Goal: Task Accomplishment & Management: Manage account settings

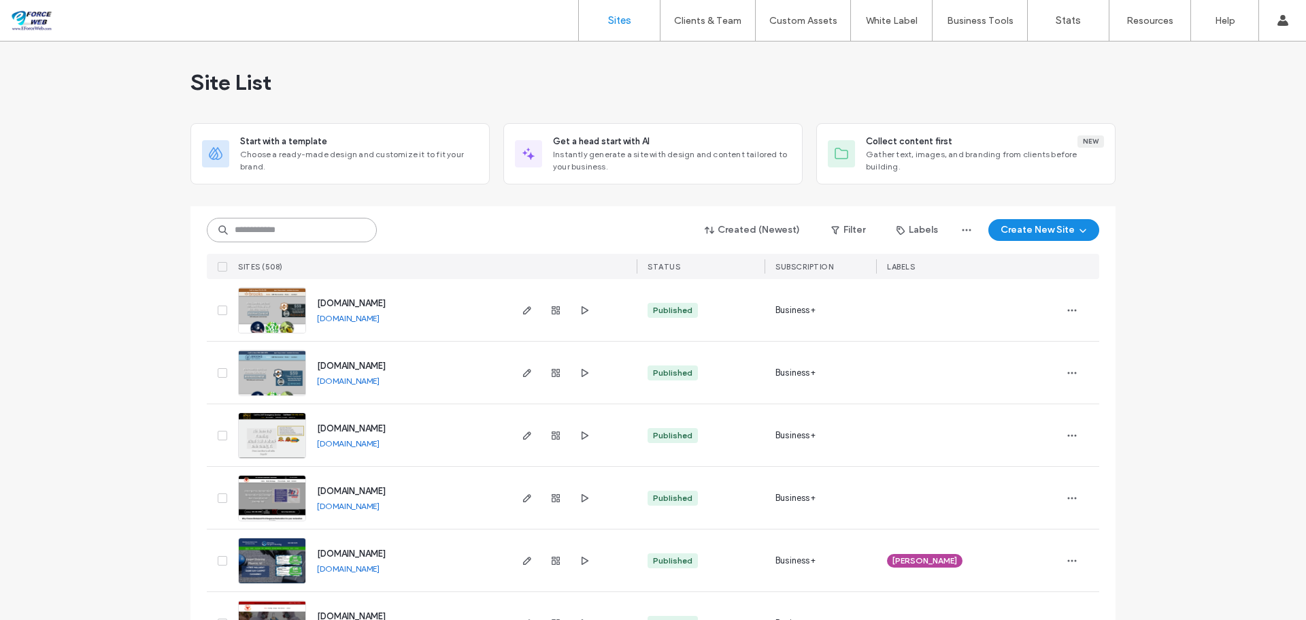
click at [309, 241] on input at bounding box center [292, 230] width 170 height 24
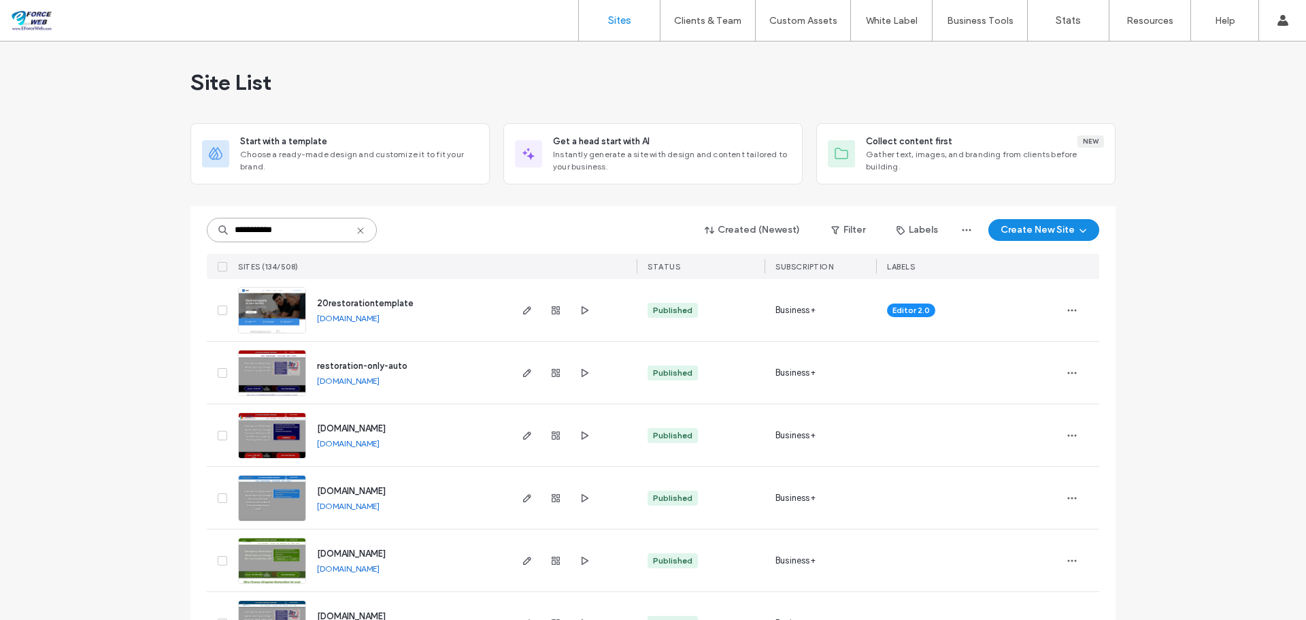
type input "**********"
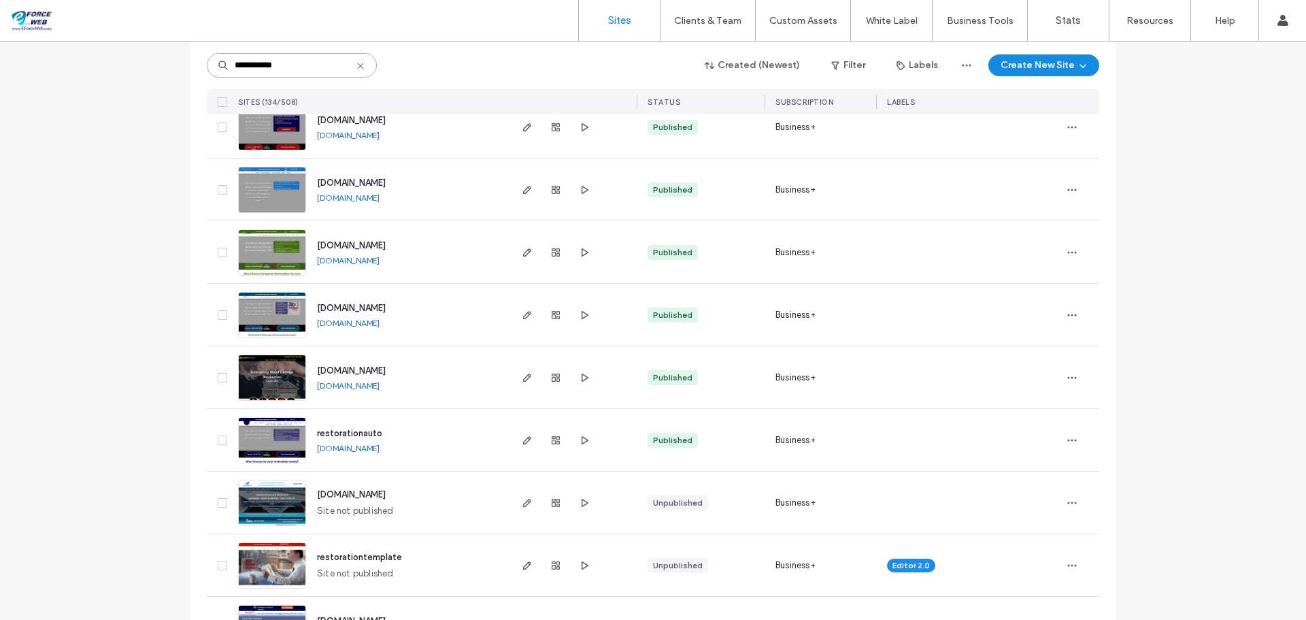
scroll to position [340, 0]
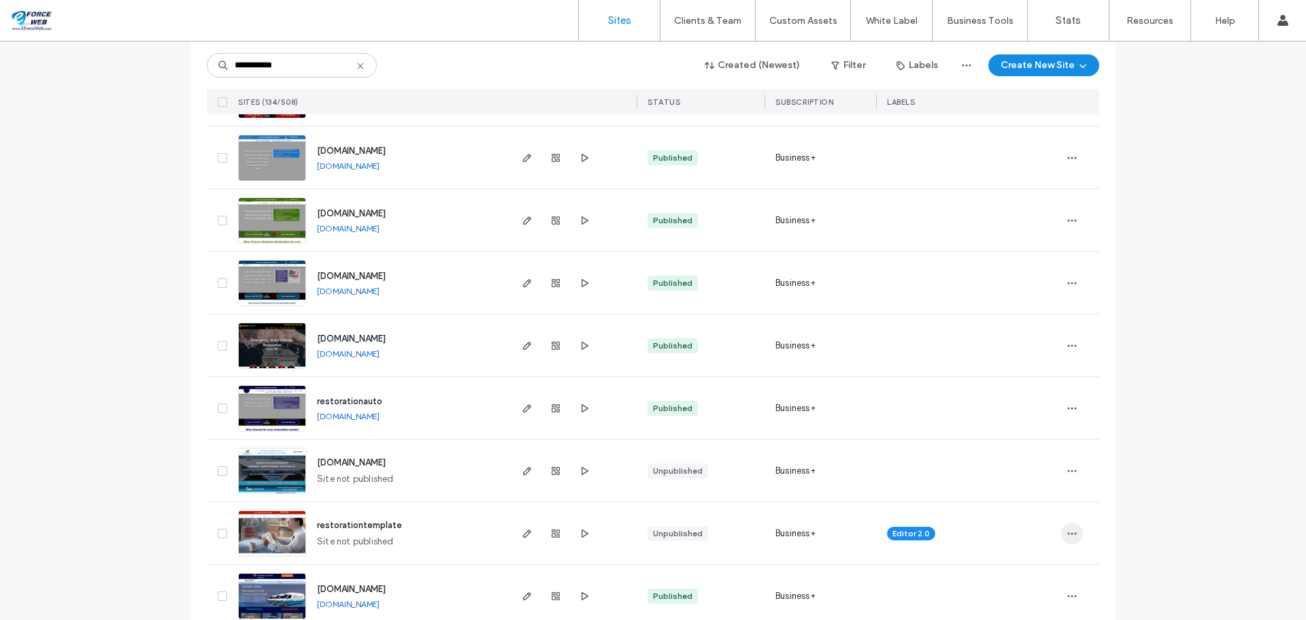
click at [1074, 533] on span "button" at bounding box center [1072, 533] width 22 height 22
click at [992, 496] on span "Delete Site" at bounding box center [1005, 499] width 46 height 14
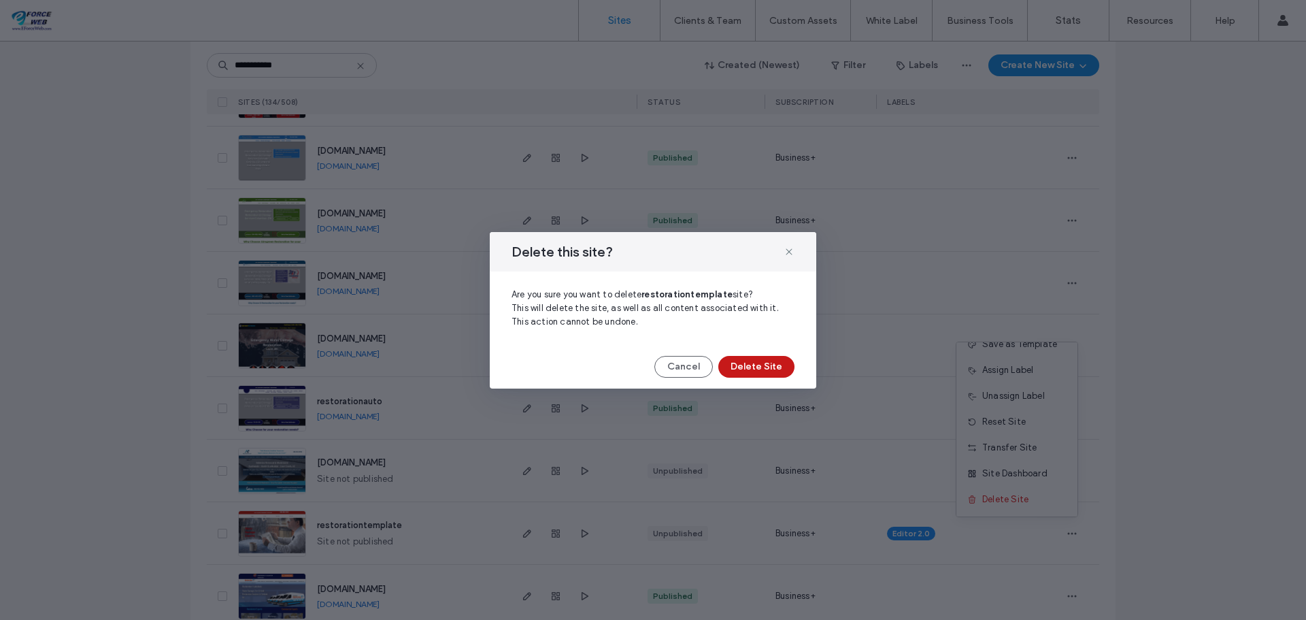
click at [774, 361] on button "Delete Site" at bounding box center [756, 367] width 76 height 22
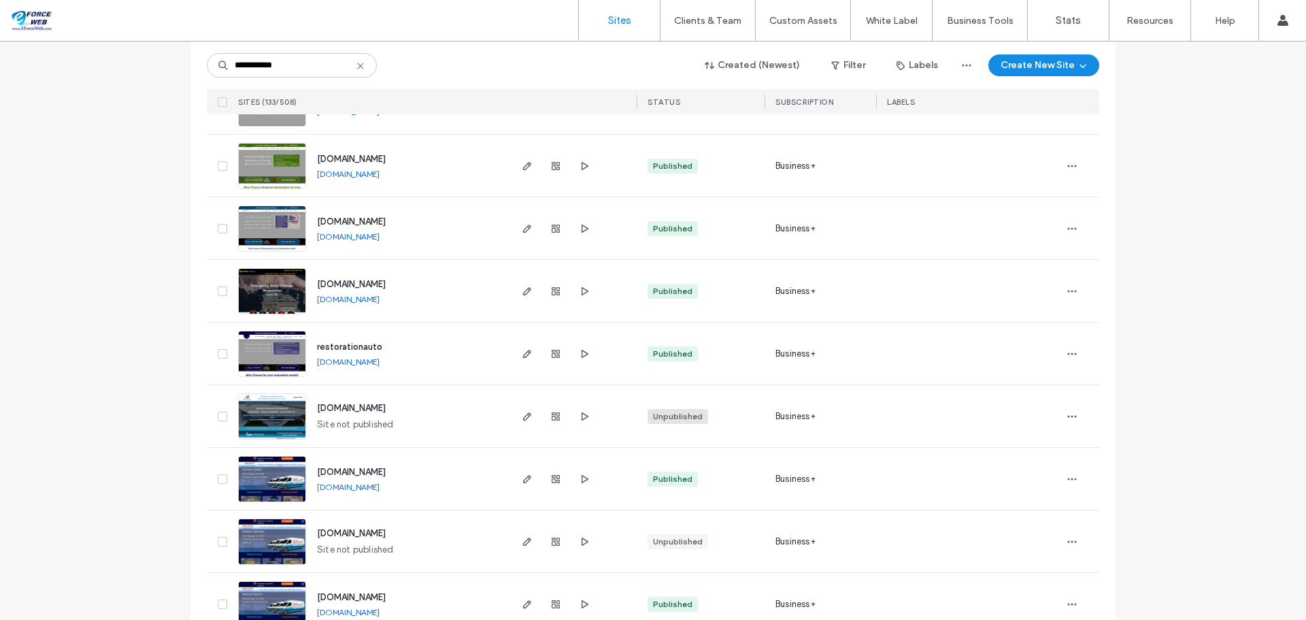
scroll to position [544, 0]
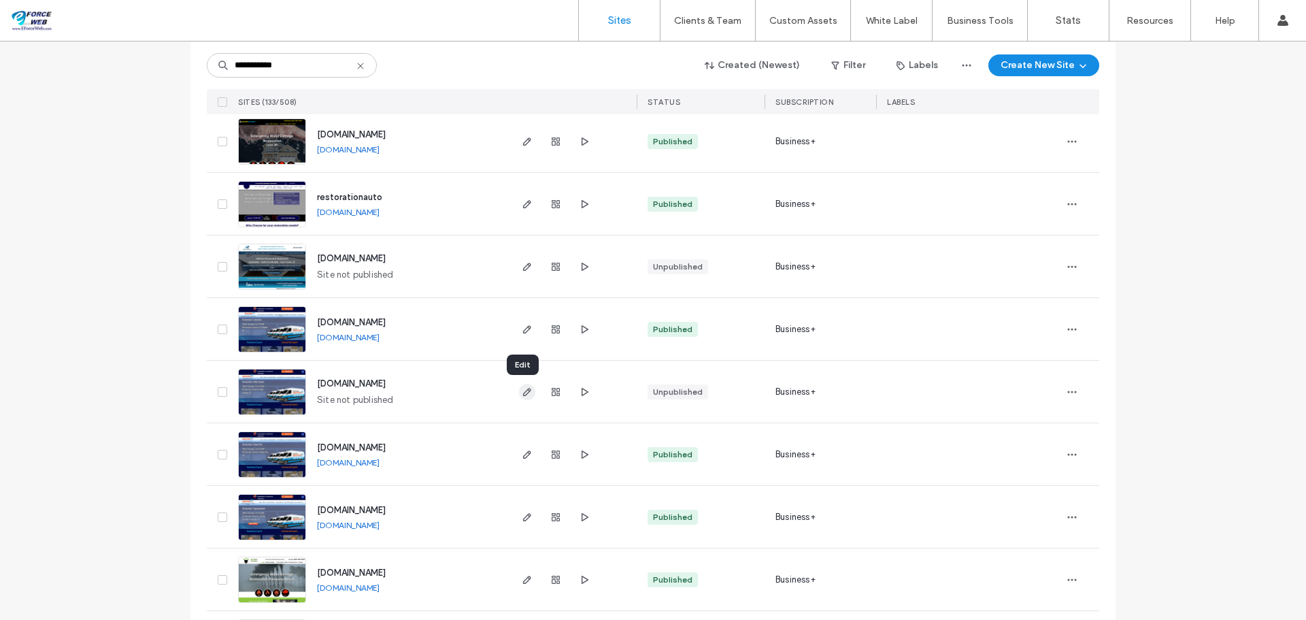
click at [524, 392] on use "button" at bounding box center [527, 392] width 8 height 8
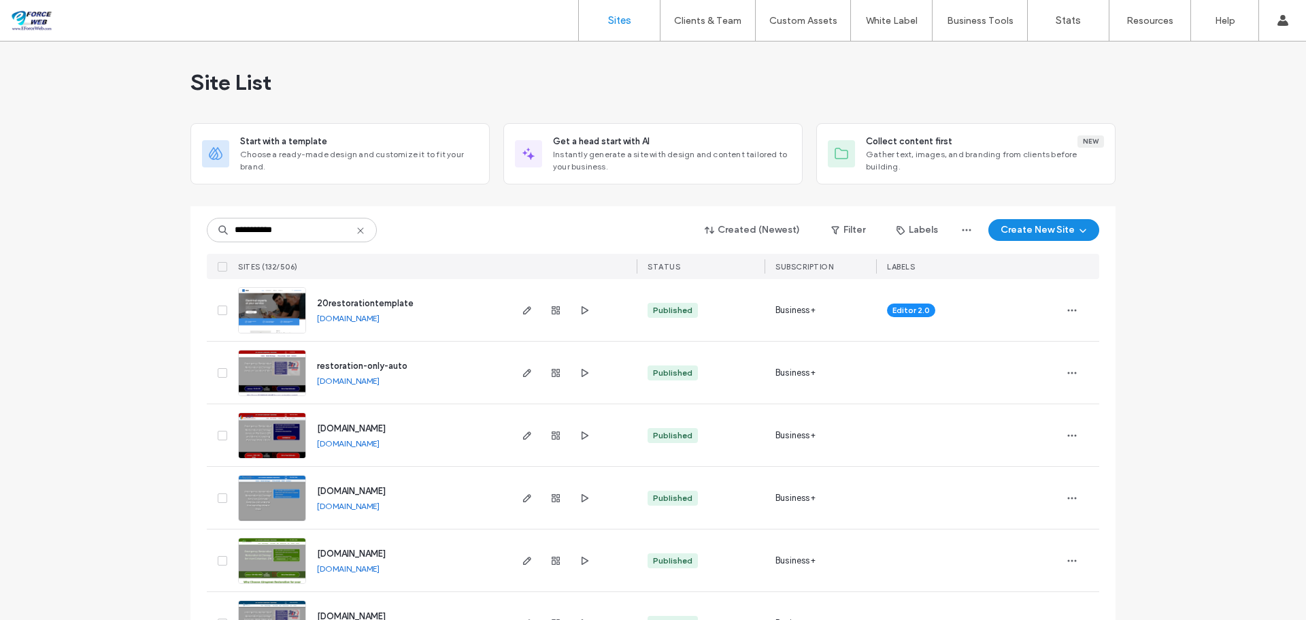
type input "**********"
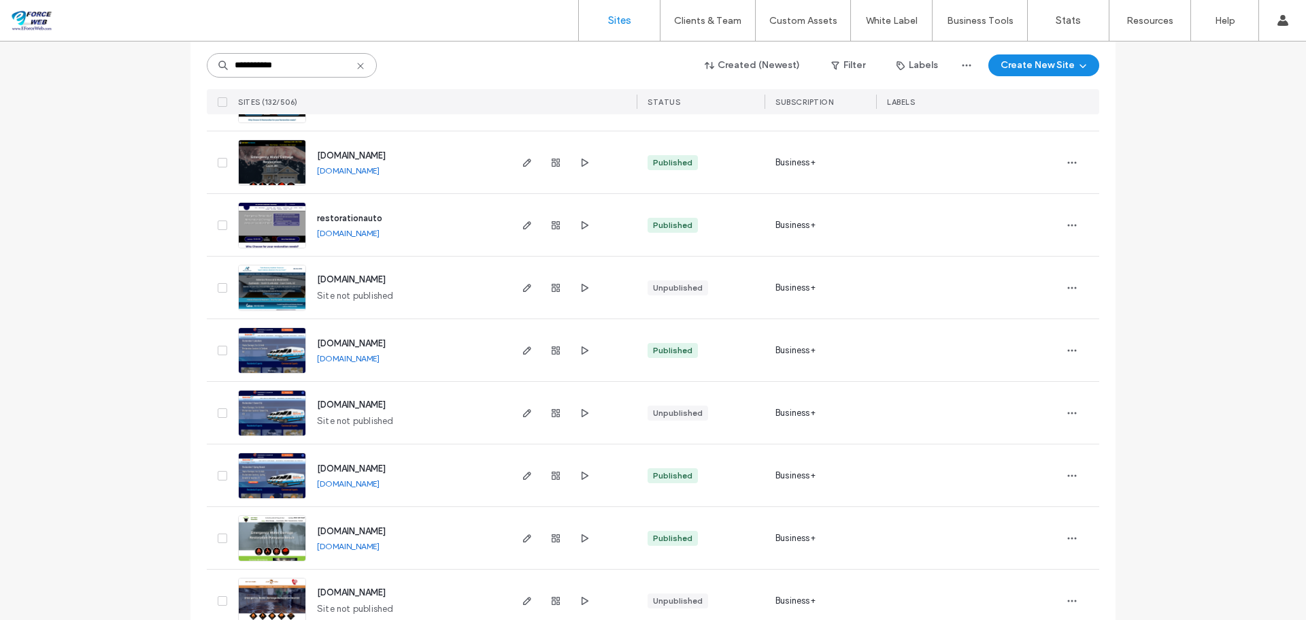
scroll to position [544, 0]
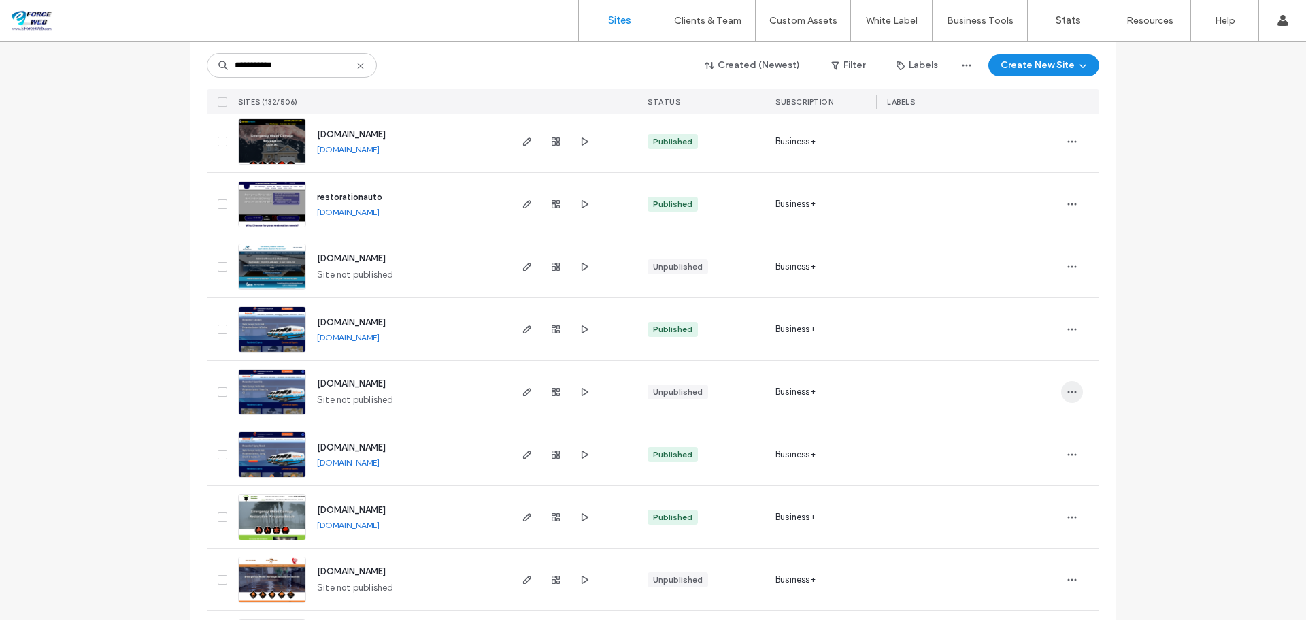
click at [1063, 398] on span "button" at bounding box center [1072, 392] width 22 height 22
click at [1007, 562] on span "Delete Site" at bounding box center [1005, 565] width 46 height 14
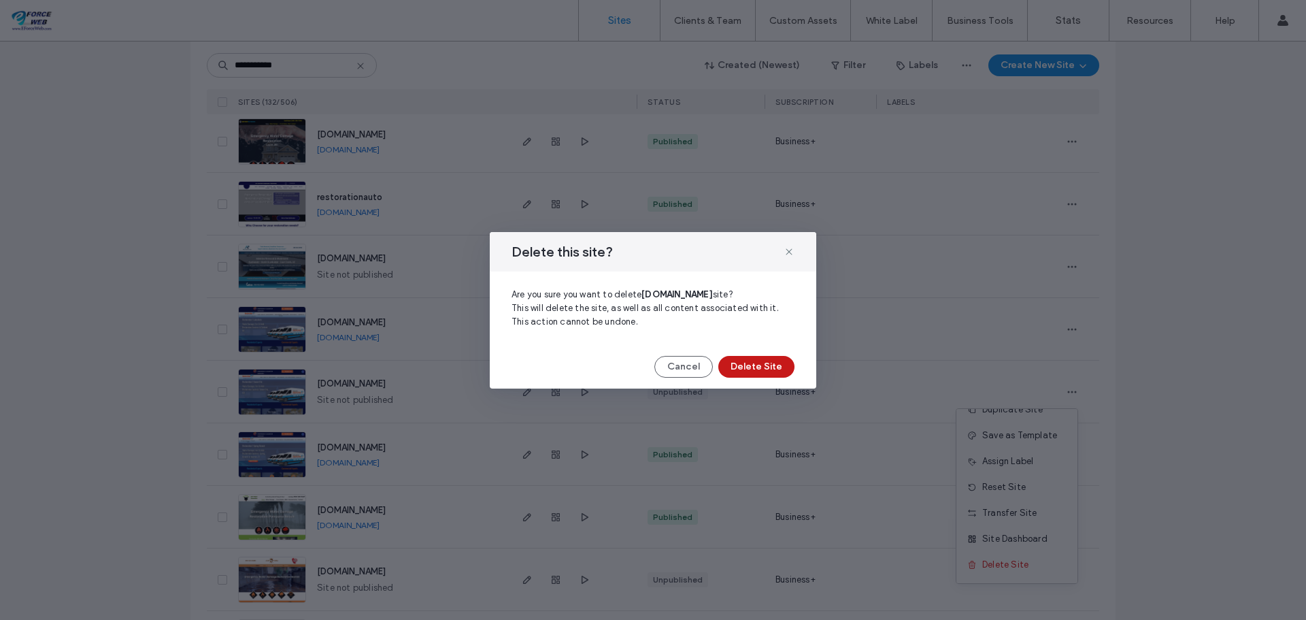
click at [776, 375] on button "Delete Site" at bounding box center [756, 367] width 76 height 22
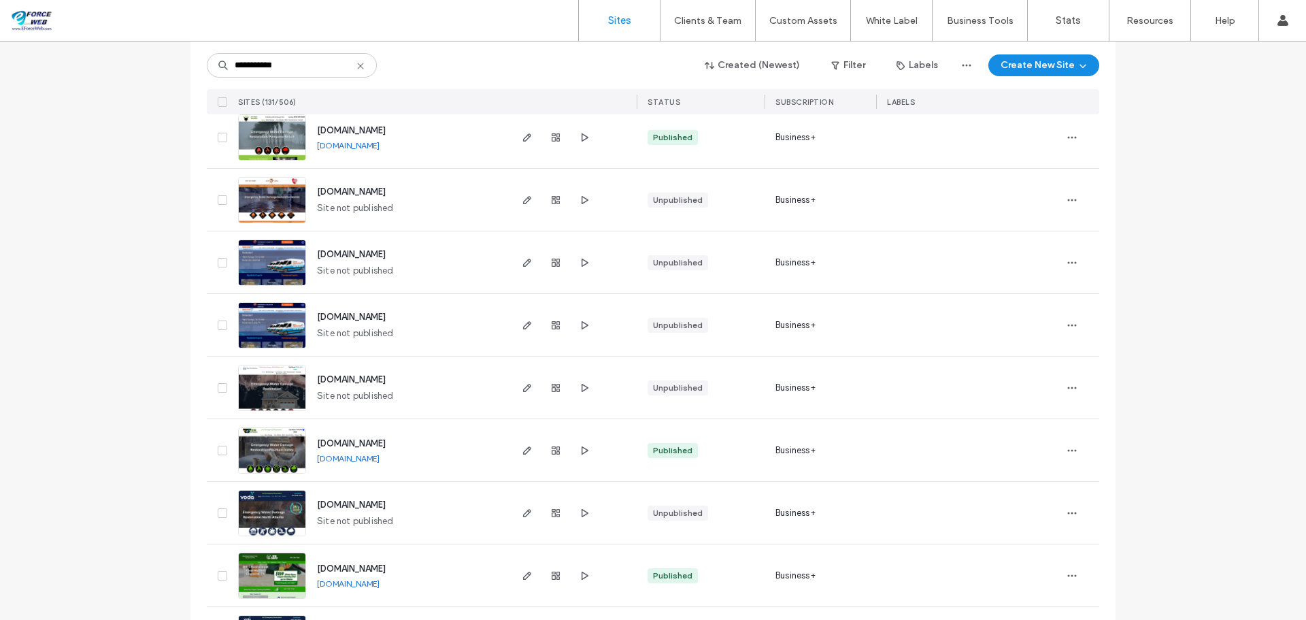
scroll to position [884, 0]
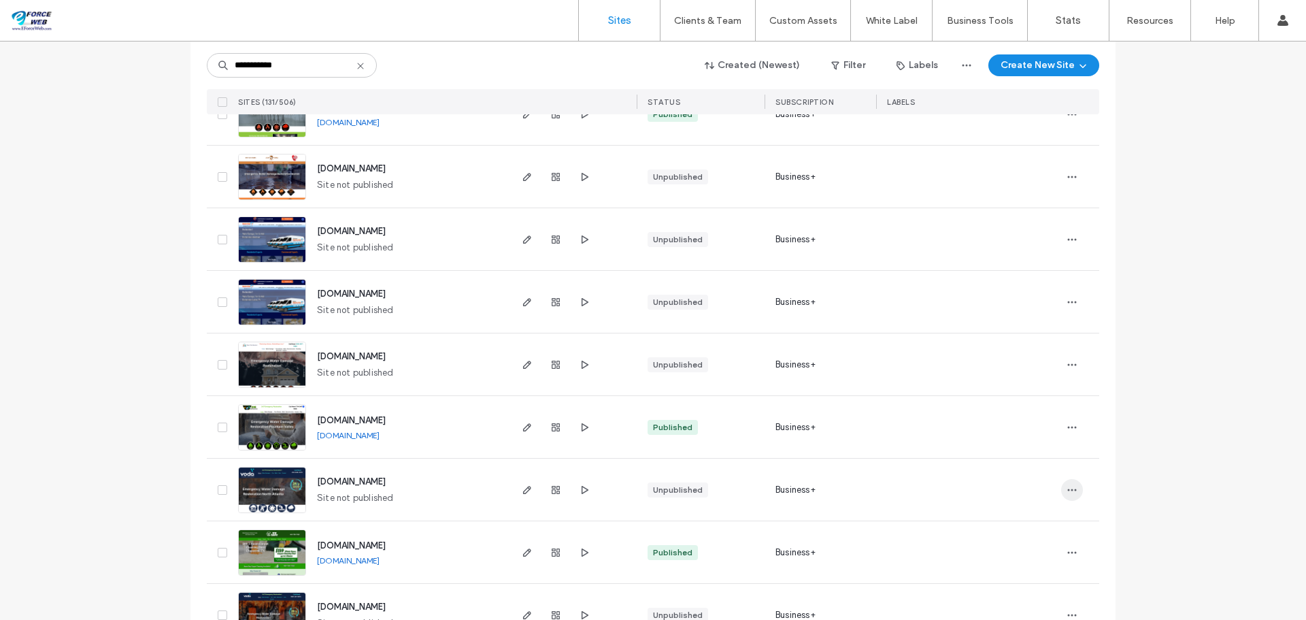
click at [1066, 493] on icon "button" at bounding box center [1071, 489] width 11 height 11
click at [1017, 454] on span "Delete Site" at bounding box center [1005, 454] width 46 height 14
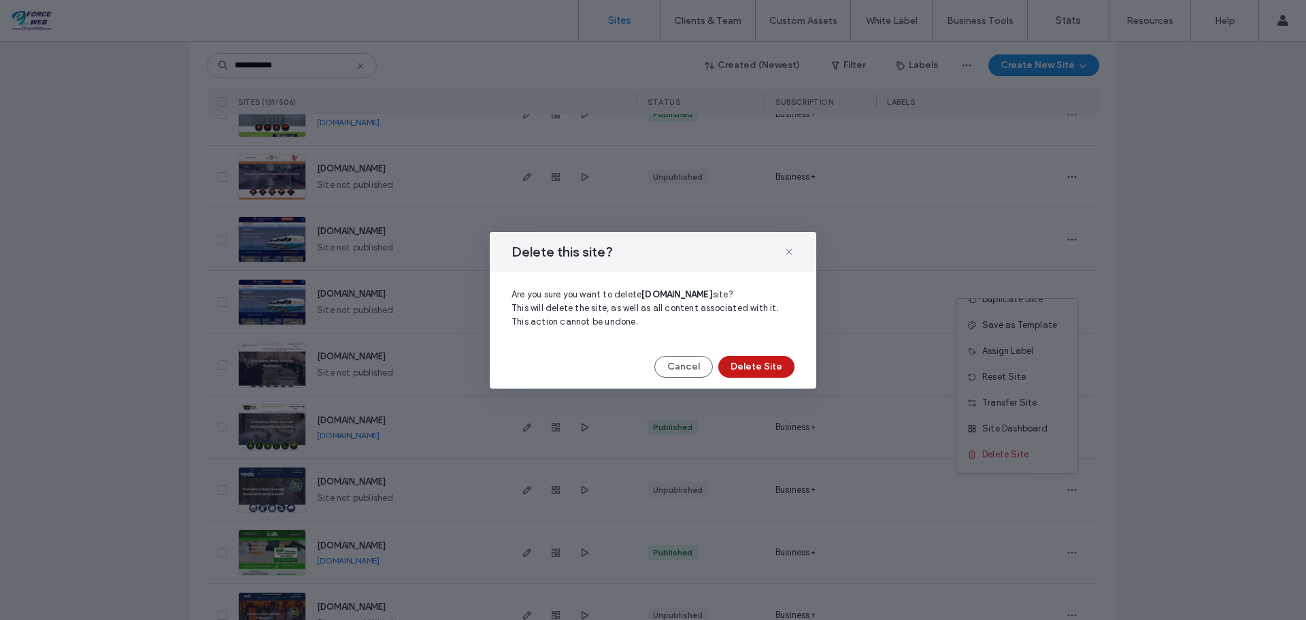
click at [752, 365] on button "Delete Site" at bounding box center [756, 367] width 76 height 22
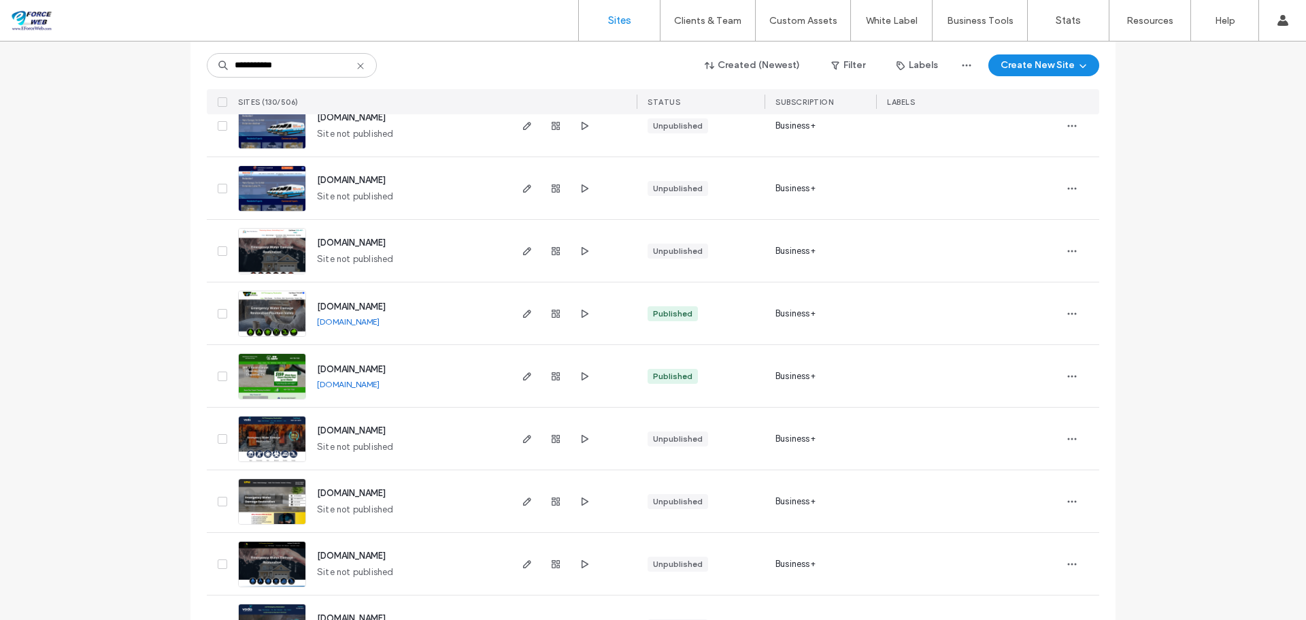
scroll to position [1020, 0]
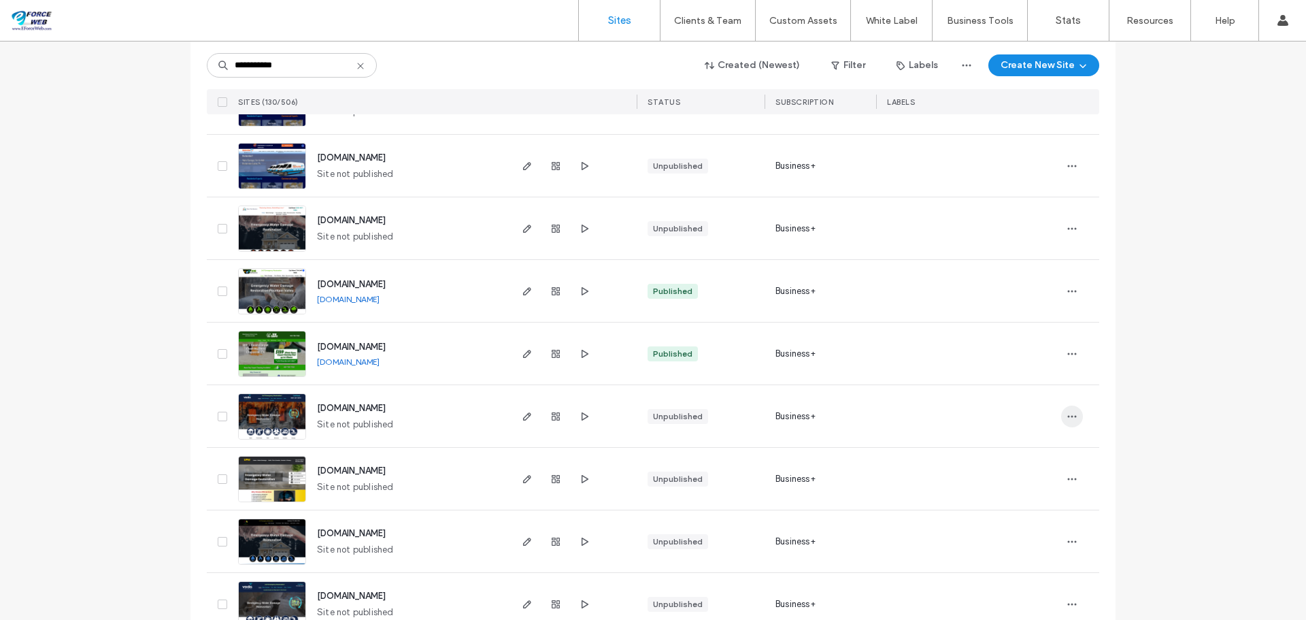
click at [1066, 418] on icon "button" at bounding box center [1071, 416] width 11 height 11
click at [1016, 586] on span "Delete Site" at bounding box center [1005, 589] width 46 height 14
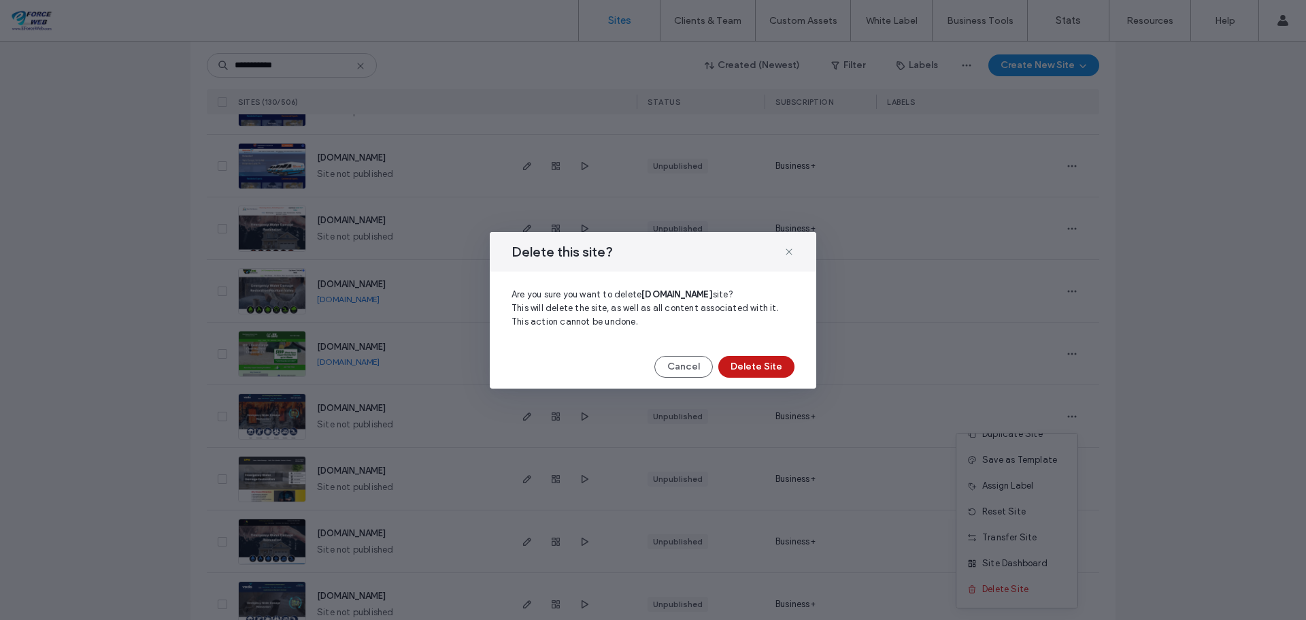
click at [773, 371] on button "Delete Site" at bounding box center [756, 367] width 76 height 22
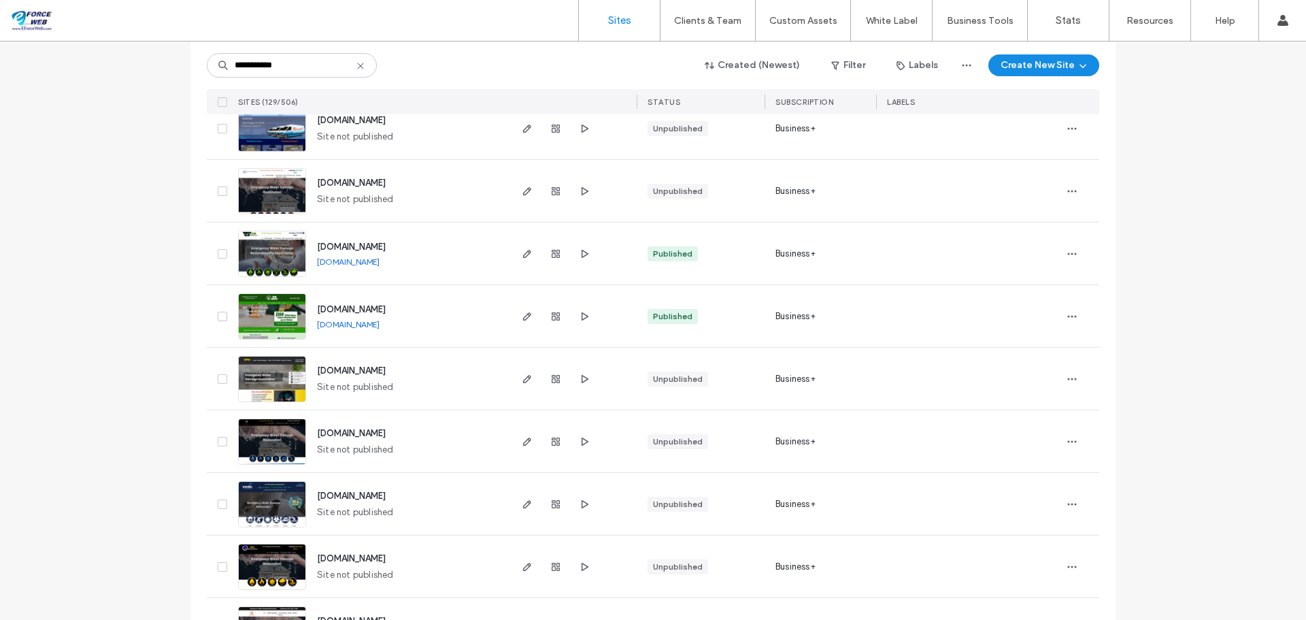
scroll to position [1088, 0]
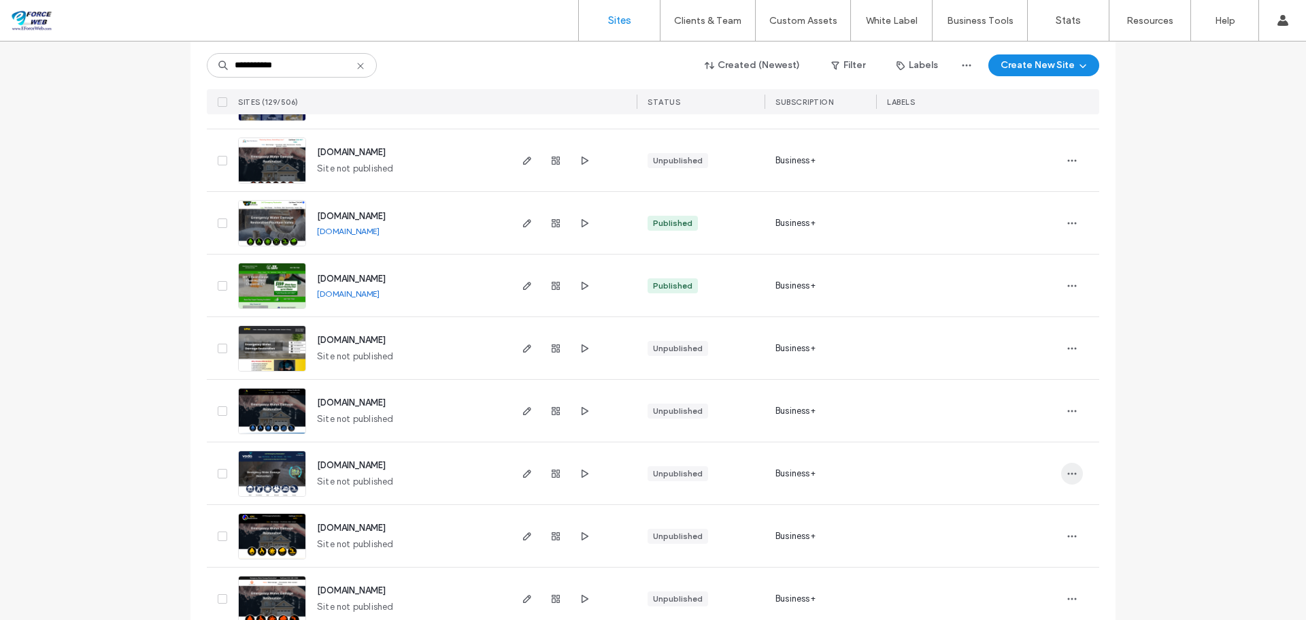
click at [1068, 474] on use "button" at bounding box center [1072, 473] width 9 height 2
click at [1004, 440] on span "Delete Site" at bounding box center [1005, 438] width 46 height 14
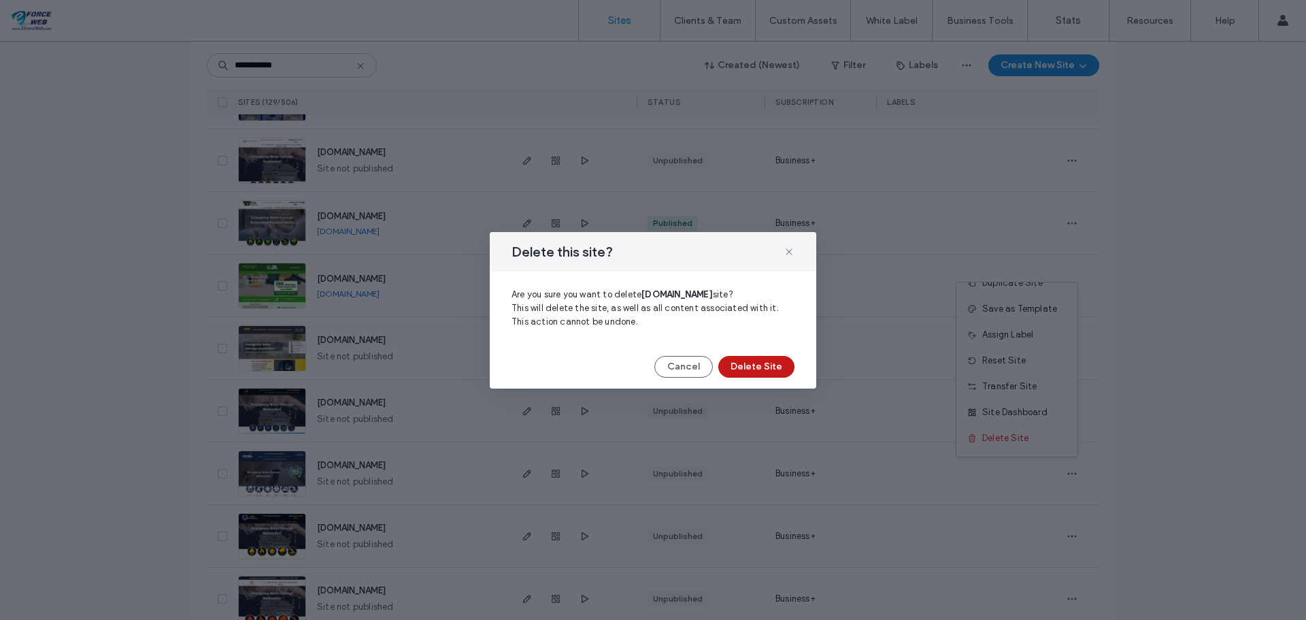
click at [747, 362] on button "Delete Site" at bounding box center [756, 367] width 76 height 22
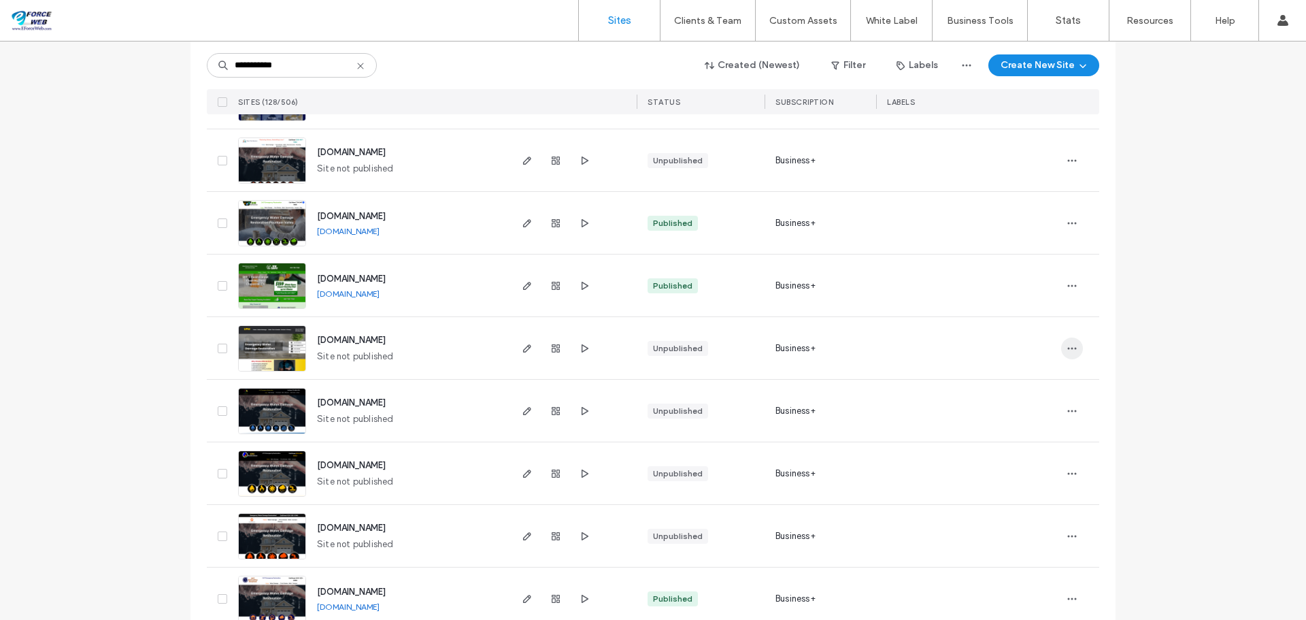
click at [1073, 349] on span "button" at bounding box center [1072, 348] width 22 height 22
click at [992, 518] on span "Delete Site" at bounding box center [1005, 521] width 46 height 14
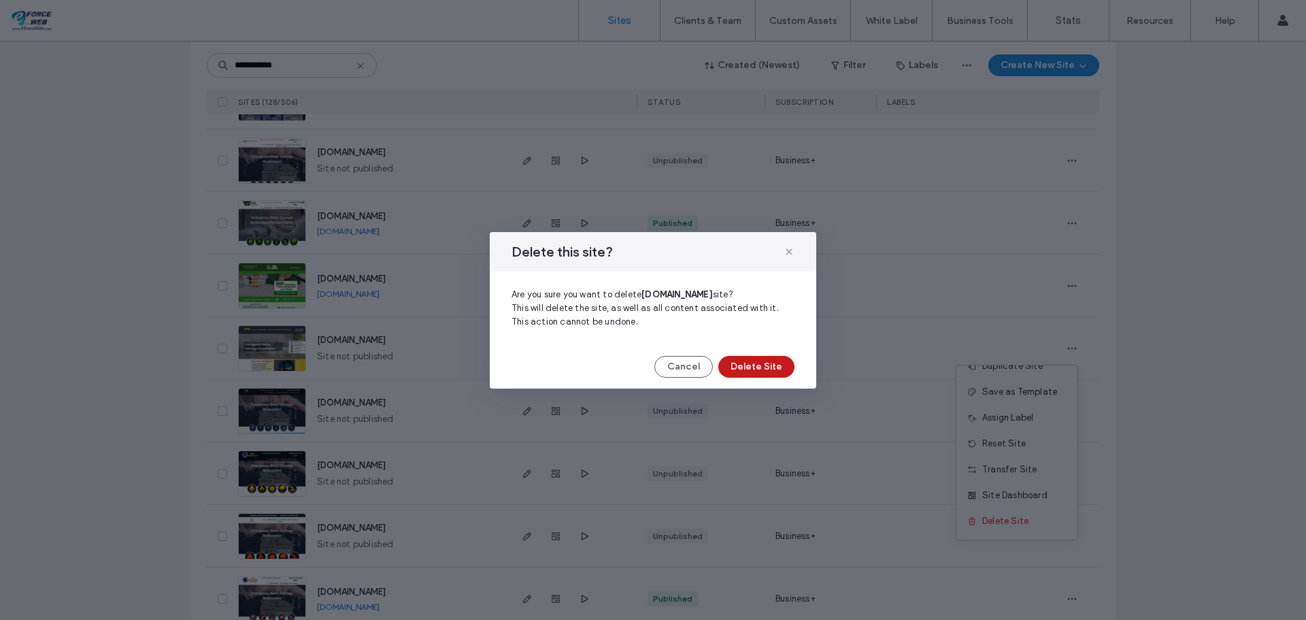
click at [783, 374] on button "Delete Site" at bounding box center [756, 367] width 76 height 22
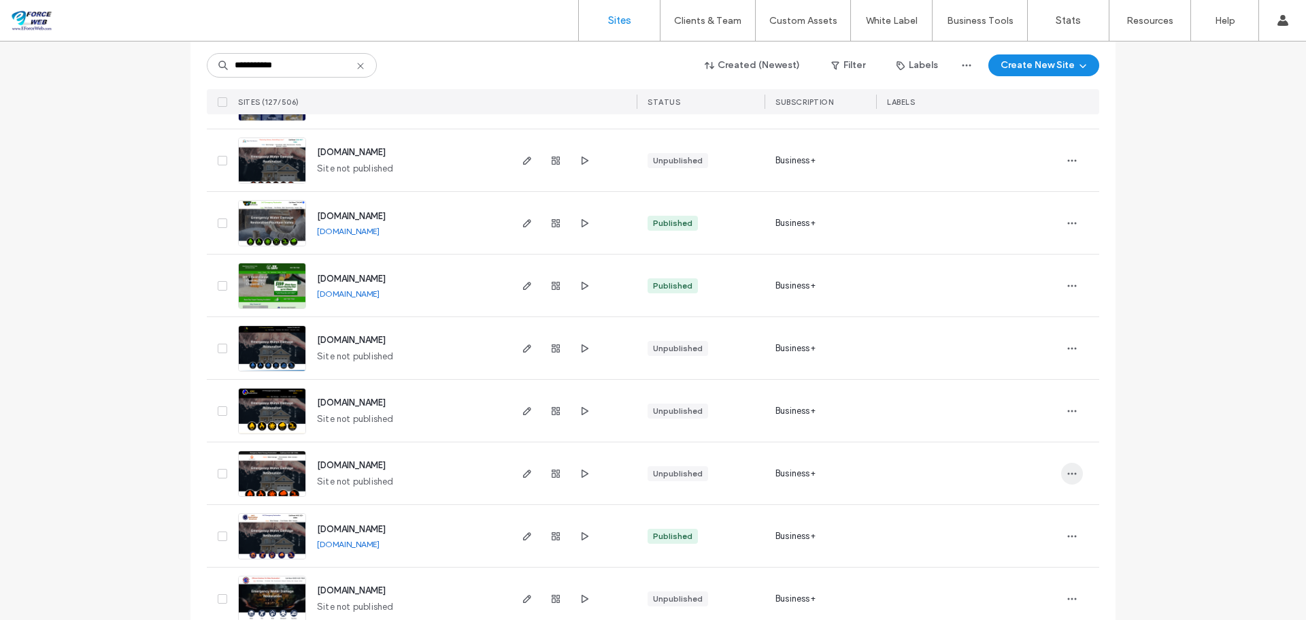
click at [1066, 475] on icon "button" at bounding box center [1071, 473] width 11 height 11
click at [987, 434] on span "Delete Site" at bounding box center [1005, 438] width 46 height 14
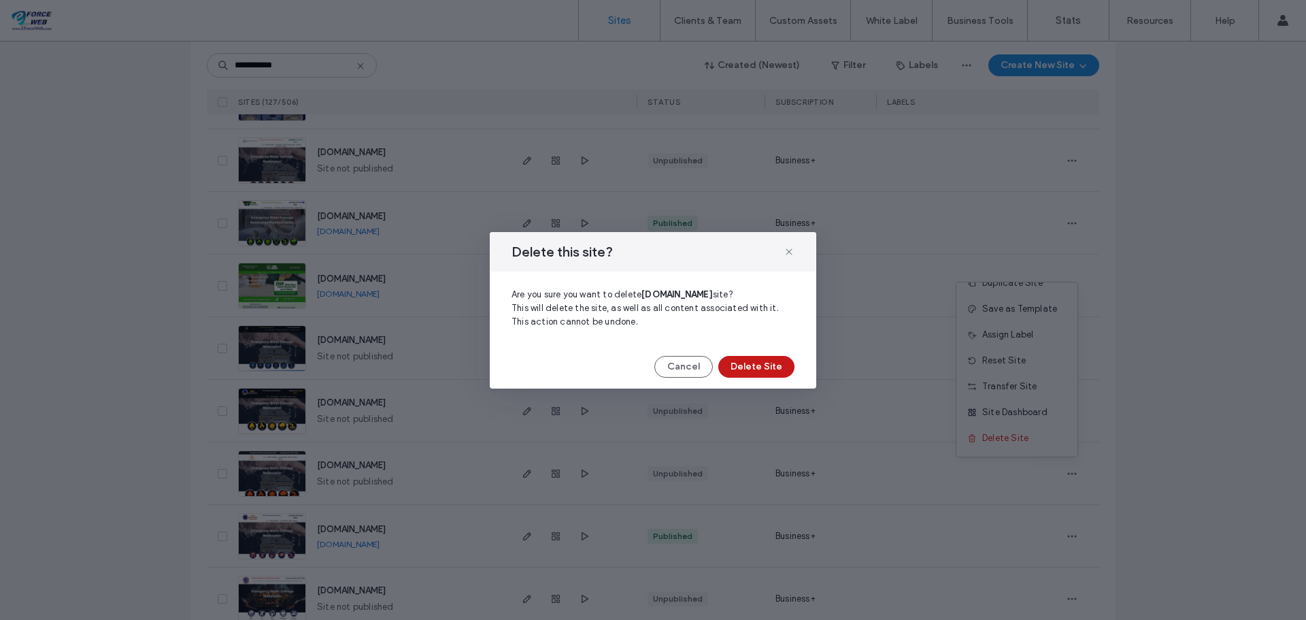
click at [758, 374] on button "Delete Site" at bounding box center [756, 367] width 76 height 22
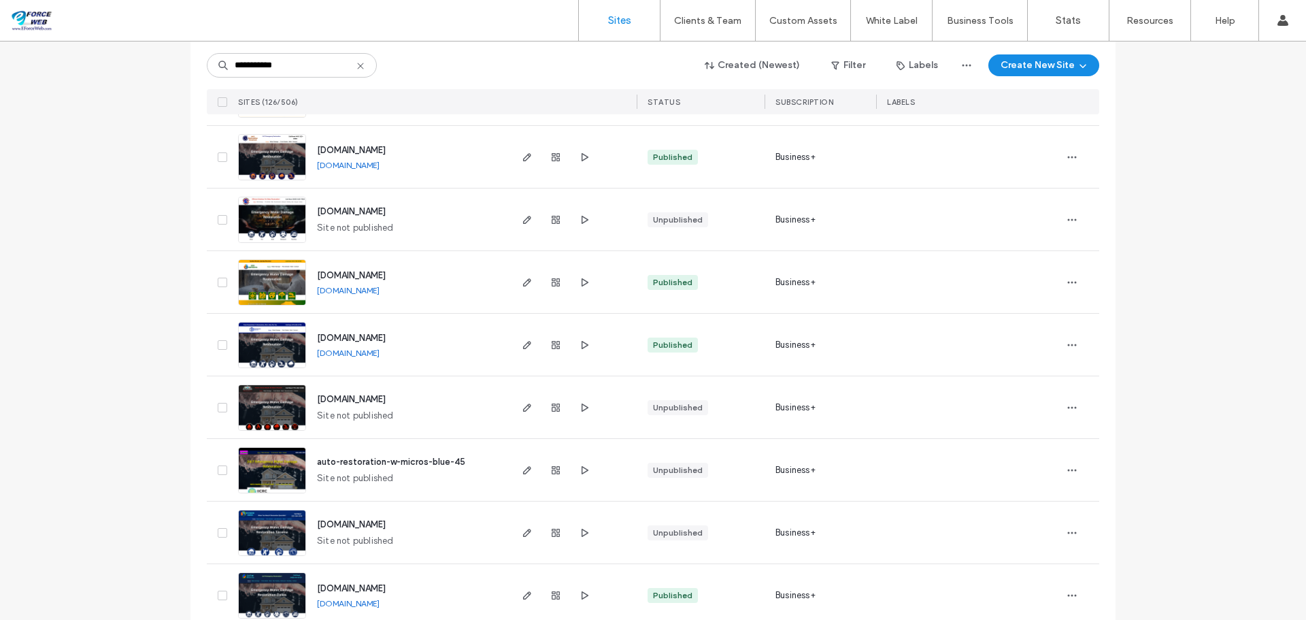
scroll to position [1428, 0]
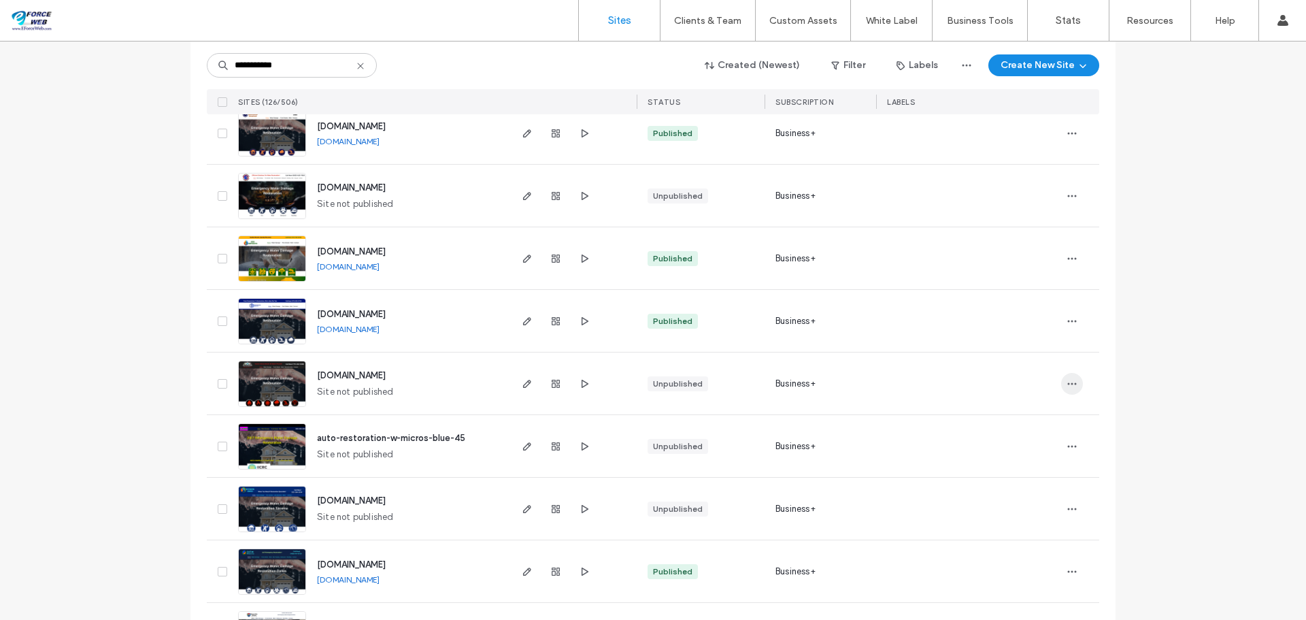
click at [1068, 383] on use "button" at bounding box center [1072, 383] width 9 height 2
click at [1004, 554] on span "Delete Site" at bounding box center [1005, 557] width 46 height 14
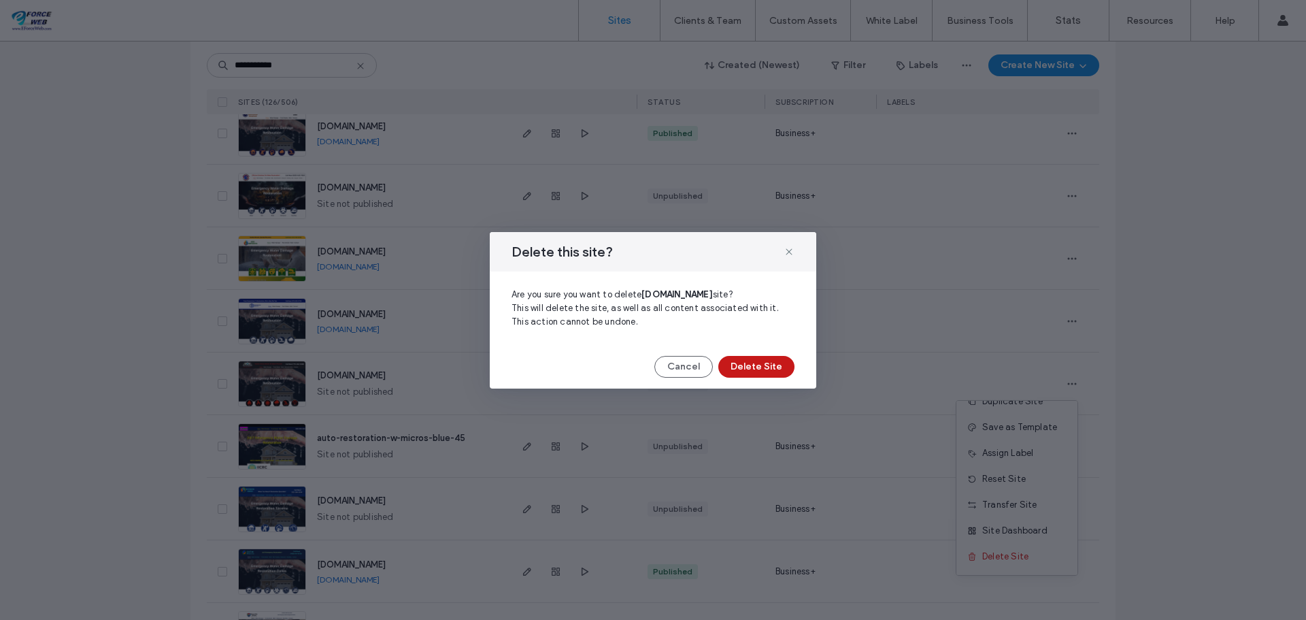
click at [769, 360] on button "Delete Site" at bounding box center [756, 367] width 76 height 22
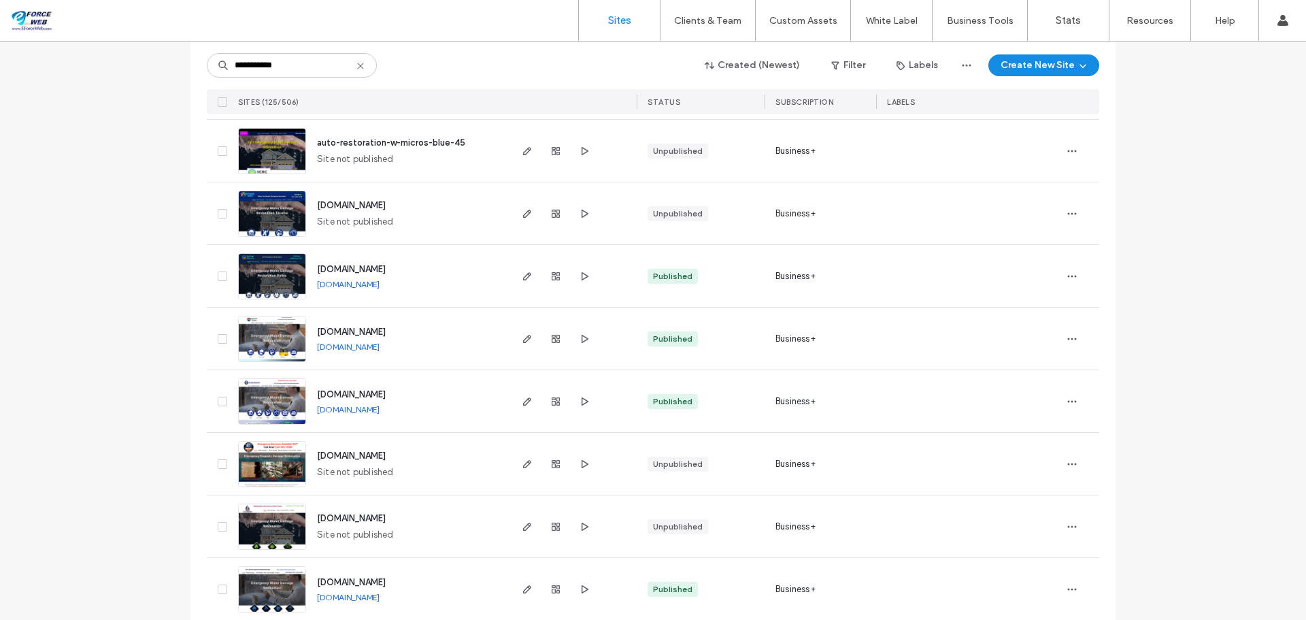
scroll to position [1700, 0]
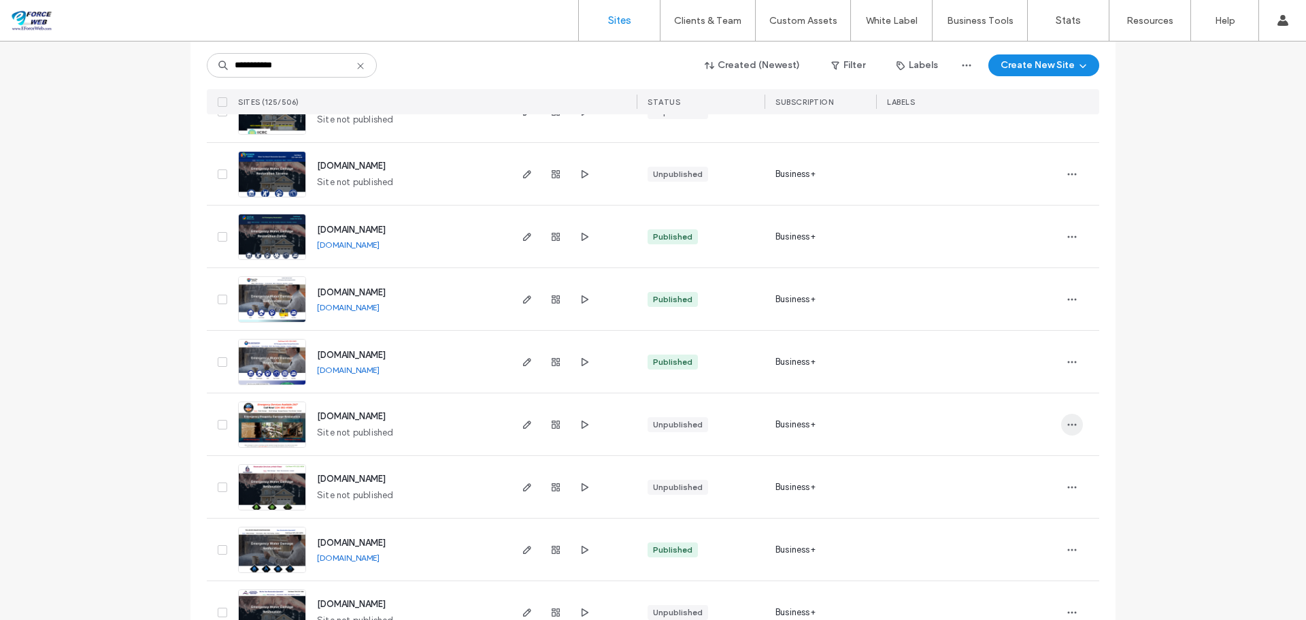
click at [1067, 428] on icon "button" at bounding box center [1071, 424] width 11 height 11
click at [1011, 601] on span "Delete Site" at bounding box center [1005, 597] width 46 height 14
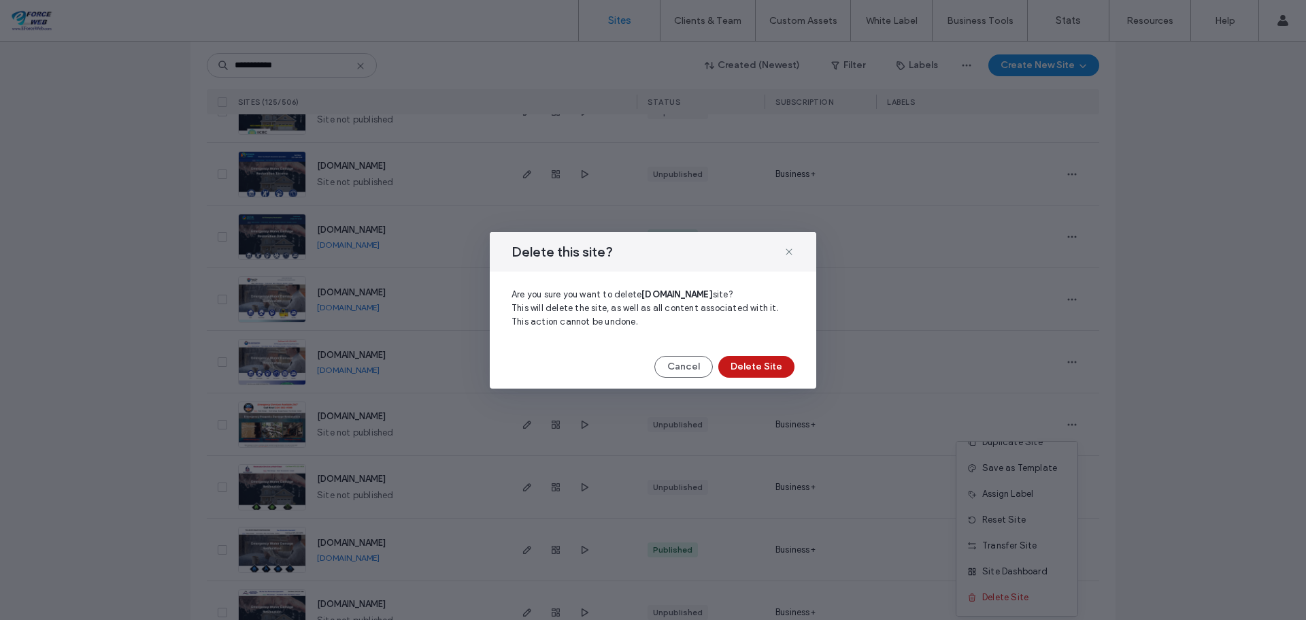
click at [777, 377] on button "Delete Site" at bounding box center [756, 367] width 76 height 22
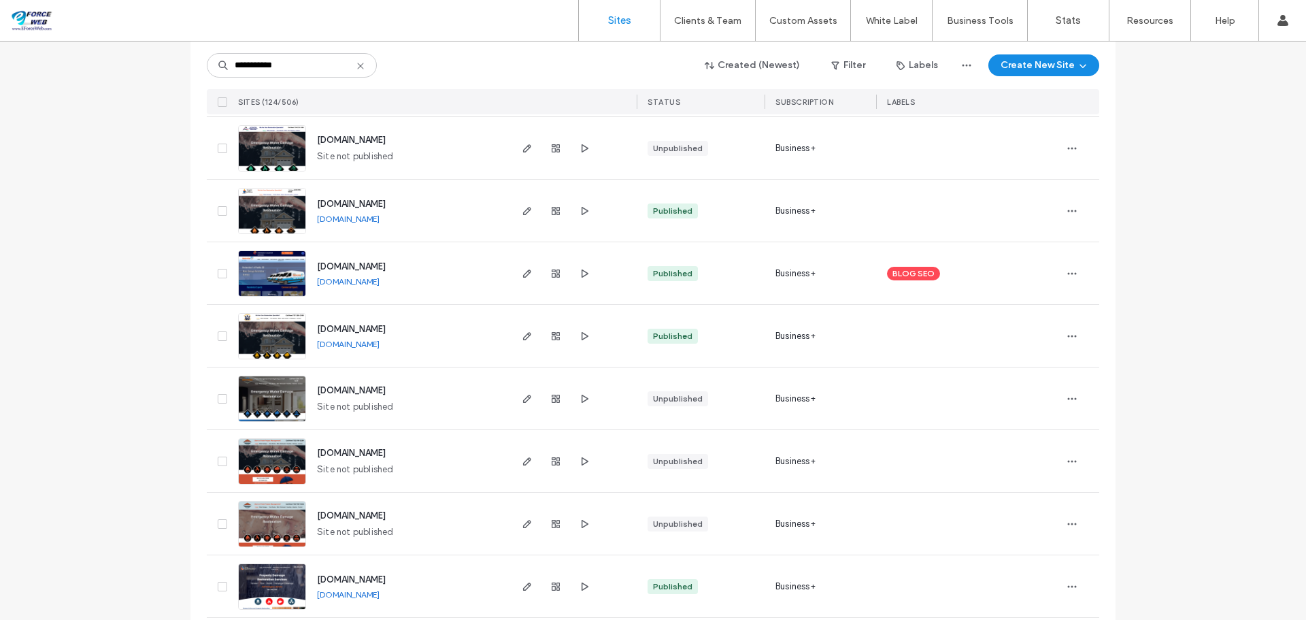
scroll to position [2108, 0]
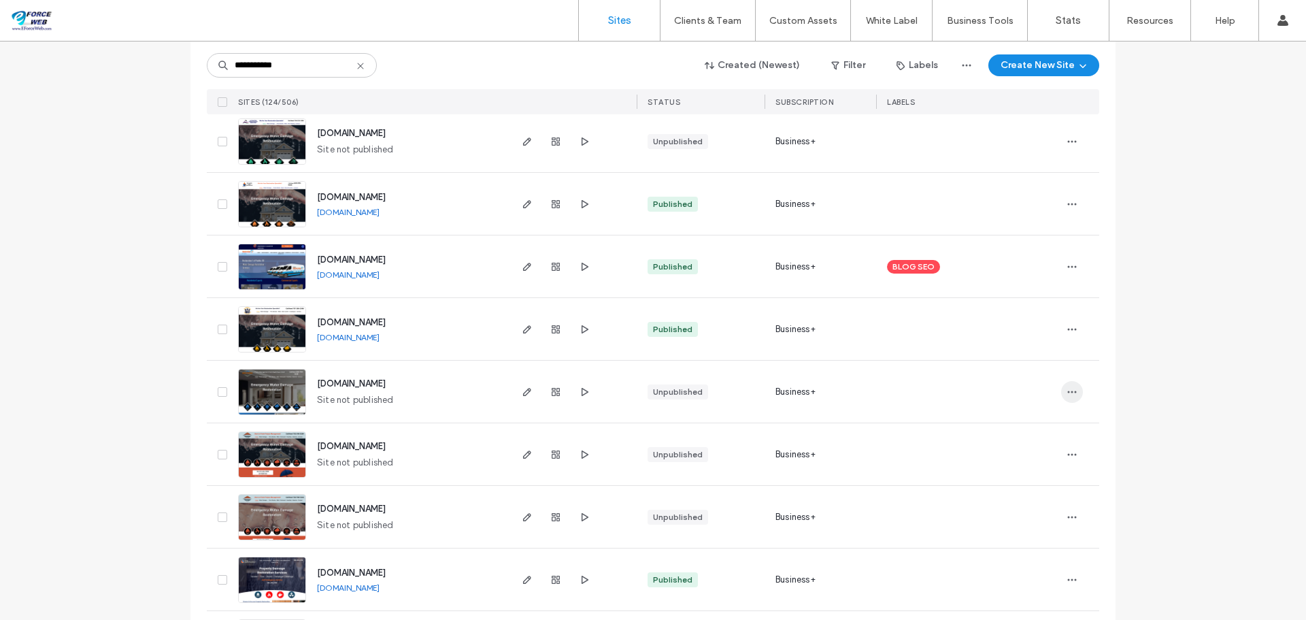
click at [1069, 390] on icon "button" at bounding box center [1071, 391] width 11 height 11
click at [1006, 567] on span "Delete Site" at bounding box center [1005, 565] width 46 height 14
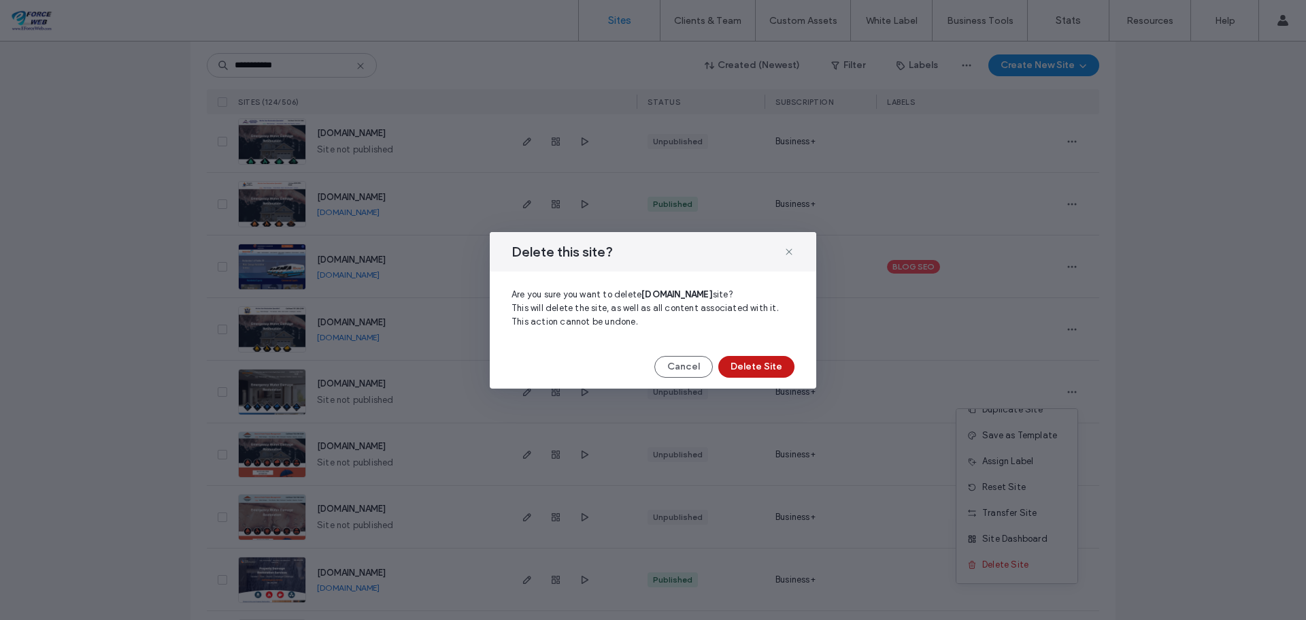
click at [762, 373] on button "Delete Site" at bounding box center [756, 367] width 76 height 22
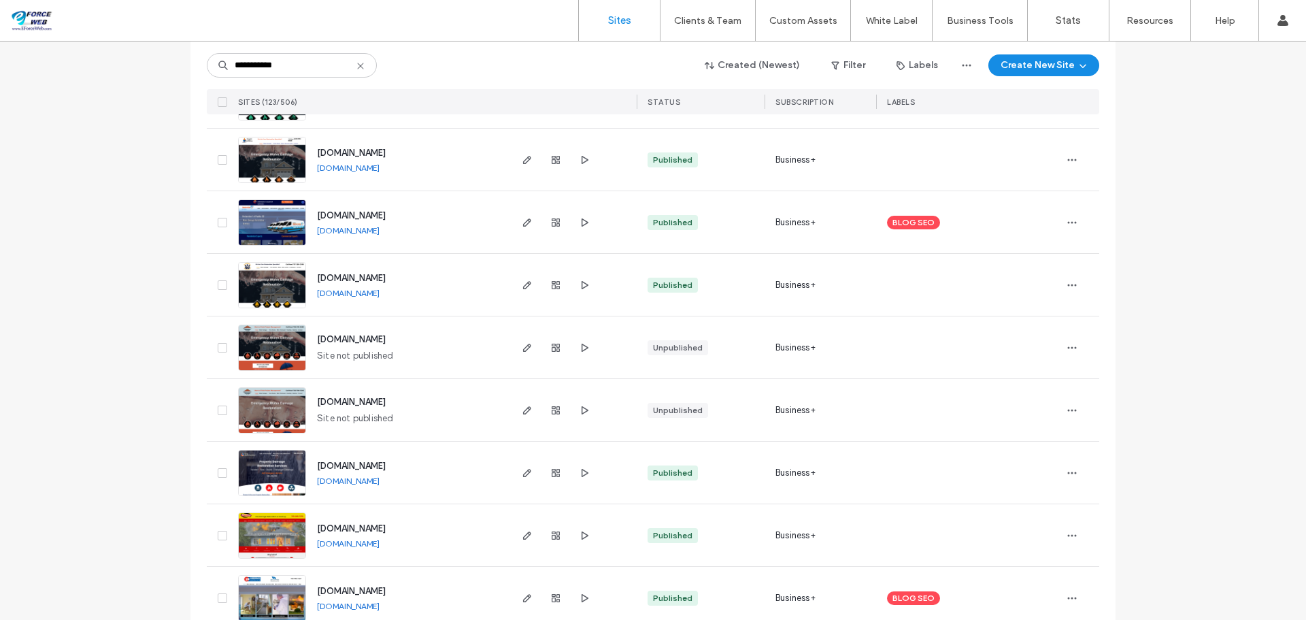
scroll to position [2176, 0]
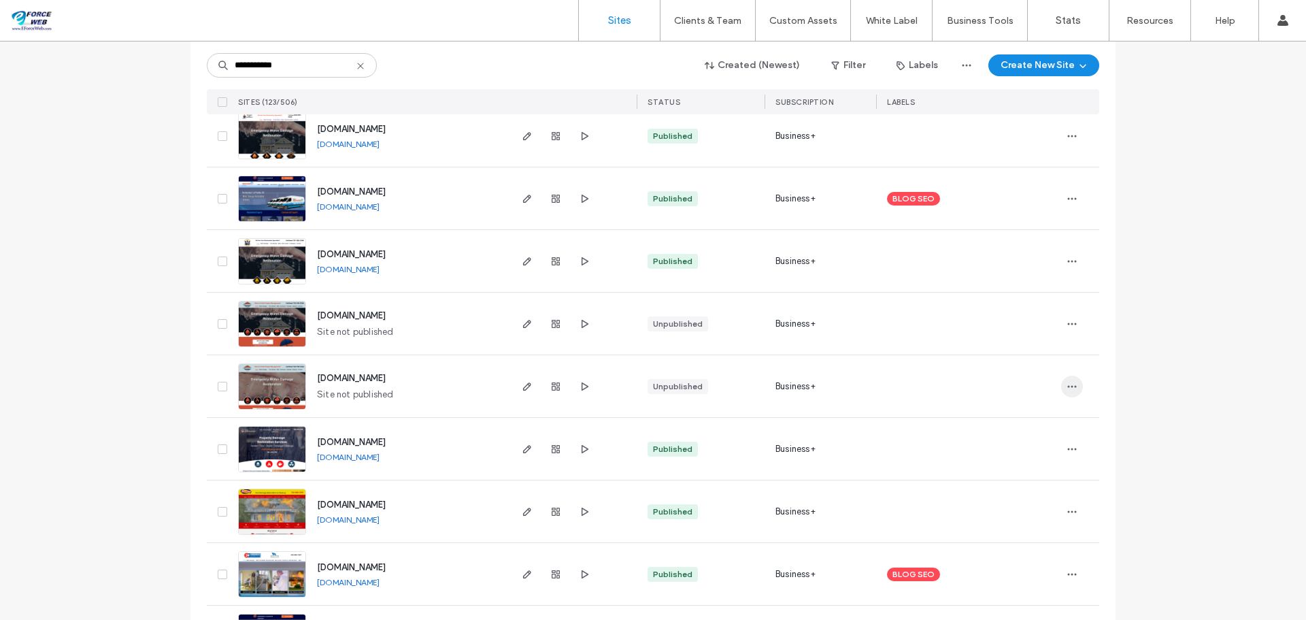
click at [1069, 384] on icon "button" at bounding box center [1071, 386] width 11 height 11
click at [995, 558] on span "Delete Site" at bounding box center [1005, 559] width 46 height 14
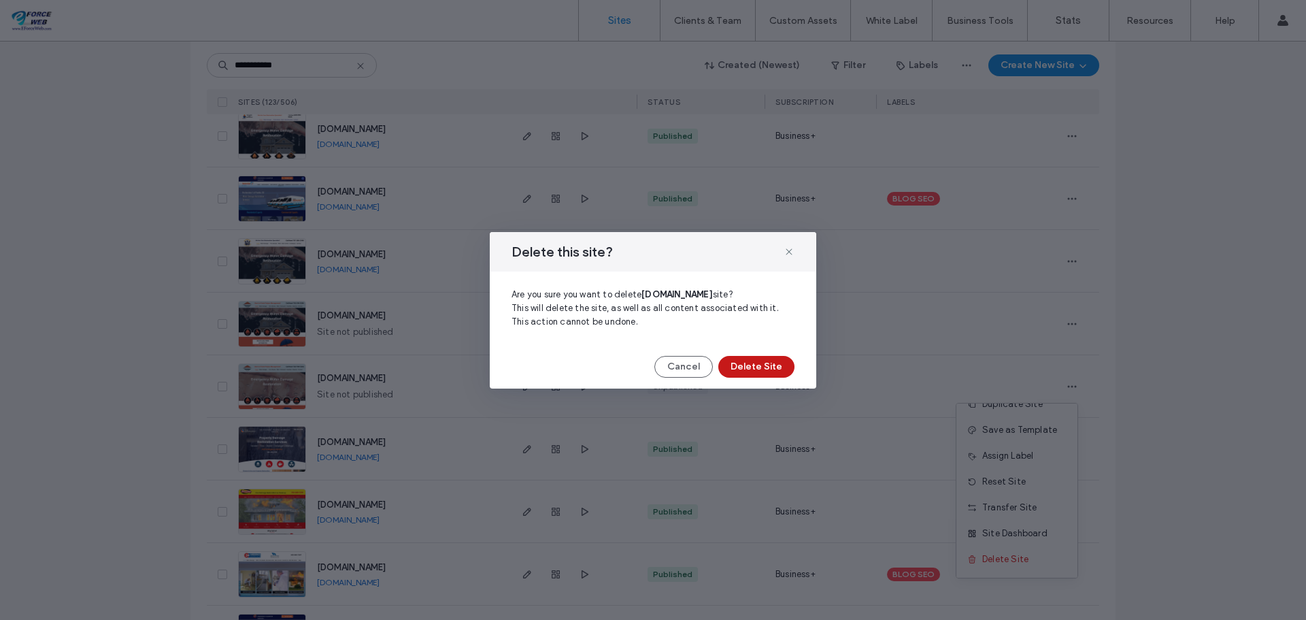
click at [768, 375] on button "Delete Site" at bounding box center [756, 367] width 76 height 22
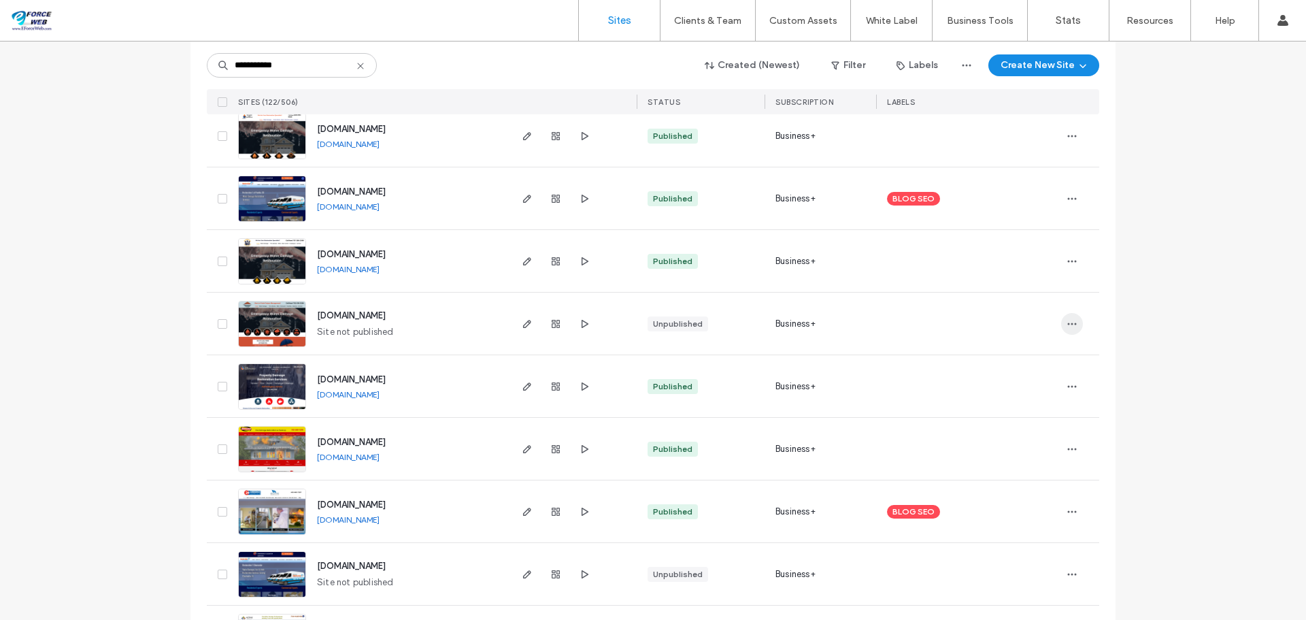
click at [1066, 323] on icon "button" at bounding box center [1071, 323] width 11 height 11
click at [1014, 496] on span "Delete Site" at bounding box center [1005, 497] width 46 height 14
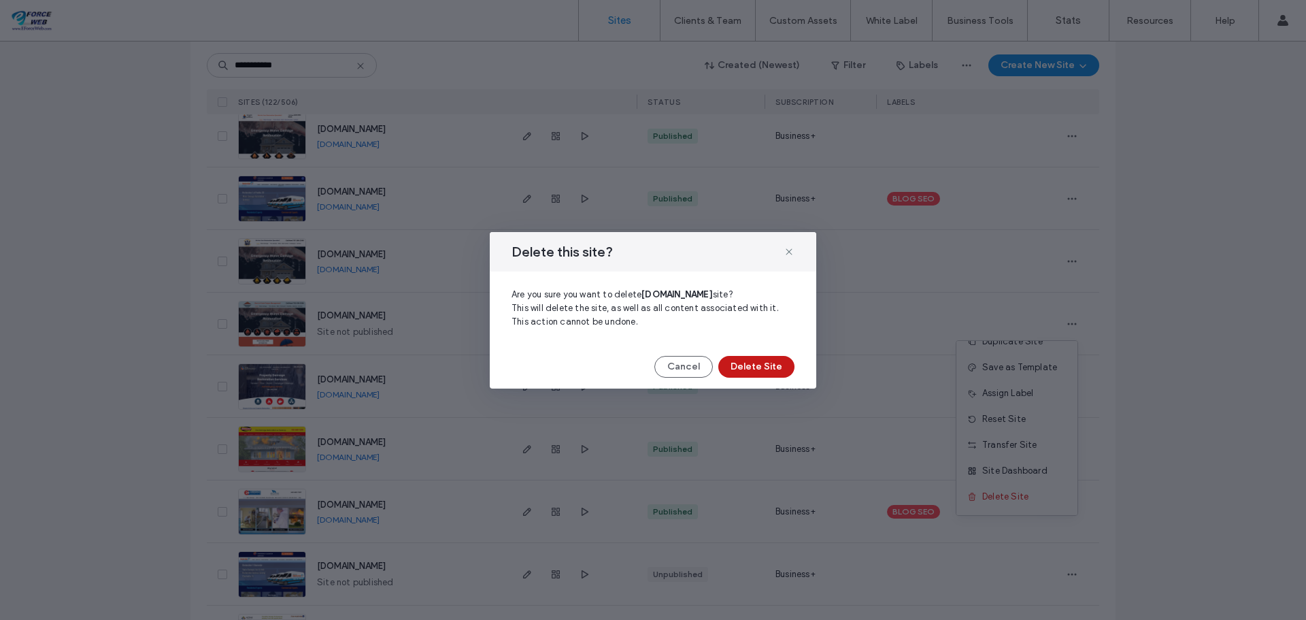
click at [762, 374] on button "Delete Site" at bounding box center [756, 367] width 76 height 22
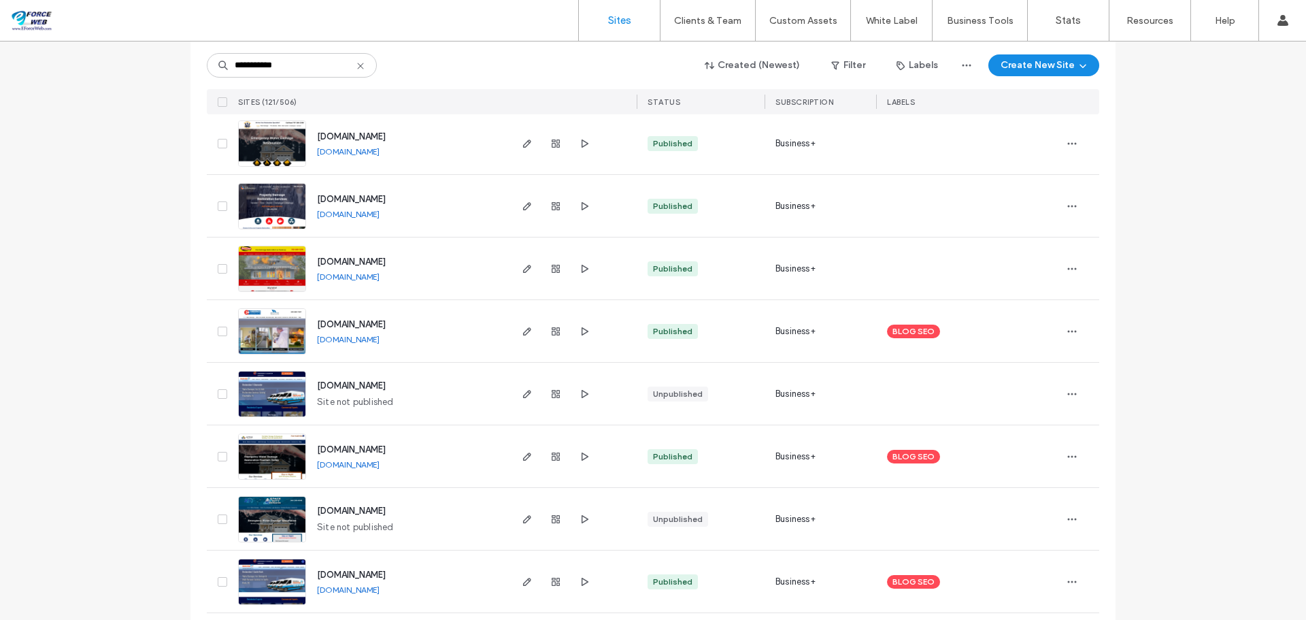
scroll to position [2312, 0]
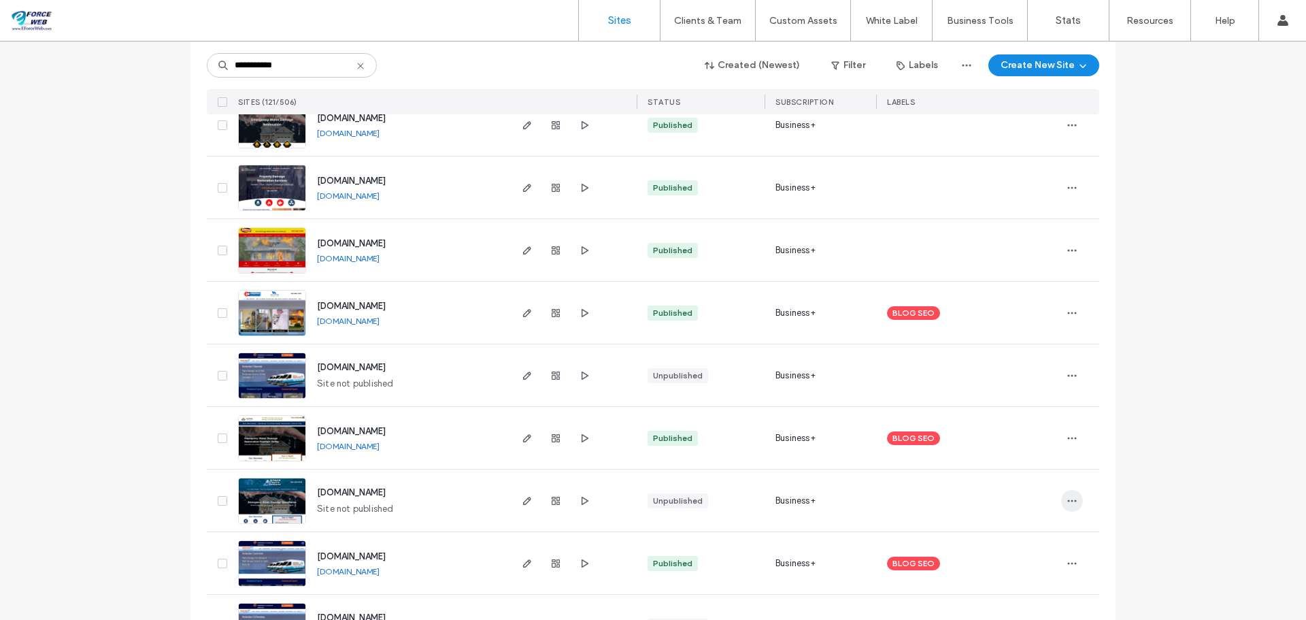
click at [1066, 499] on icon "button" at bounding box center [1071, 500] width 11 height 11
click at [1001, 463] on span "Delete Site" at bounding box center [1005, 465] width 46 height 14
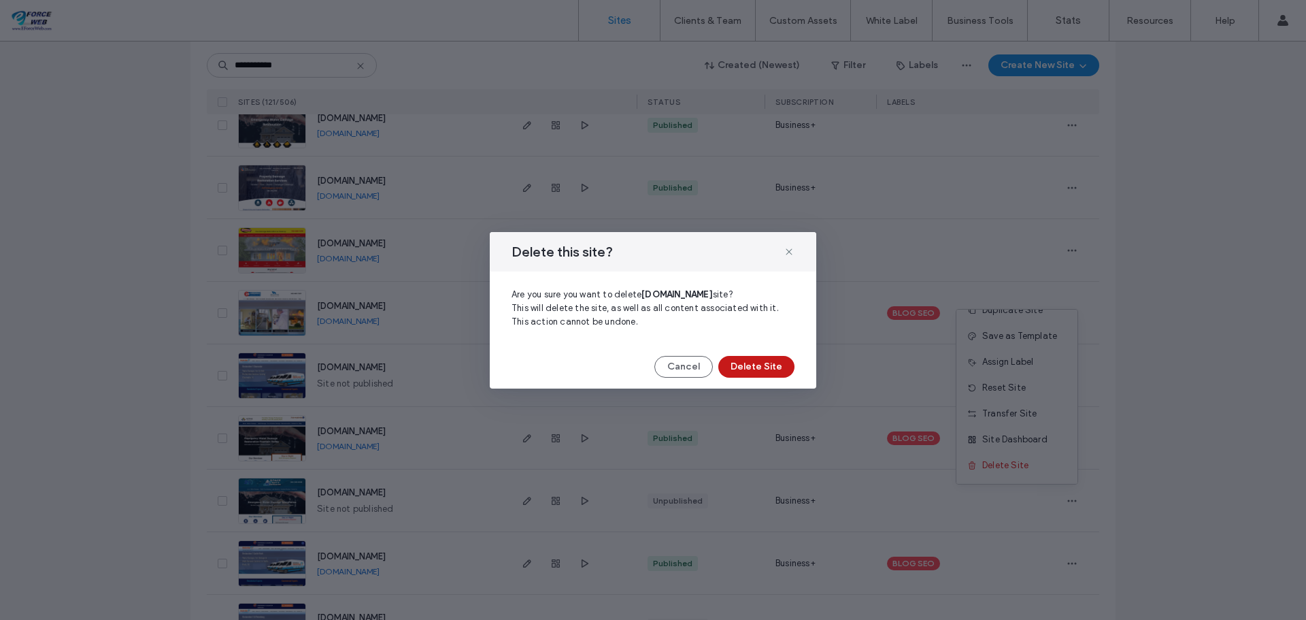
click at [755, 375] on button "Delete Site" at bounding box center [756, 367] width 76 height 22
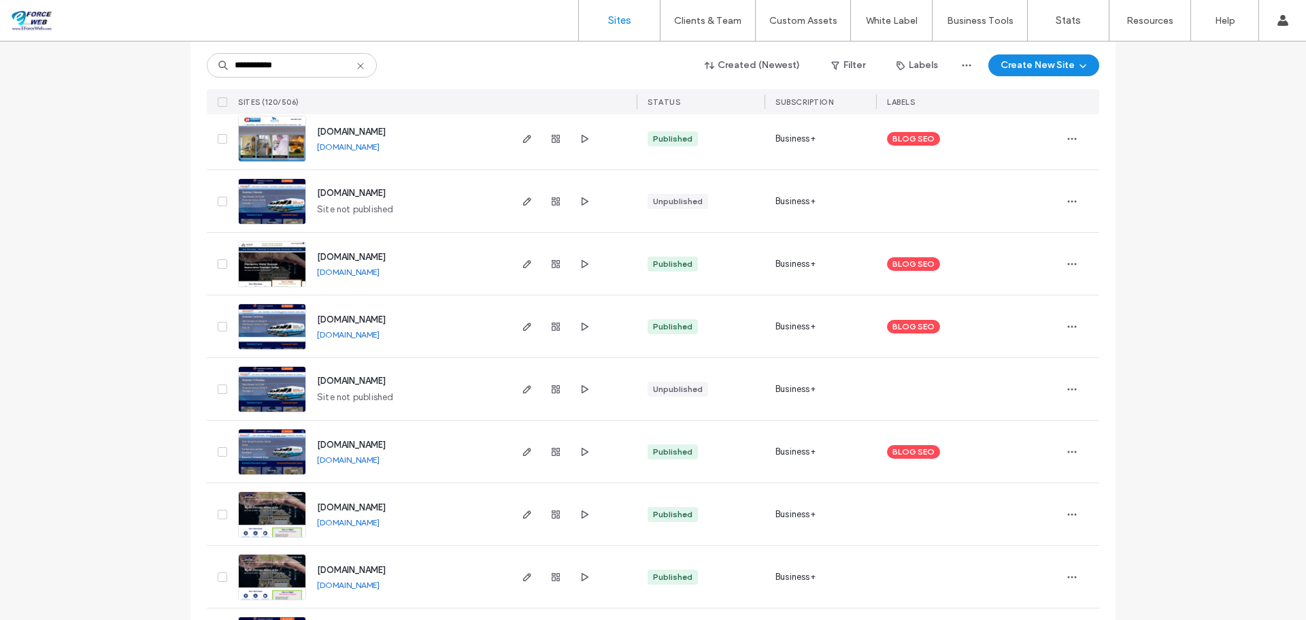
scroll to position [2516, 0]
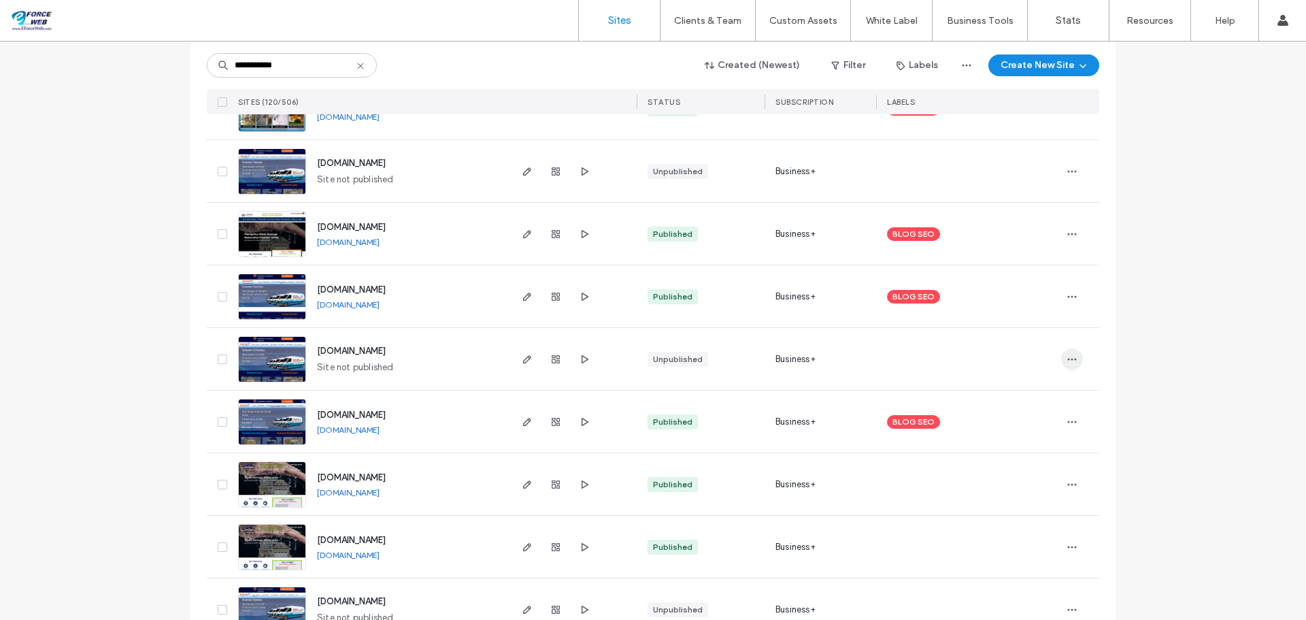
click at [1066, 364] on icon "button" at bounding box center [1071, 359] width 11 height 11
click at [1018, 534] on span "Delete Site" at bounding box center [1005, 532] width 46 height 14
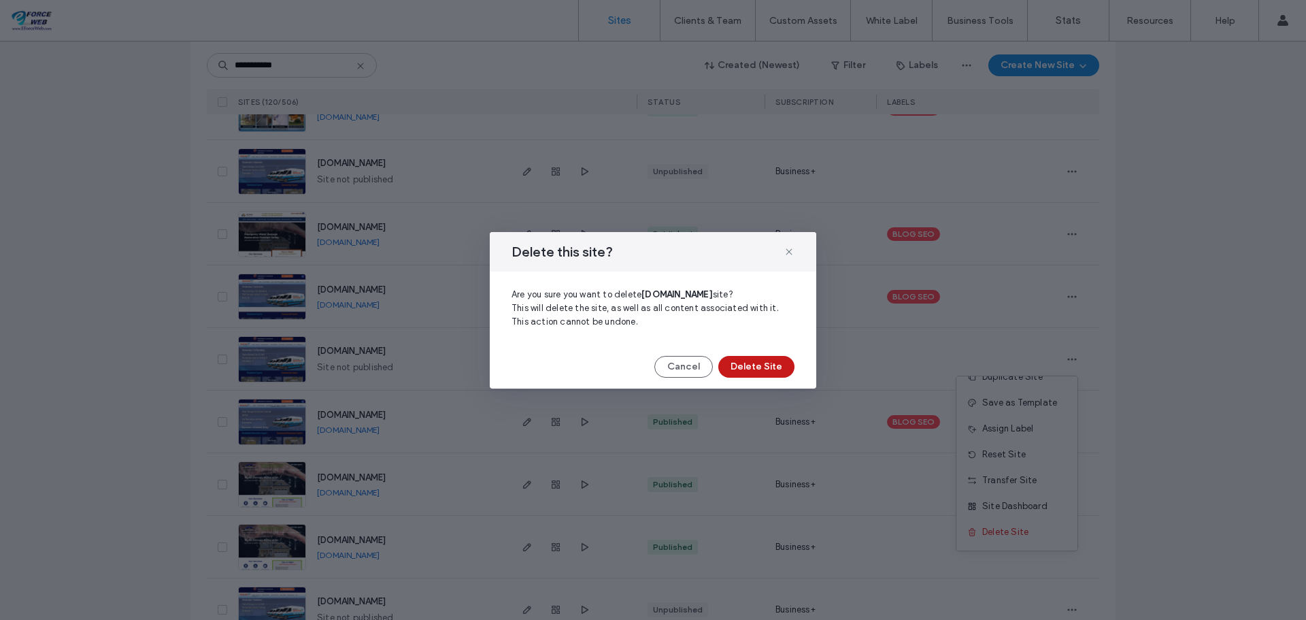
click at [763, 367] on button "Delete Site" at bounding box center [756, 367] width 76 height 22
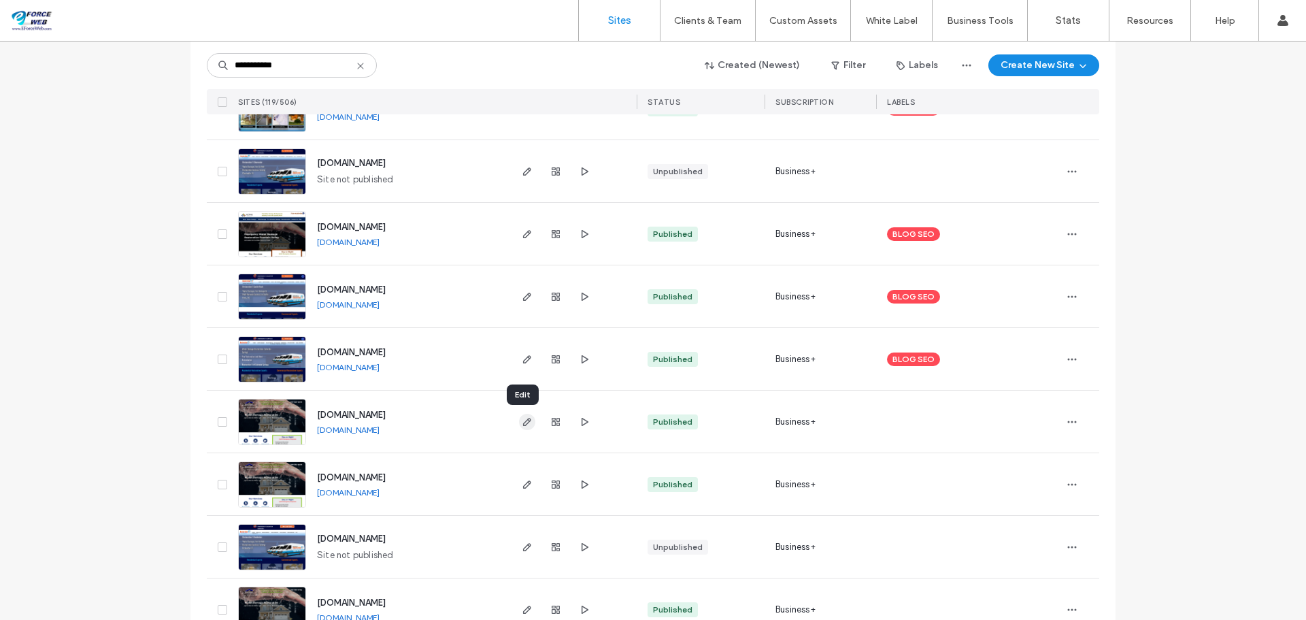
click at [526, 420] on icon "button" at bounding box center [527, 421] width 11 height 11
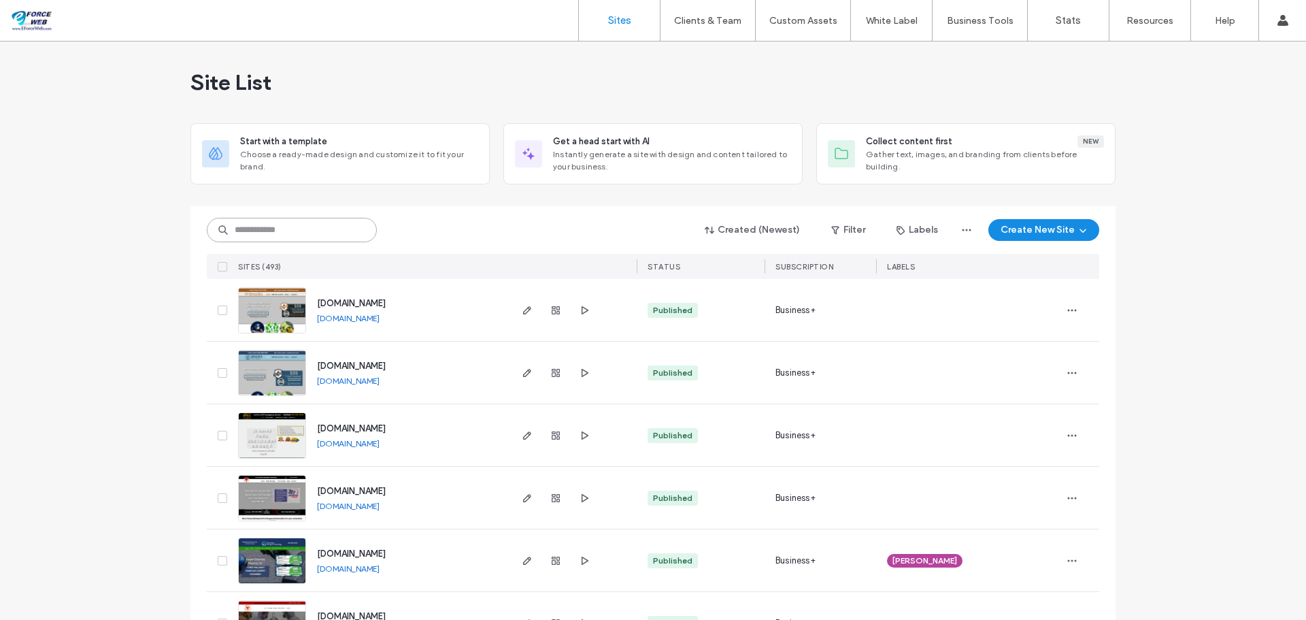
click at [246, 230] on input at bounding box center [292, 230] width 170 height 24
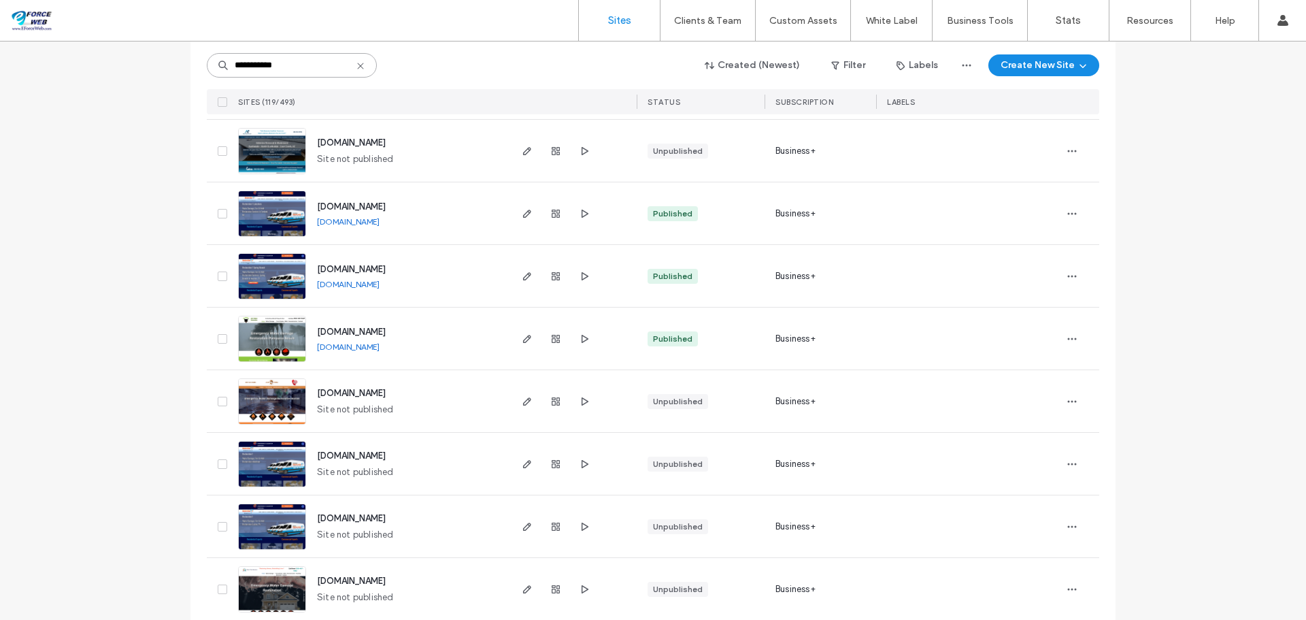
scroll to position [680, 0]
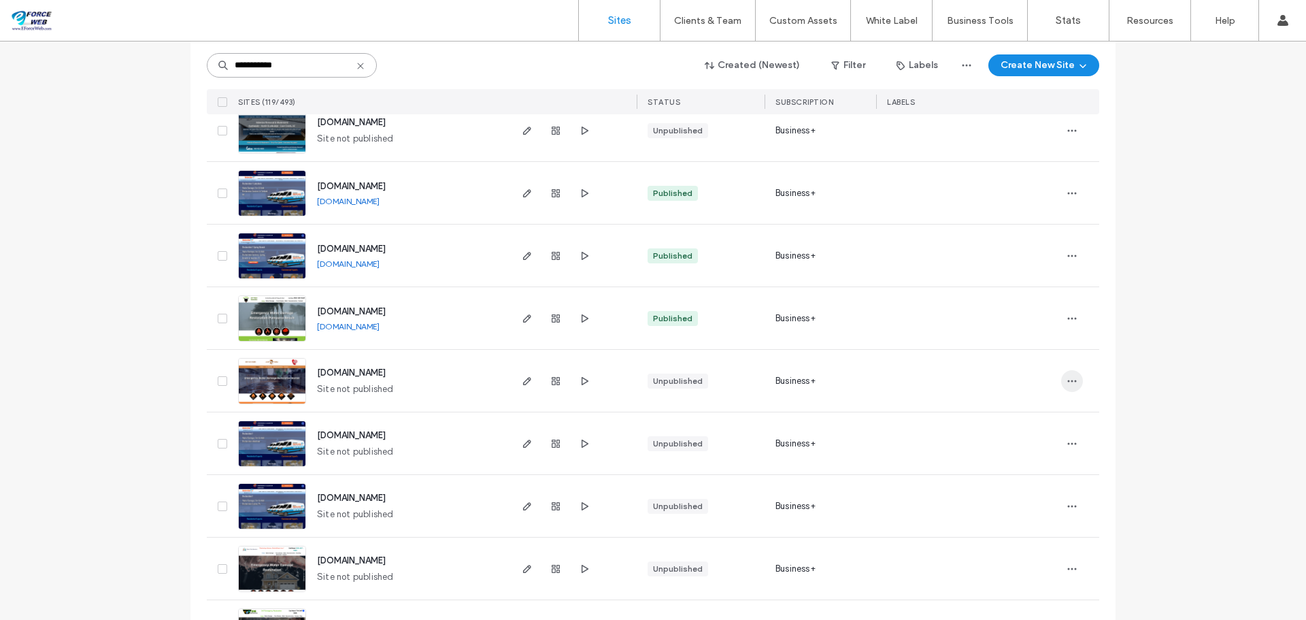
type input "**********"
click at [1068, 384] on icon "button" at bounding box center [1071, 380] width 11 height 11
click at [1004, 551] on span "Delete Site" at bounding box center [1005, 554] width 46 height 14
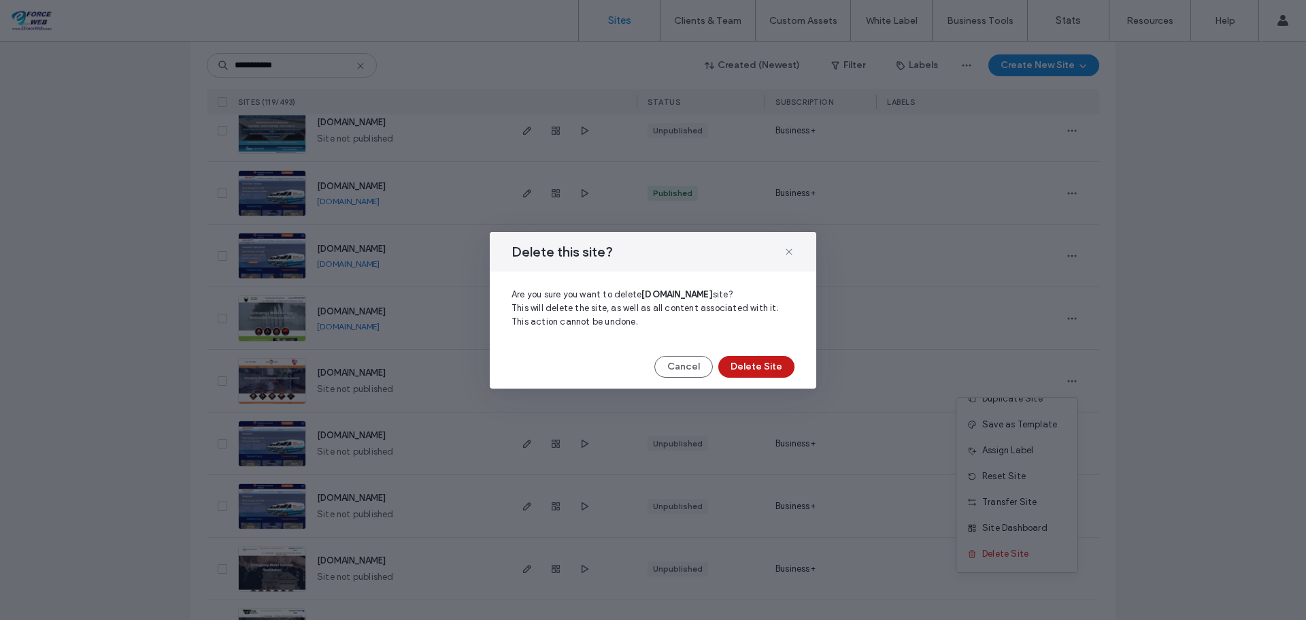
click at [762, 362] on button "Delete Site" at bounding box center [756, 367] width 76 height 22
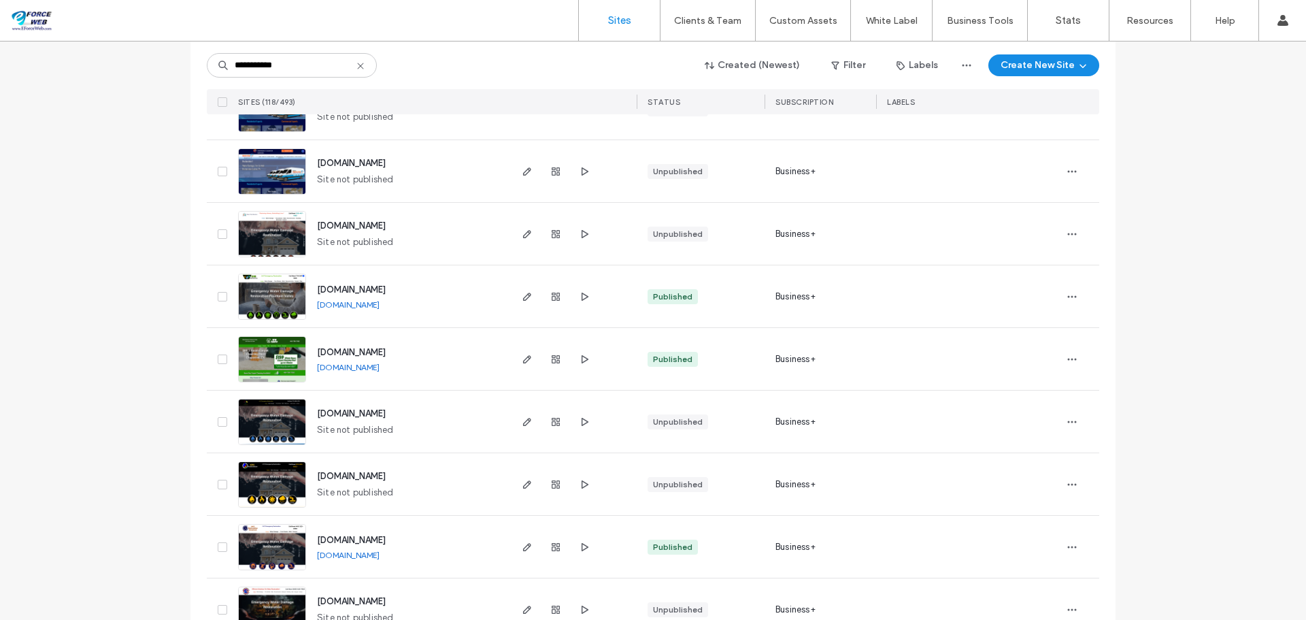
scroll to position [1020, 0]
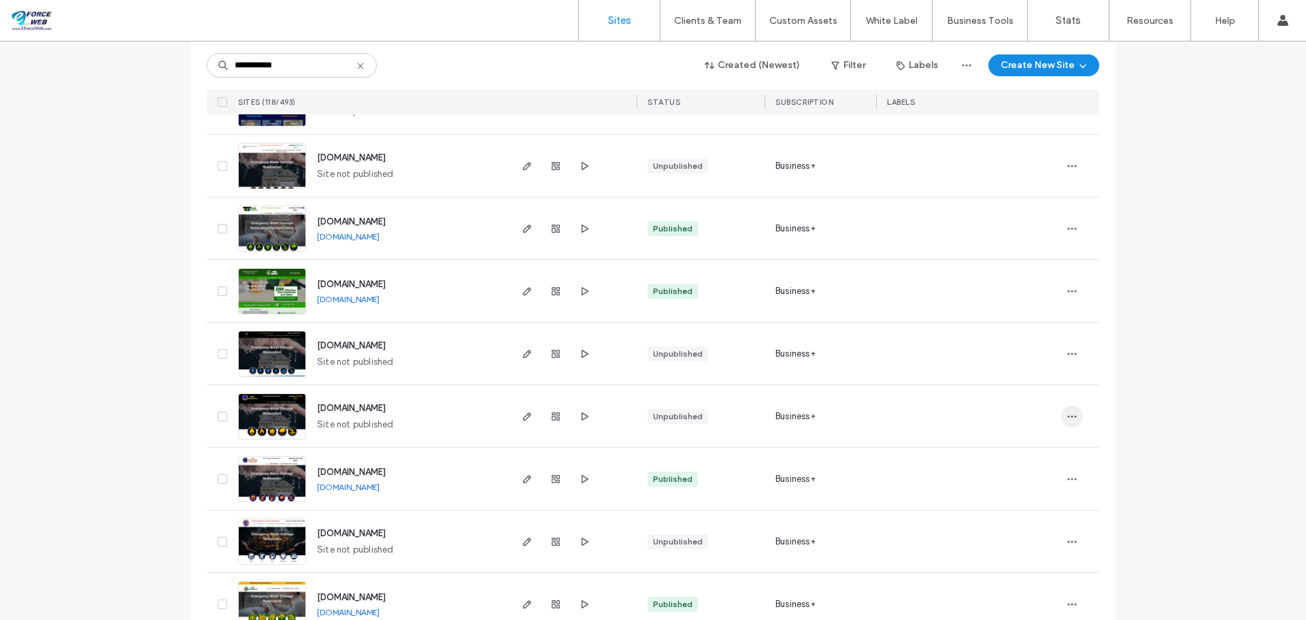
click at [1073, 422] on span "button" at bounding box center [1072, 416] width 22 height 22
click at [1013, 585] on span "Delete Site" at bounding box center [1005, 589] width 46 height 14
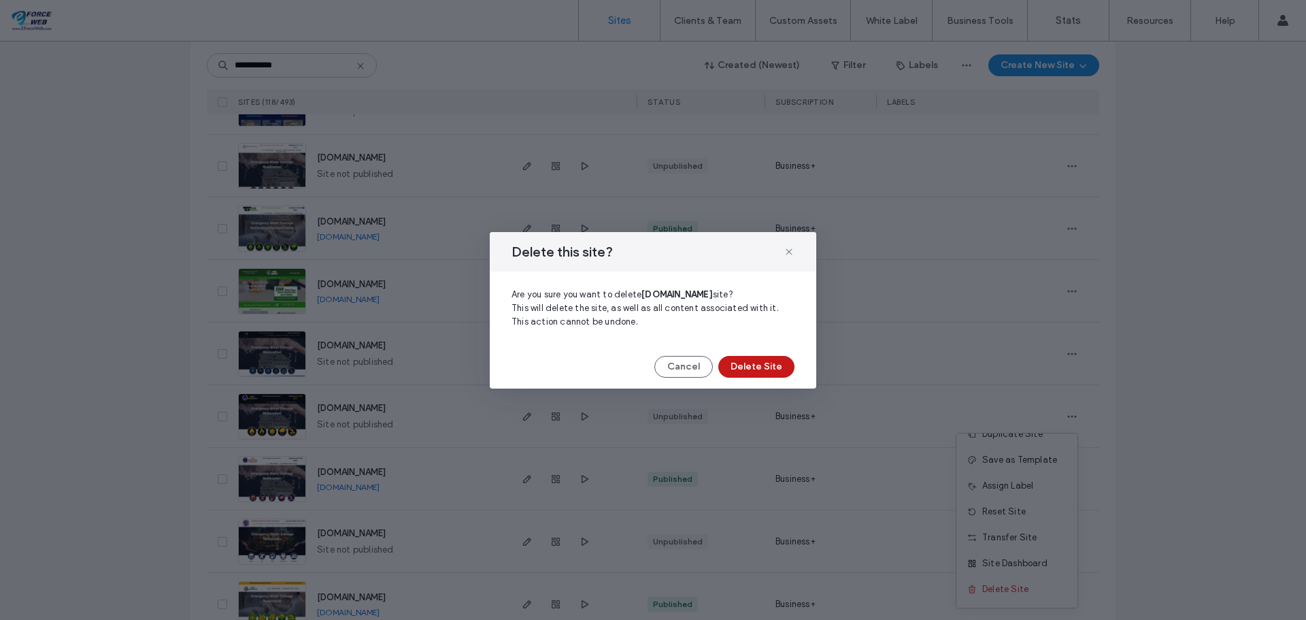
click at [750, 362] on button "Delete Site" at bounding box center [756, 367] width 76 height 22
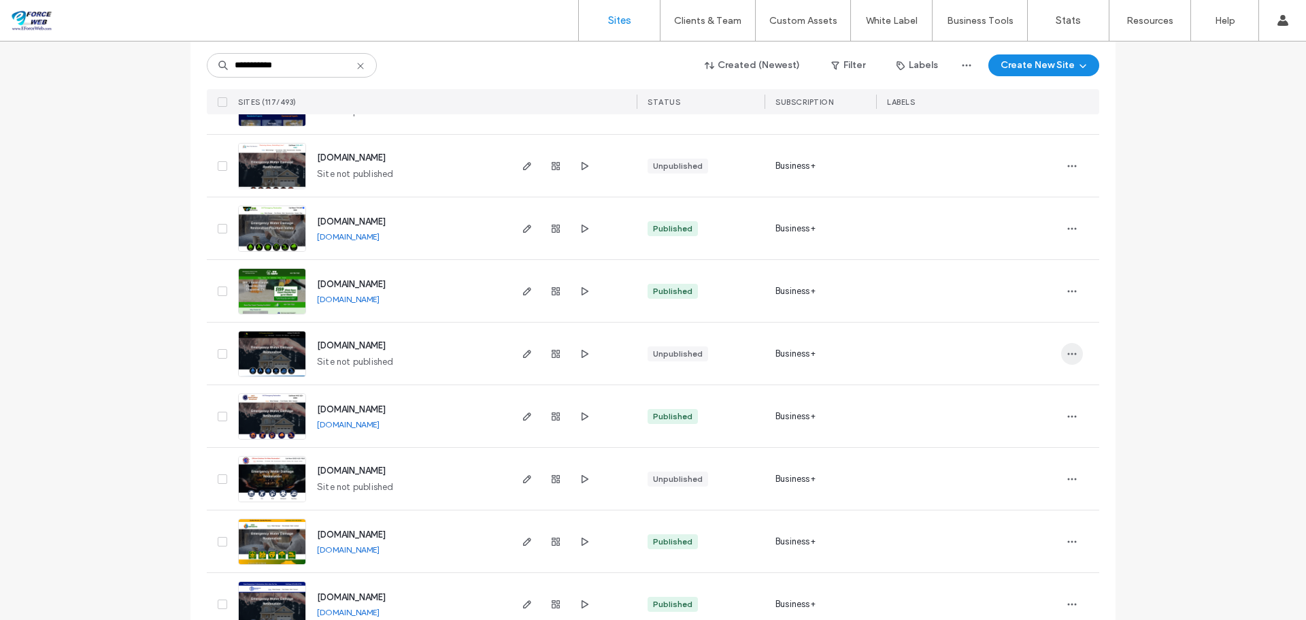
click at [1067, 352] on icon "button" at bounding box center [1071, 353] width 11 height 11
click at [1002, 524] on span "Delete Site" at bounding box center [1005, 527] width 46 height 14
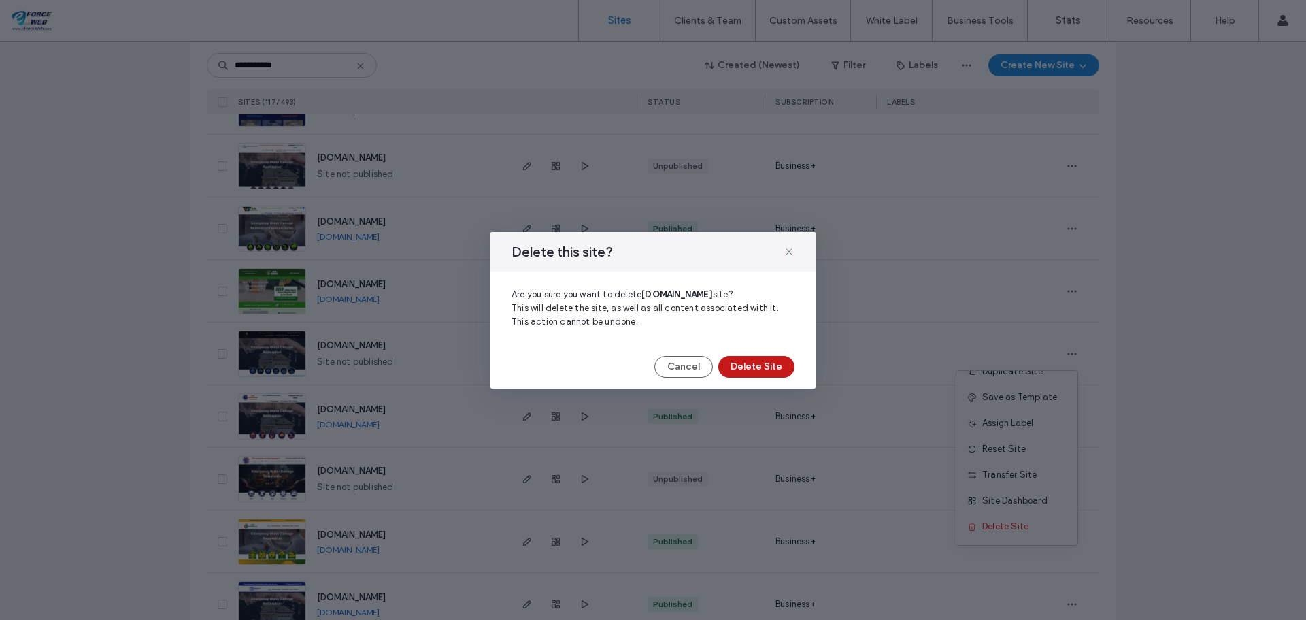
click at [752, 372] on button "Delete Site" at bounding box center [756, 367] width 76 height 22
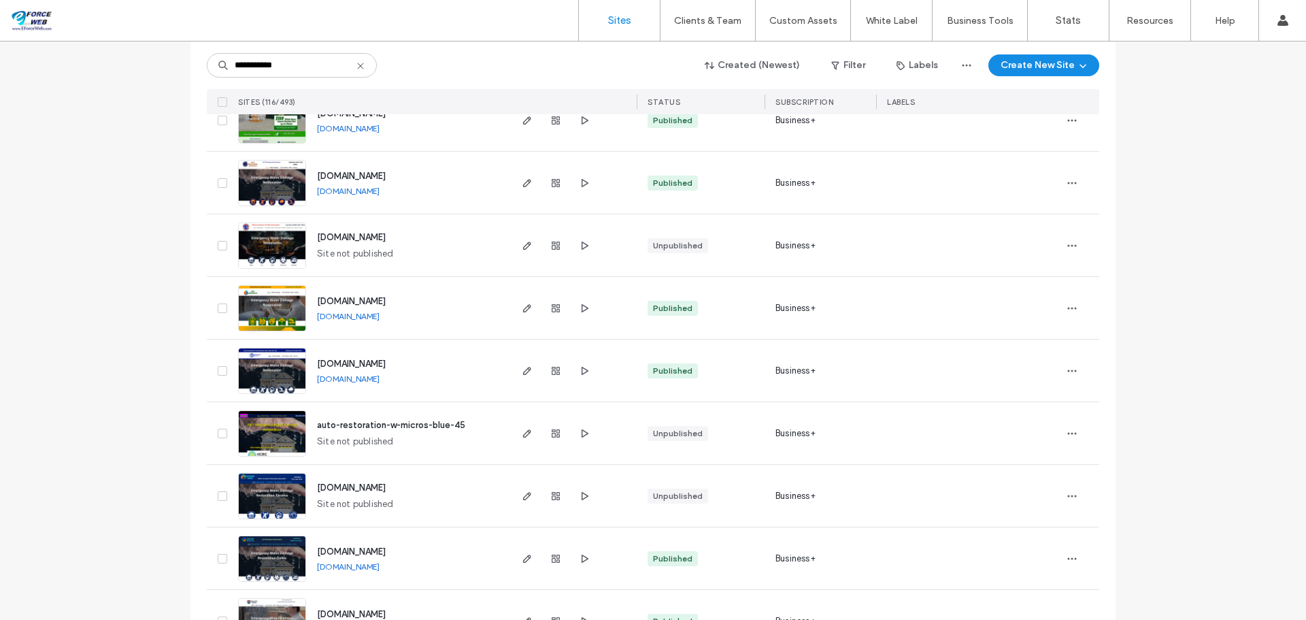
scroll to position [1224, 0]
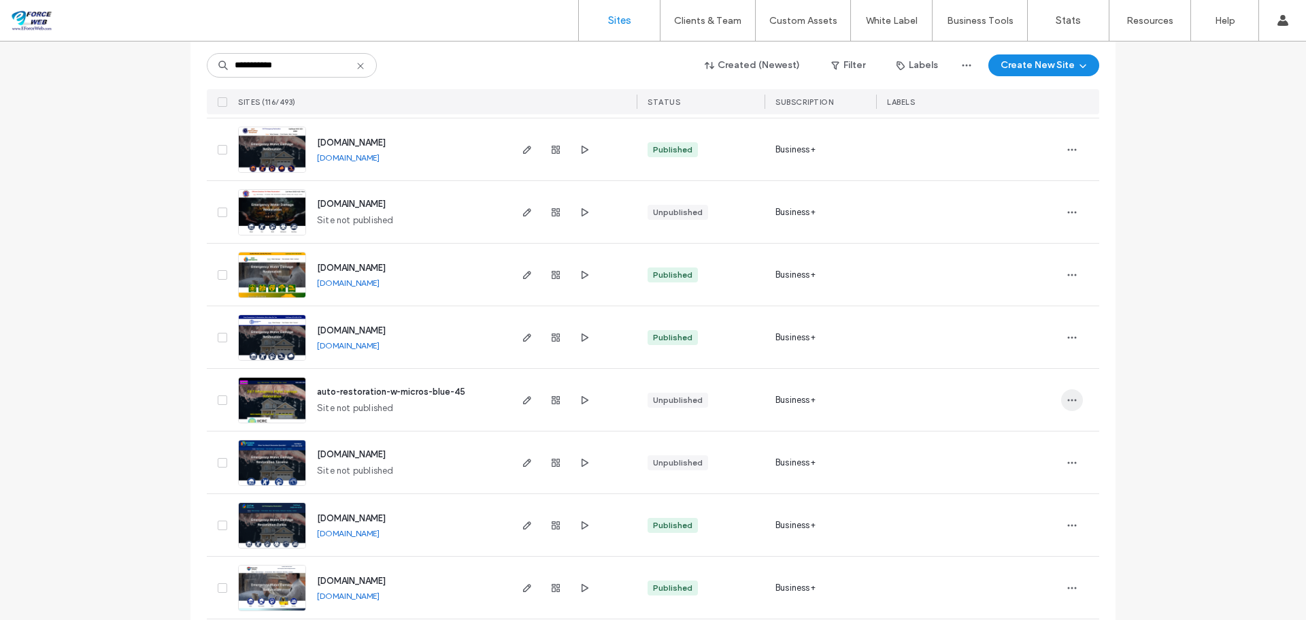
click at [1070, 398] on icon "button" at bounding box center [1071, 399] width 11 height 11
click at [998, 574] on span "Delete Site" at bounding box center [1005, 573] width 46 height 14
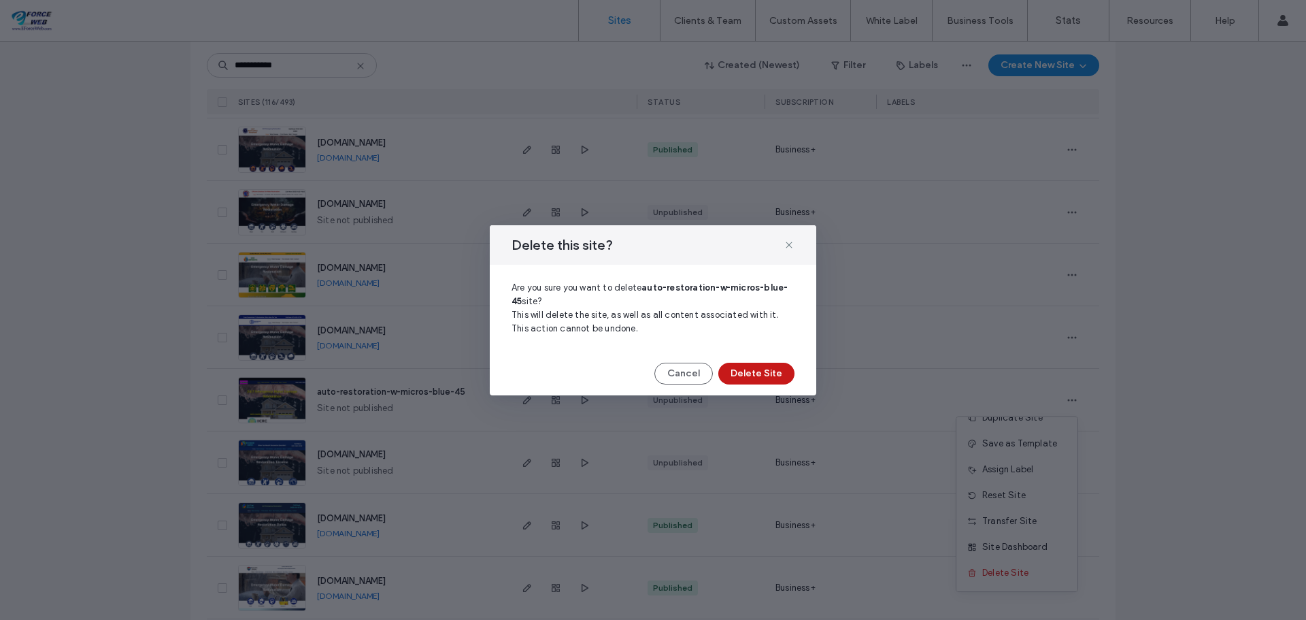
click at [758, 369] on button "Delete Site" at bounding box center [756, 373] width 76 height 22
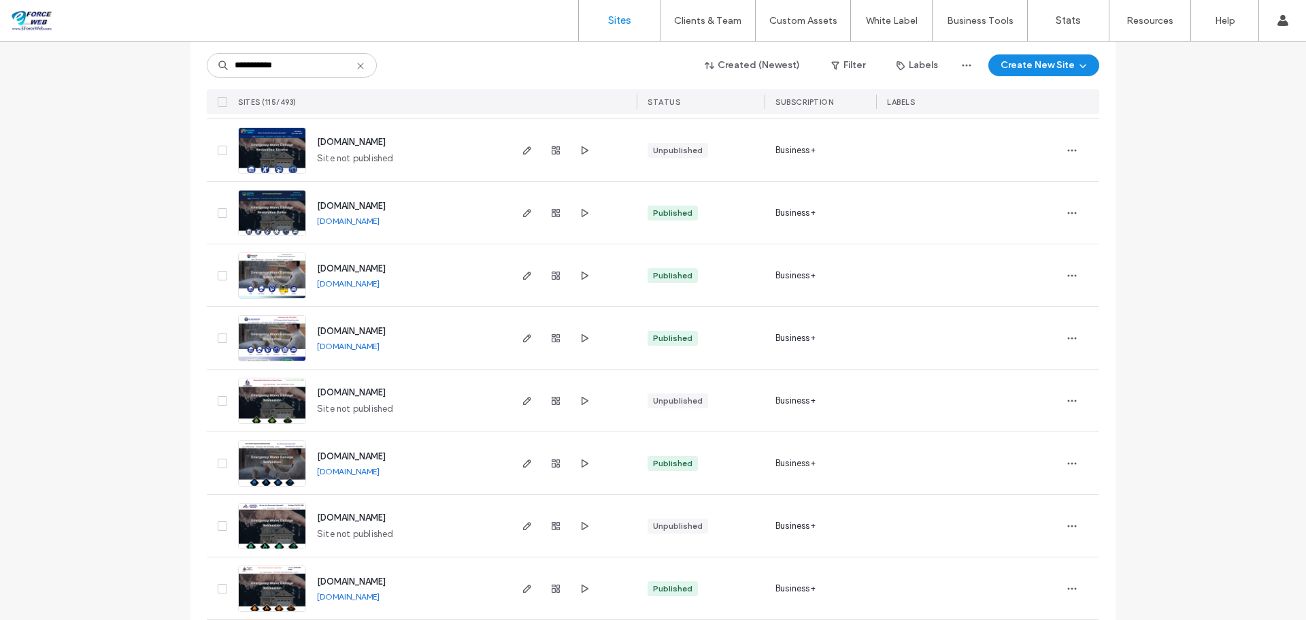
scroll to position [1496, 0]
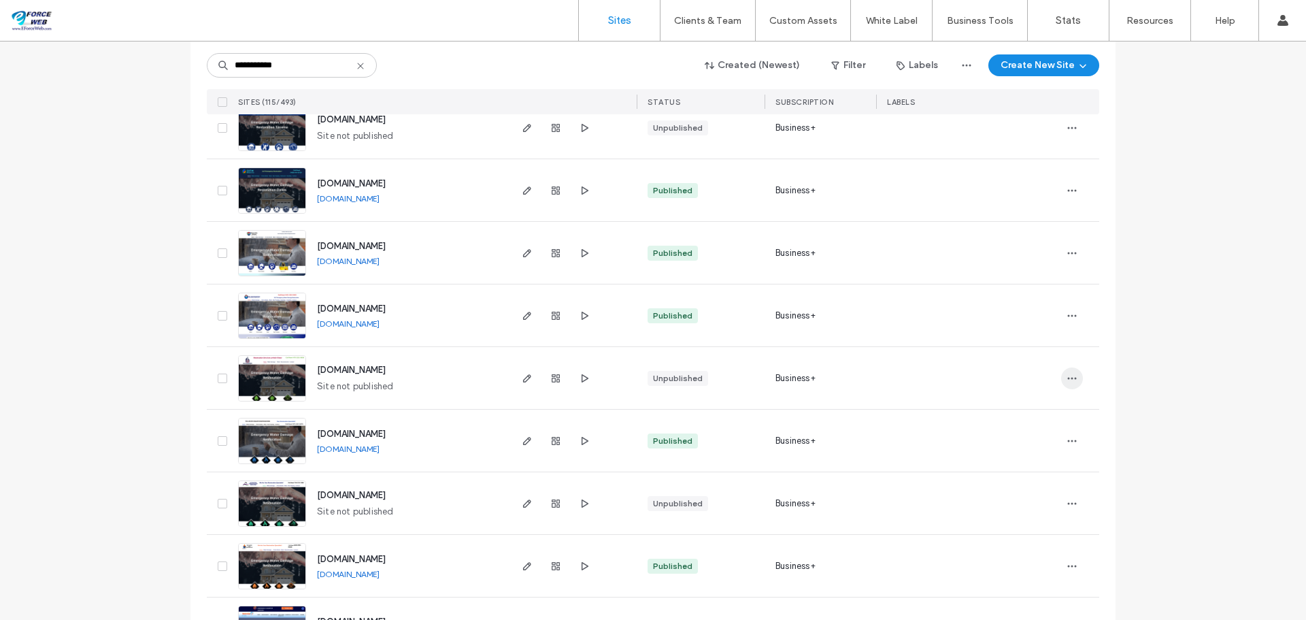
click at [1066, 380] on icon "button" at bounding box center [1071, 378] width 11 height 11
click at [1004, 553] on span "Delete Site" at bounding box center [1005, 551] width 46 height 14
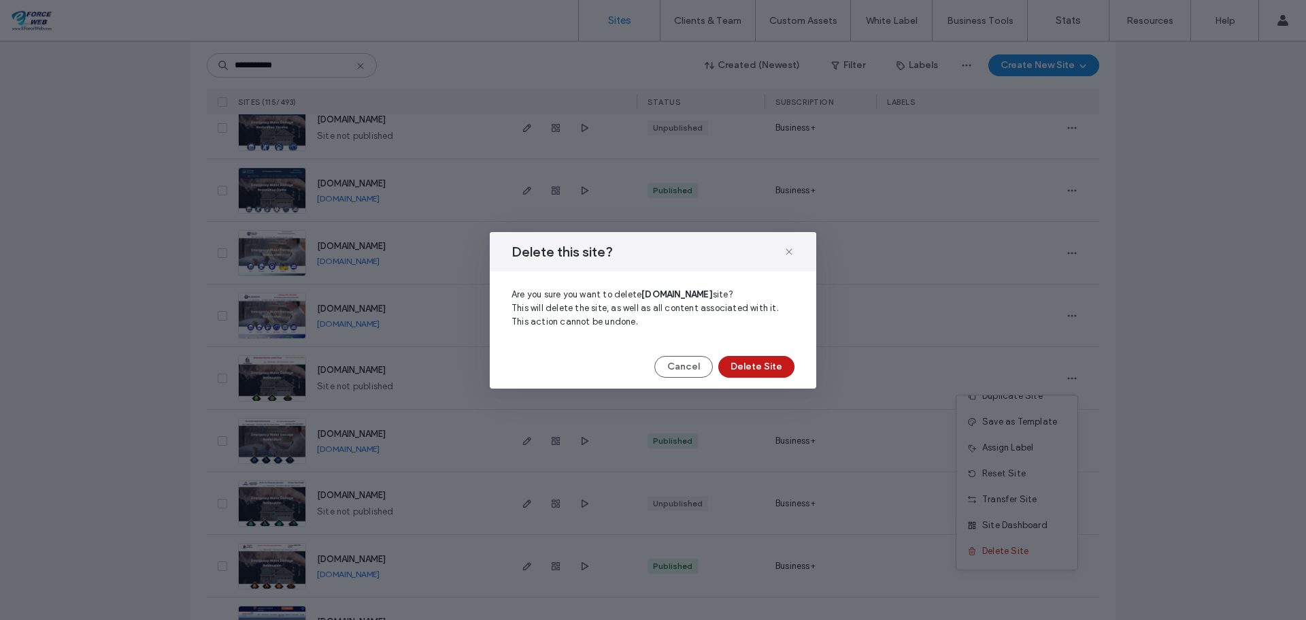
click at [746, 360] on button "Delete Site" at bounding box center [756, 367] width 76 height 22
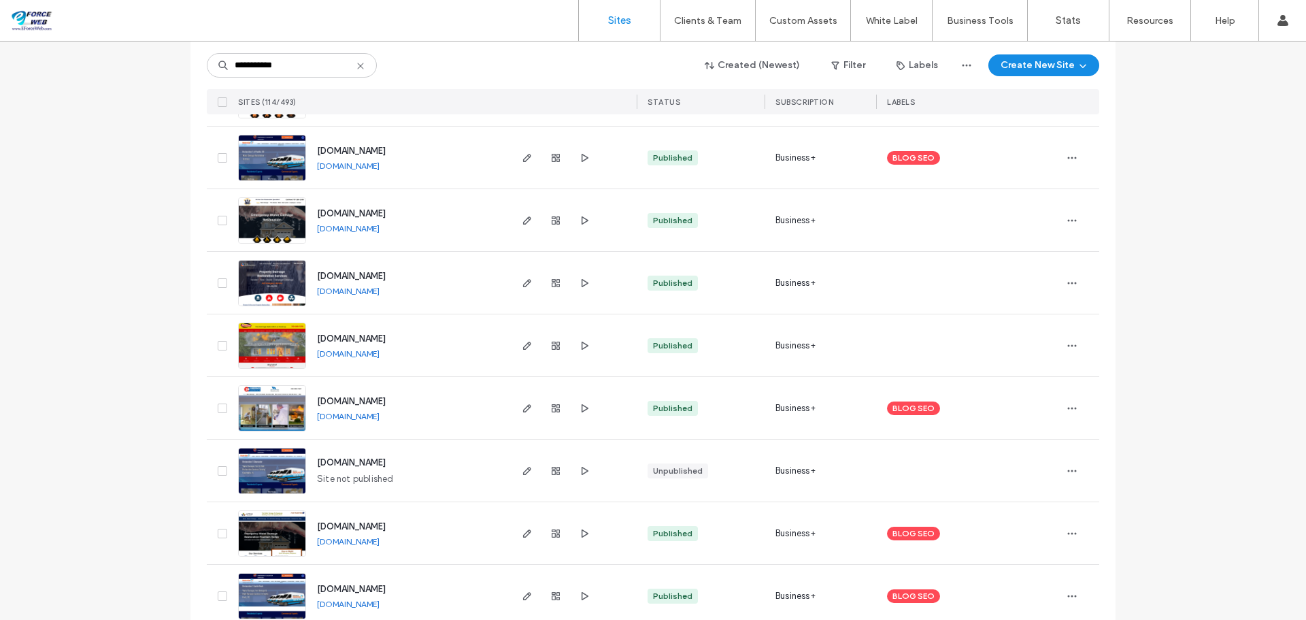
scroll to position [1972, 0]
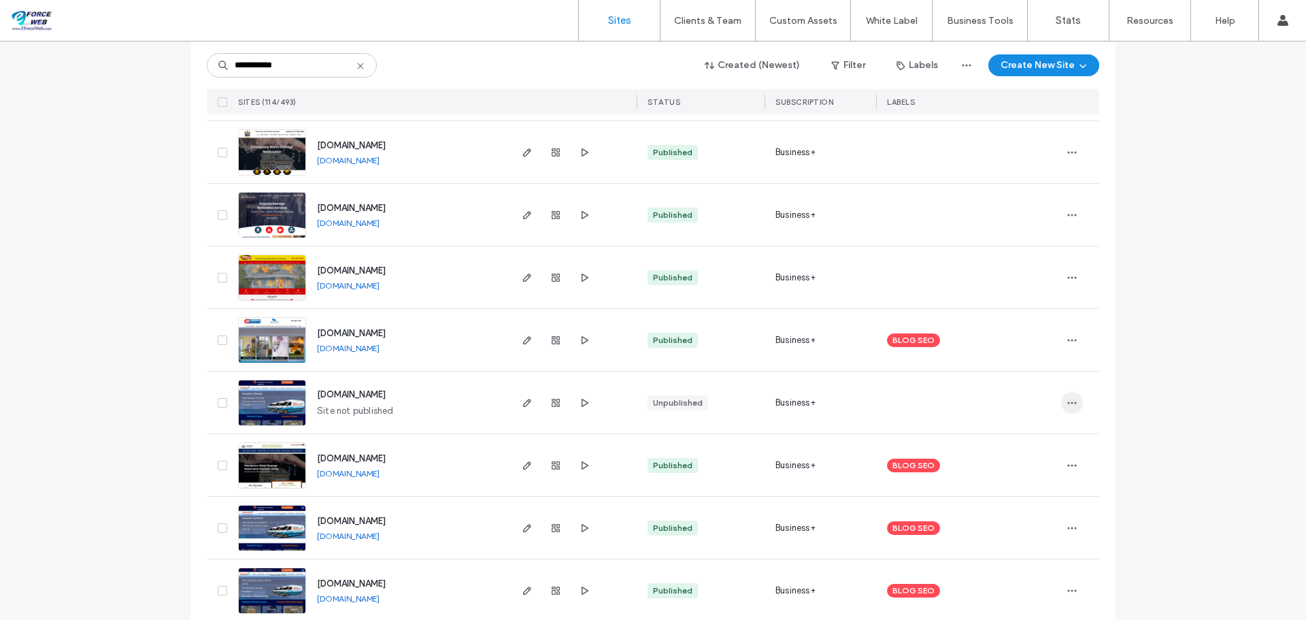
click at [1069, 405] on icon "button" at bounding box center [1071, 402] width 11 height 11
click at [1014, 574] on span "Delete Site" at bounding box center [1005, 576] width 46 height 14
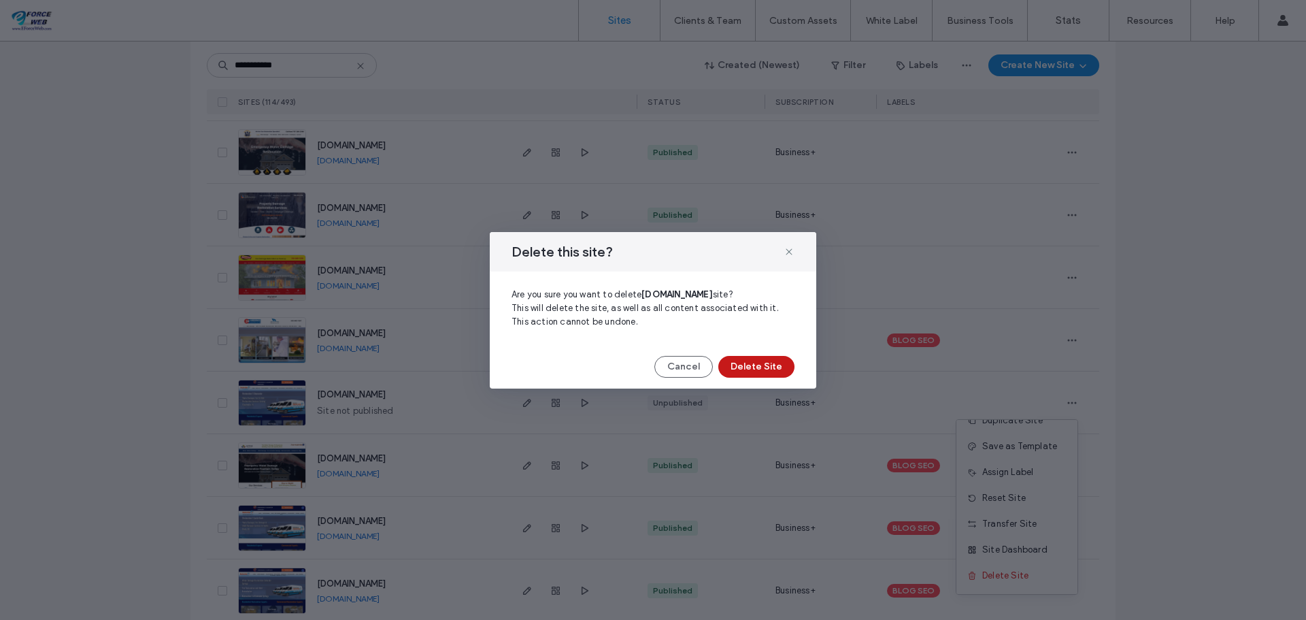
click at [751, 377] on button "Delete Site" at bounding box center [756, 367] width 76 height 22
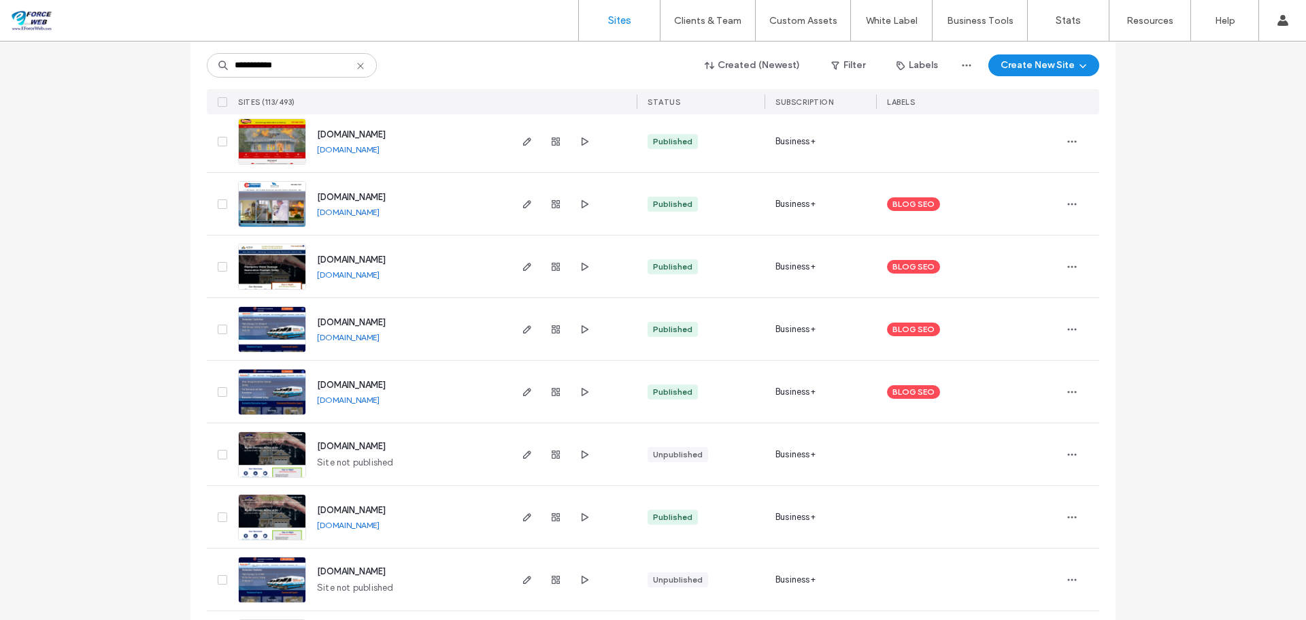
scroll to position [2176, 0]
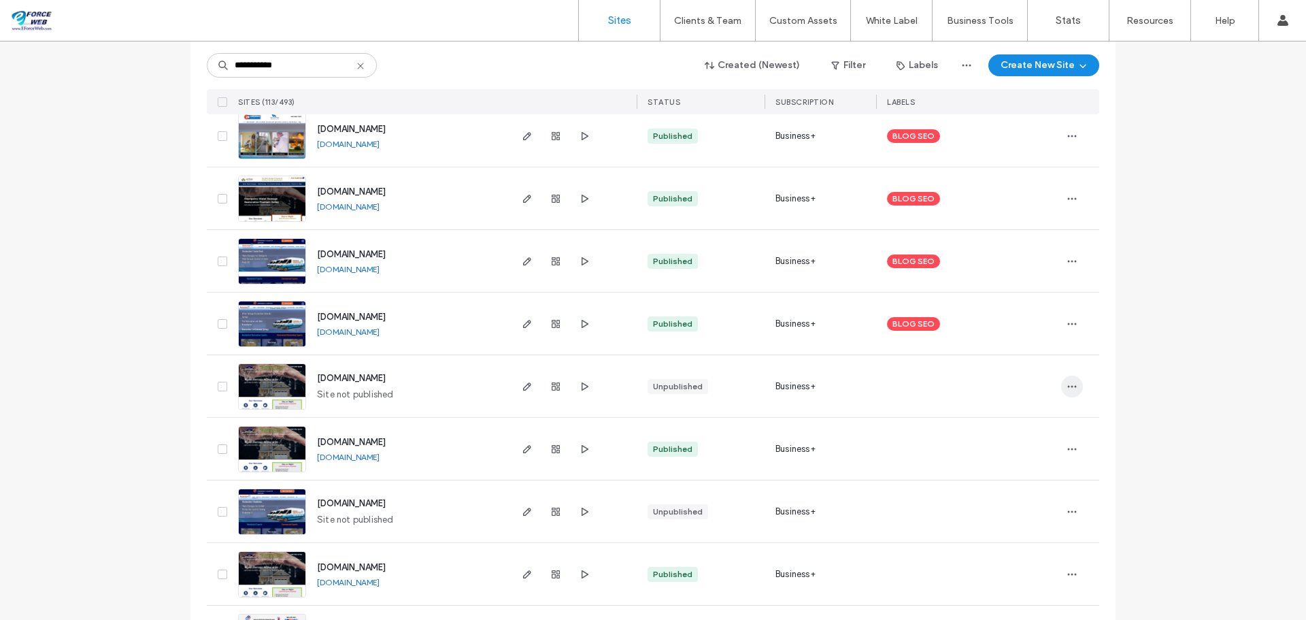
click at [1073, 382] on span "button" at bounding box center [1072, 386] width 22 height 22
click at [1019, 558] on span "Delete Site" at bounding box center [1005, 559] width 46 height 14
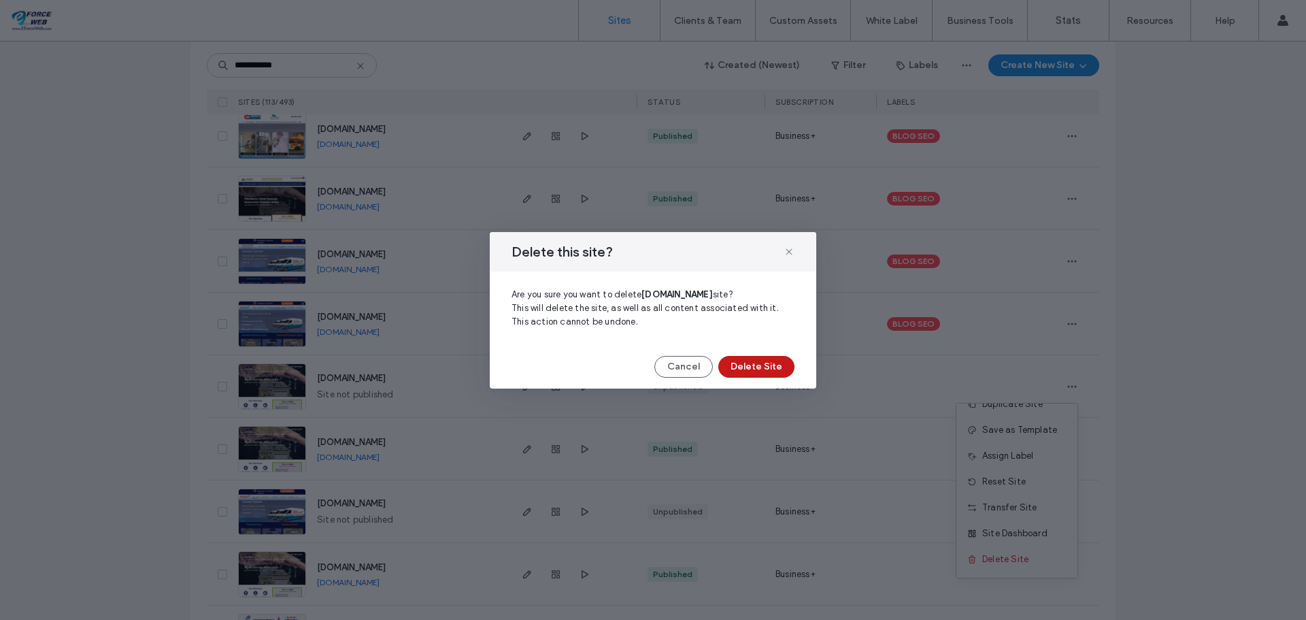
click at [749, 377] on button "Delete Site" at bounding box center [756, 367] width 76 height 22
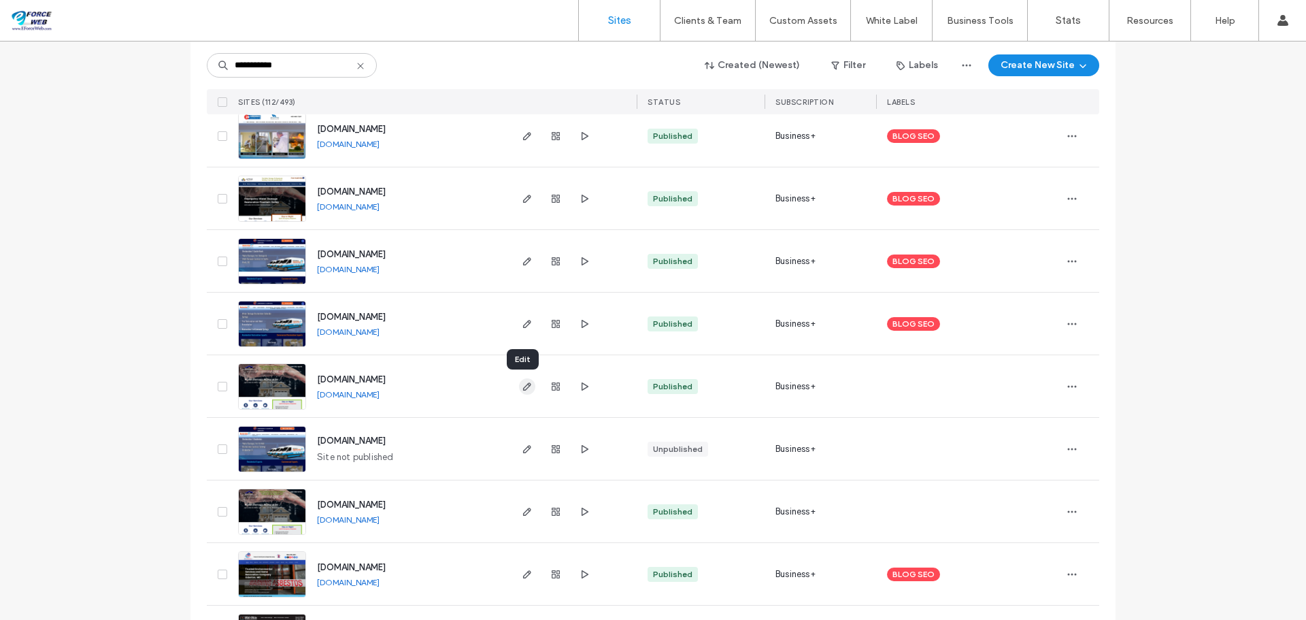
click at [524, 386] on use "button" at bounding box center [527, 386] width 8 height 8
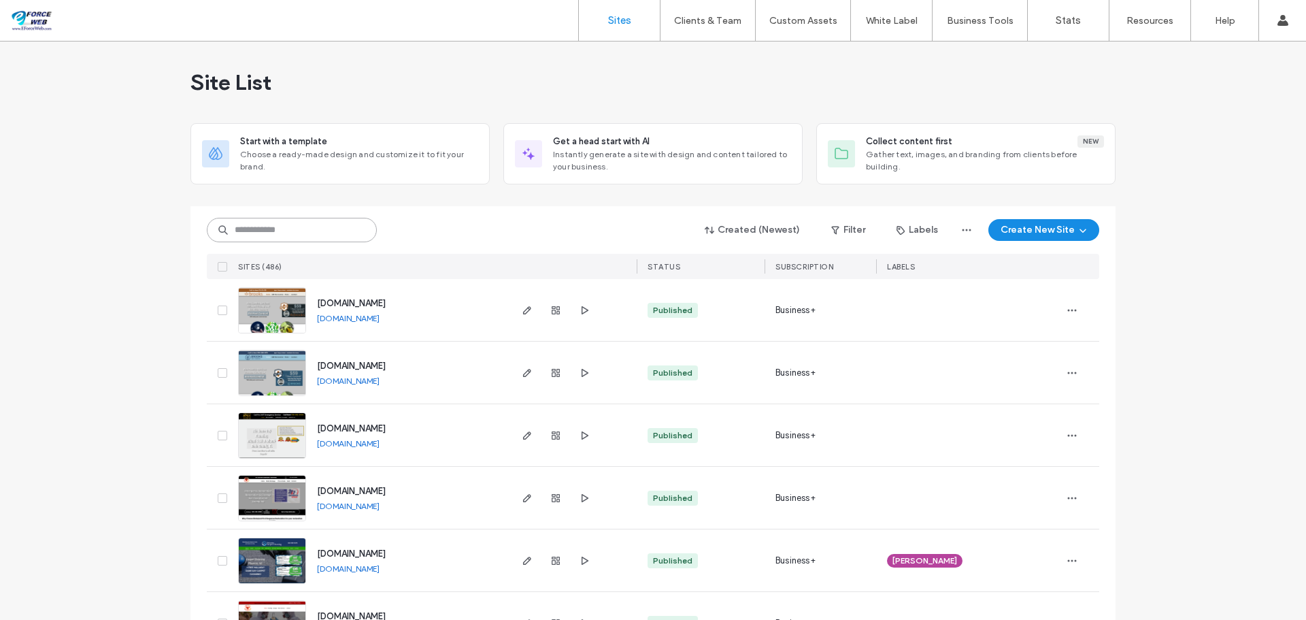
click at [285, 232] on input at bounding box center [292, 230] width 170 height 24
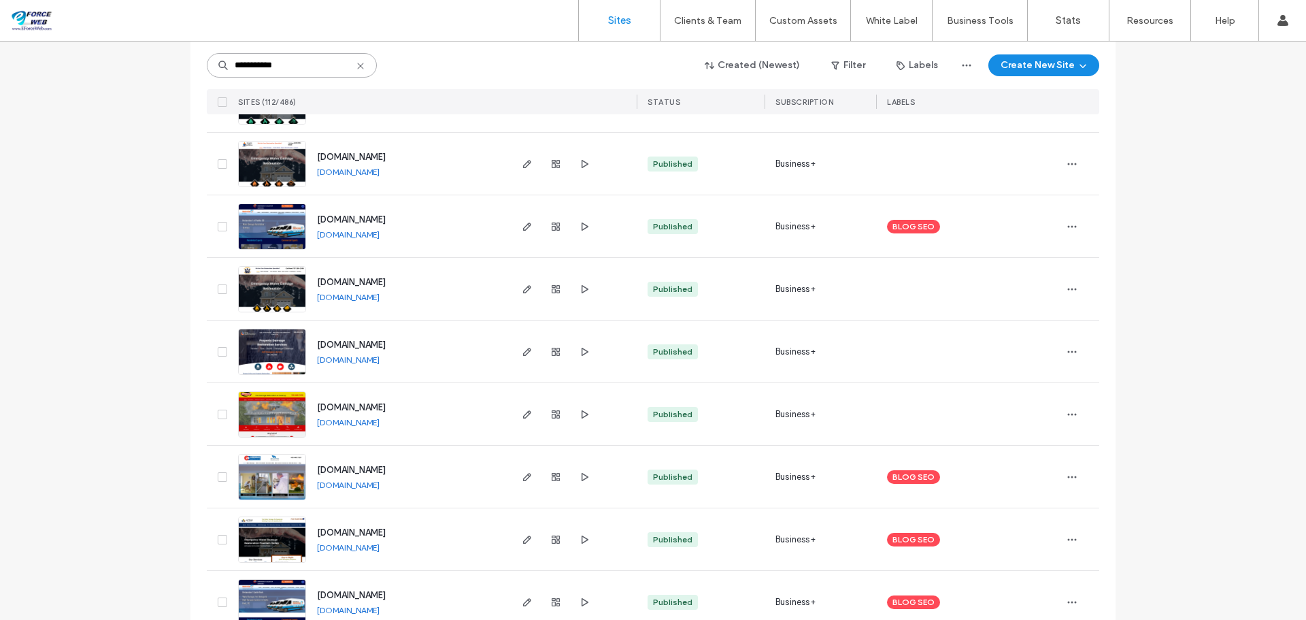
scroll to position [1836, 0]
type input "**********"
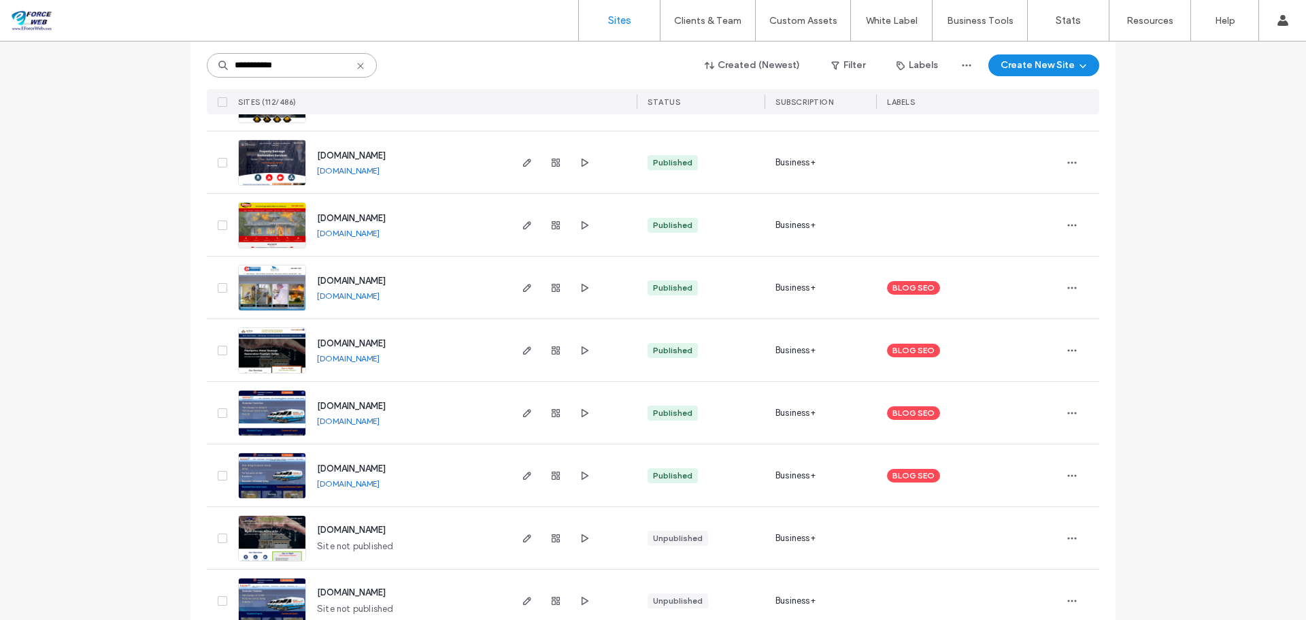
scroll to position [2040, 0]
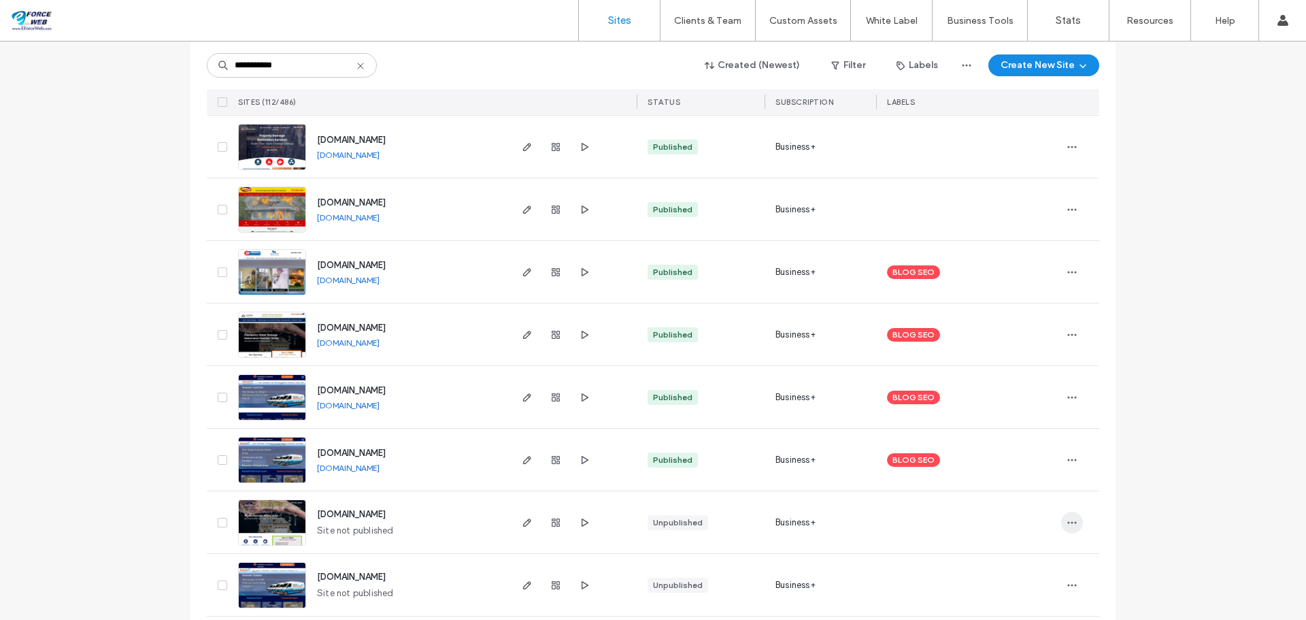
click at [1066, 523] on icon "button" at bounding box center [1071, 522] width 11 height 11
click at [1022, 488] on span "Delete Site" at bounding box center [1005, 487] width 46 height 14
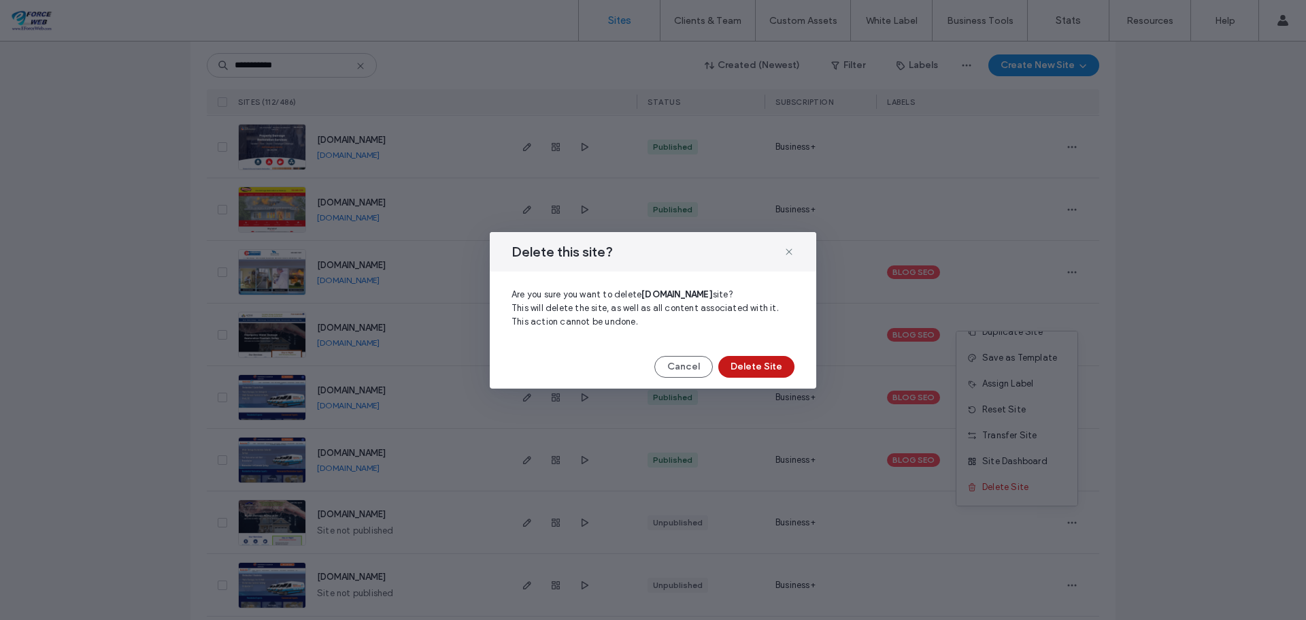
click at [759, 367] on button "Delete Site" at bounding box center [756, 367] width 76 height 22
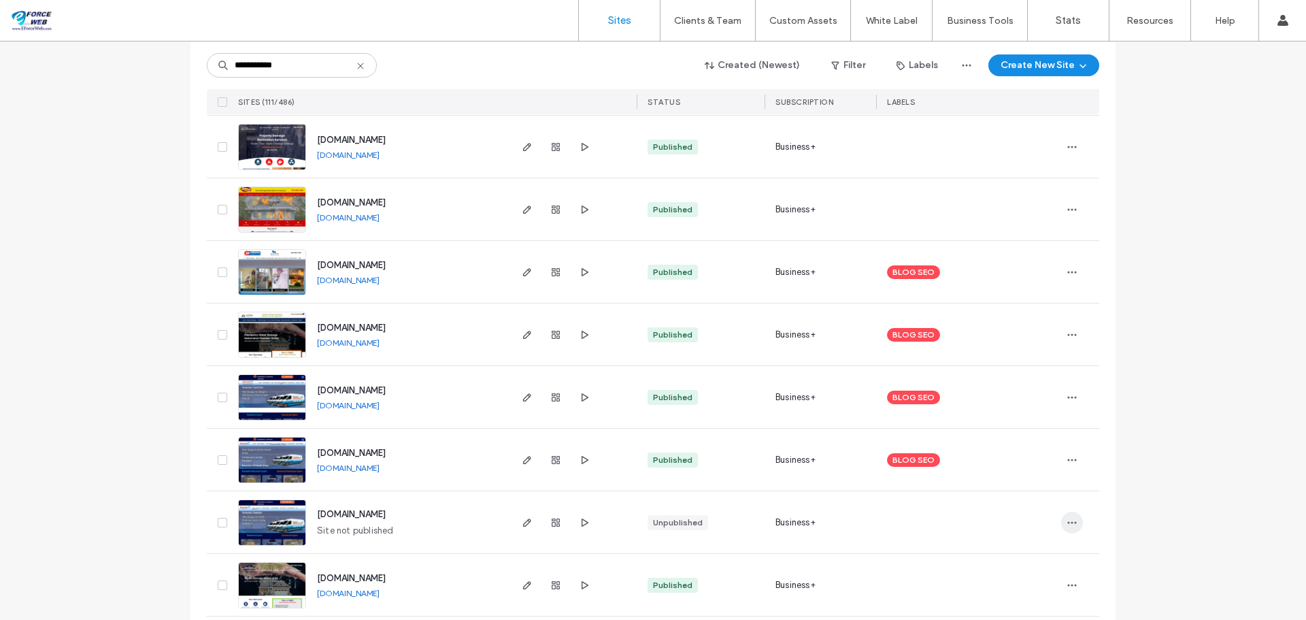
click at [1066, 522] on icon "button" at bounding box center [1071, 522] width 11 height 11
click at [1028, 490] on div "Delete Site" at bounding box center [1016, 487] width 121 height 26
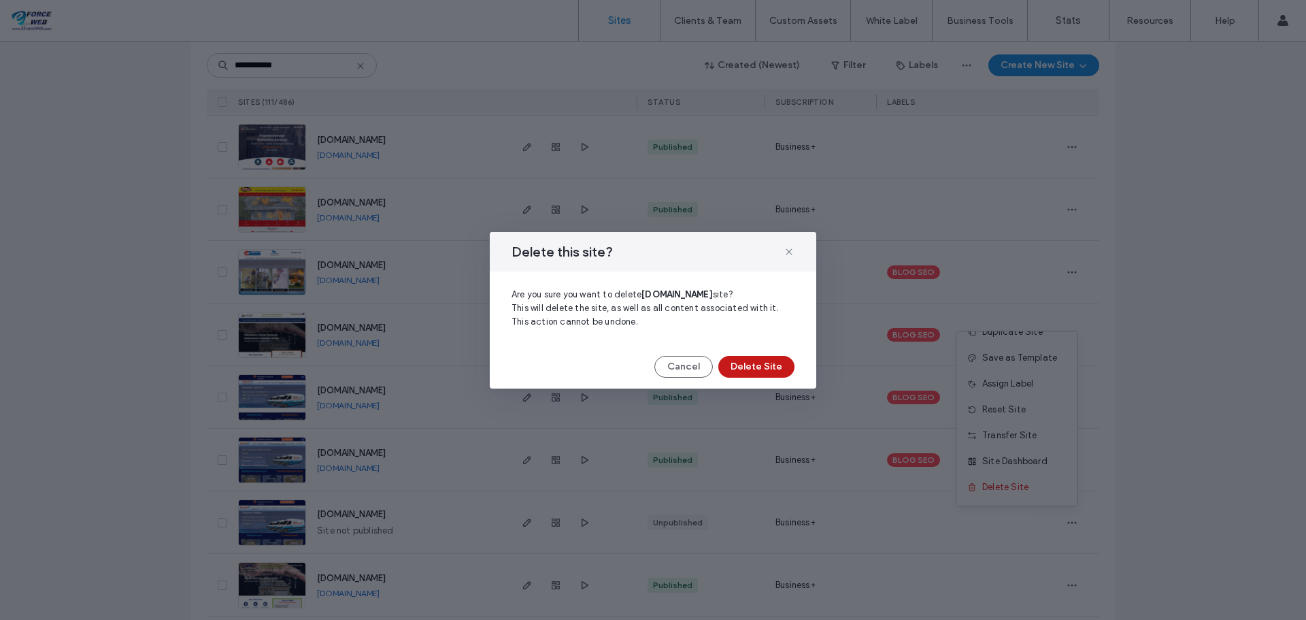
click at [753, 371] on button "Delete Site" at bounding box center [756, 367] width 76 height 22
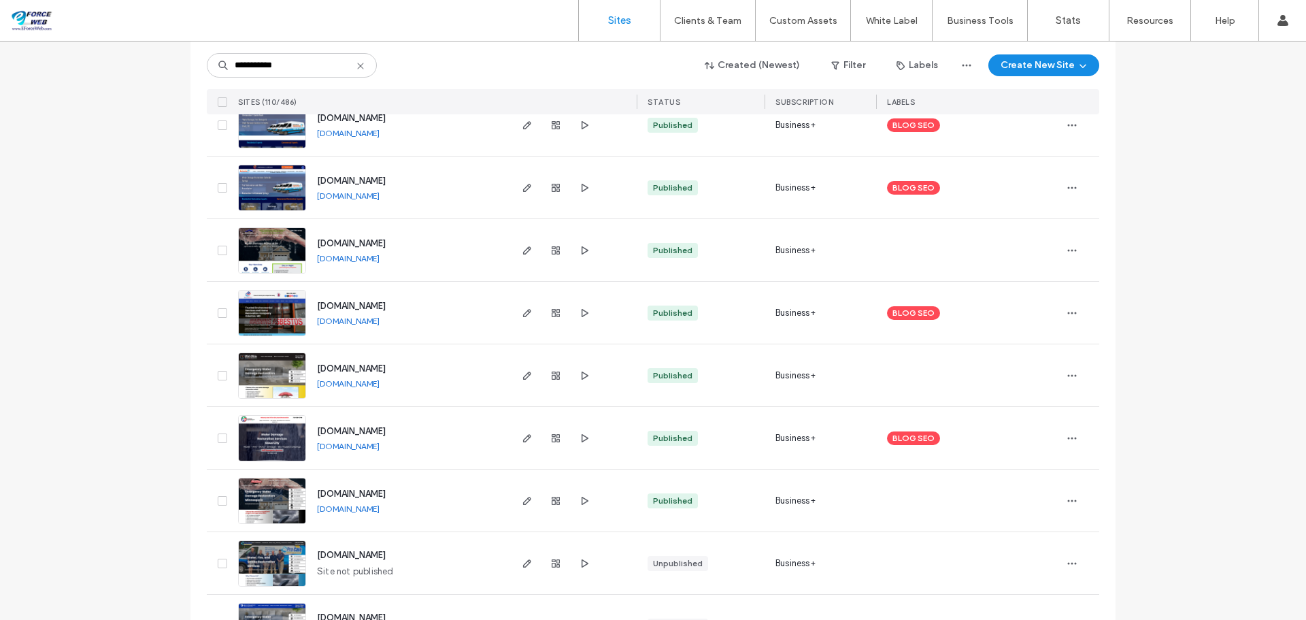
scroll to position [2380, 0]
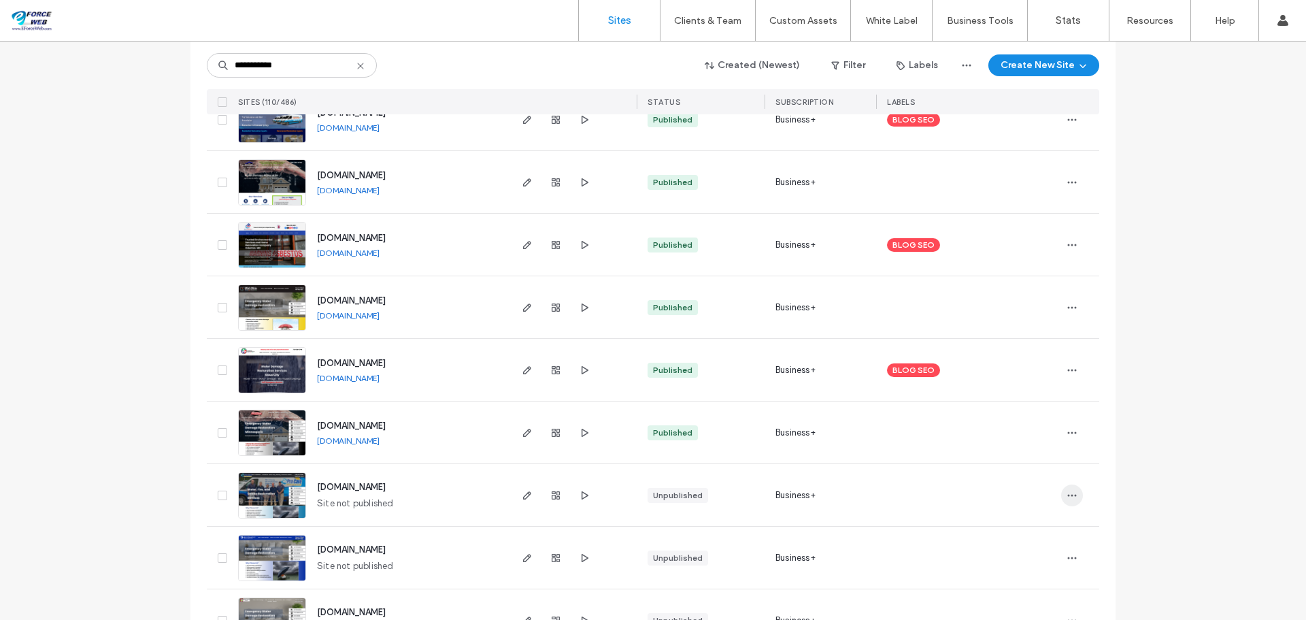
click at [1066, 494] on icon "button" at bounding box center [1071, 495] width 11 height 11
click at [987, 461] on span "Delete Site" at bounding box center [1005, 460] width 46 height 14
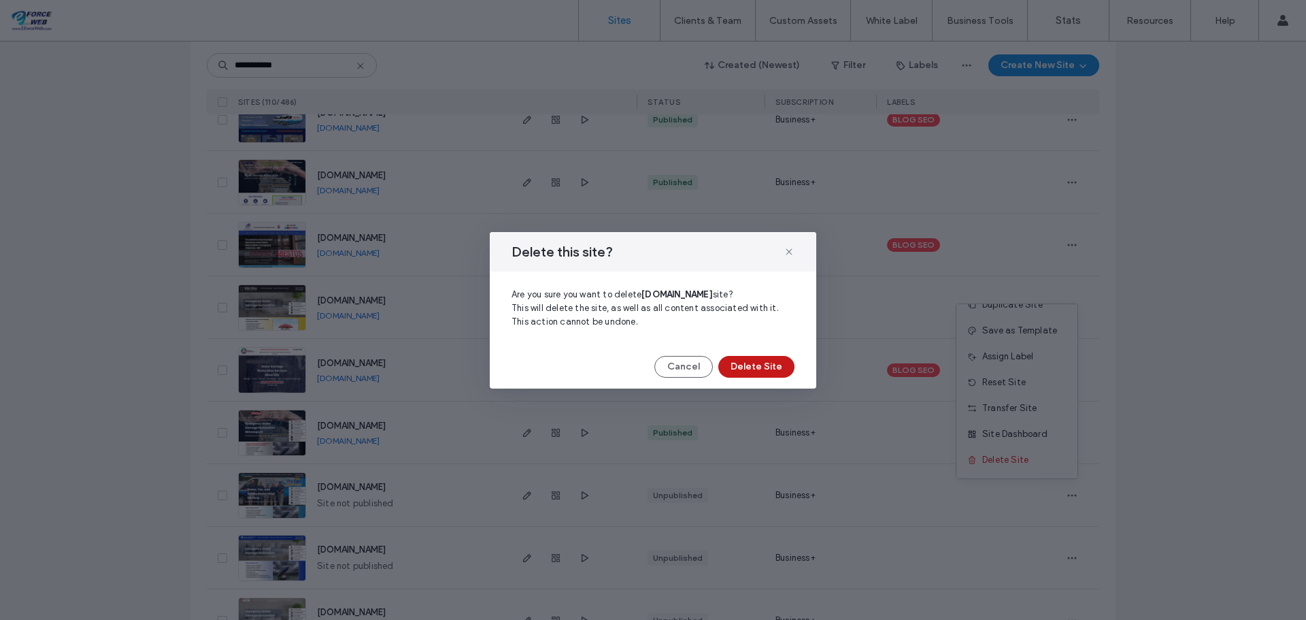
click at [764, 371] on button "Delete Site" at bounding box center [756, 367] width 76 height 22
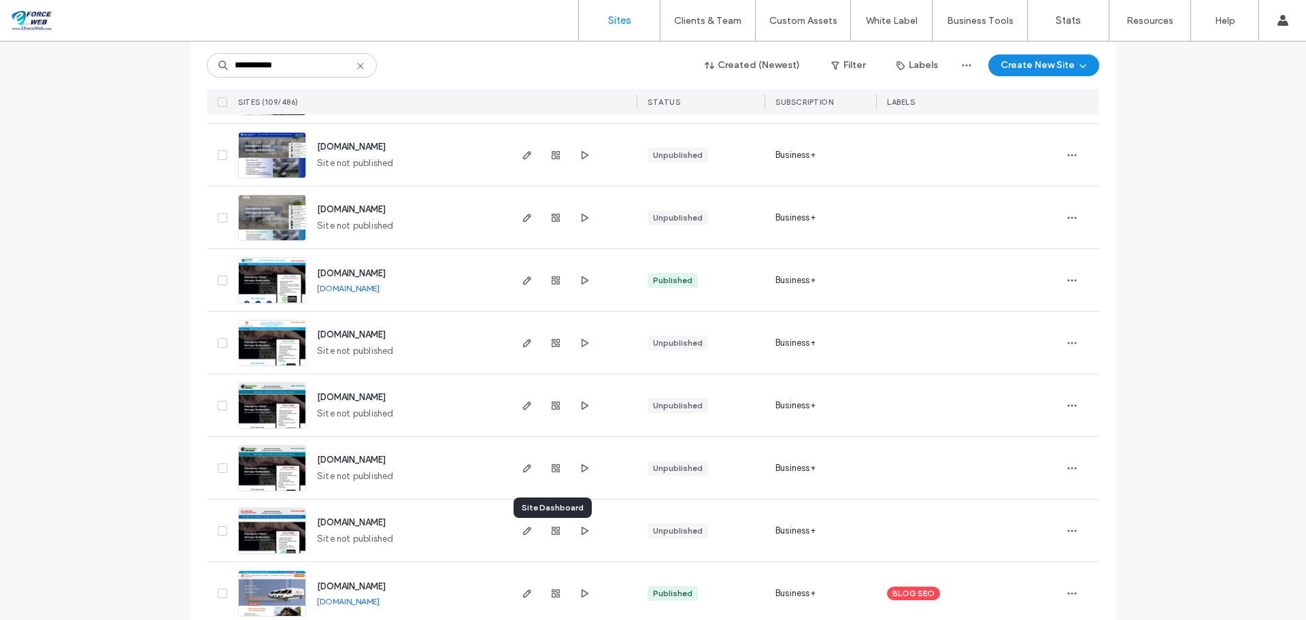
scroll to position [2652, 0]
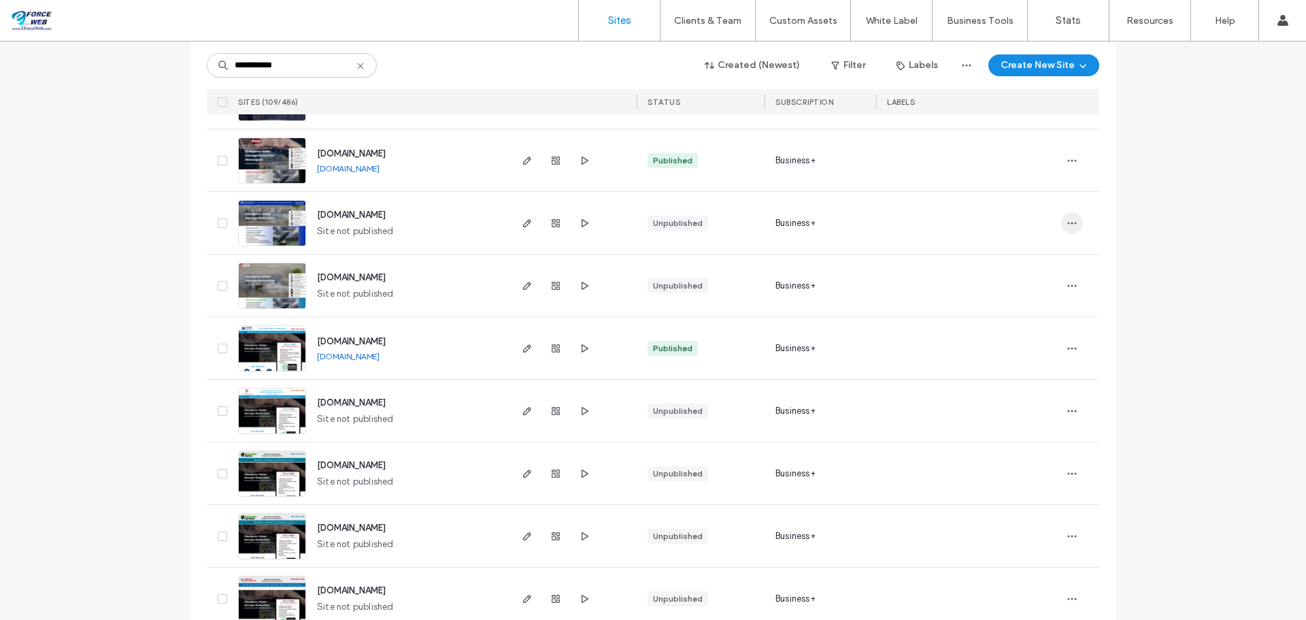
click at [1070, 223] on use "button" at bounding box center [1072, 223] width 9 height 2
click at [1012, 394] on span "Delete Site" at bounding box center [1005, 396] width 46 height 14
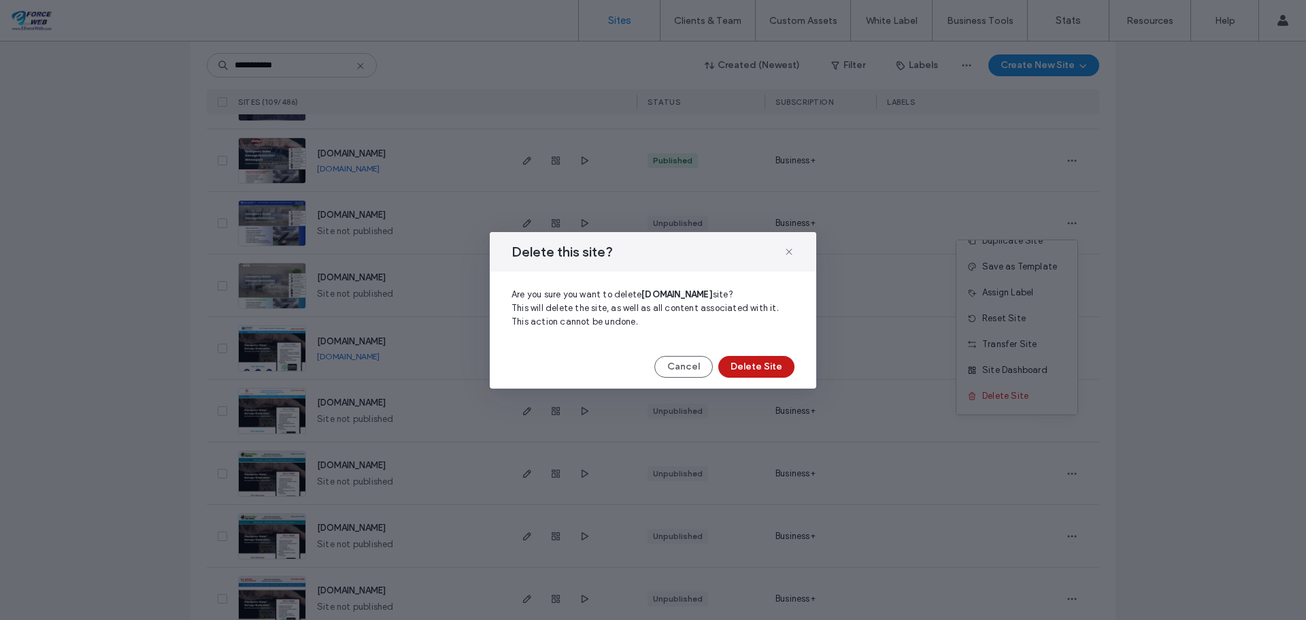
click at [771, 373] on button "Delete Site" at bounding box center [756, 367] width 76 height 22
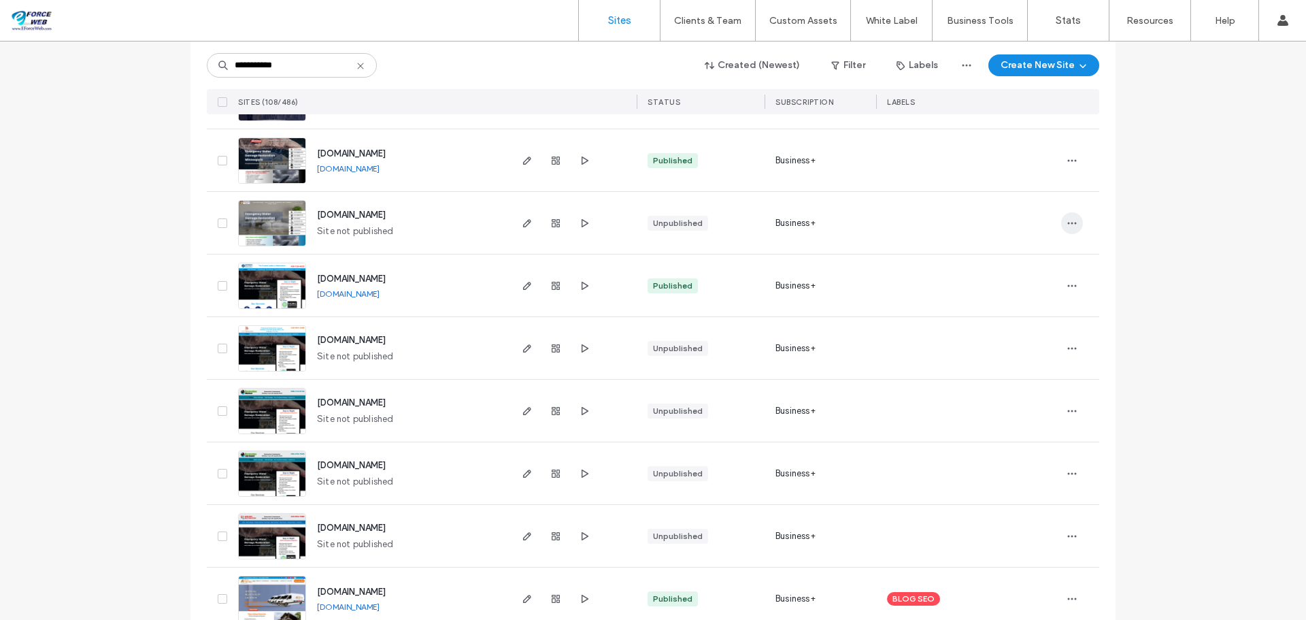
click at [1073, 219] on span "button" at bounding box center [1072, 223] width 22 height 22
click at [1017, 392] on span "Delete Site" at bounding box center [1005, 396] width 46 height 14
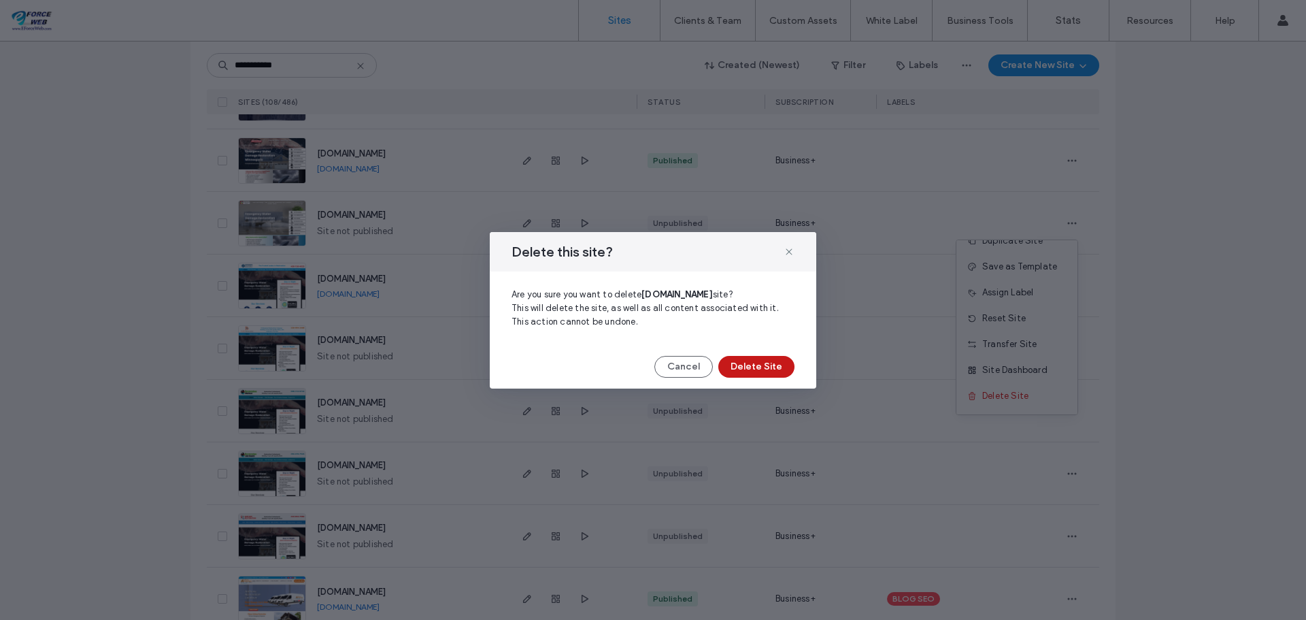
click at [750, 377] on button "Delete Site" at bounding box center [756, 367] width 76 height 22
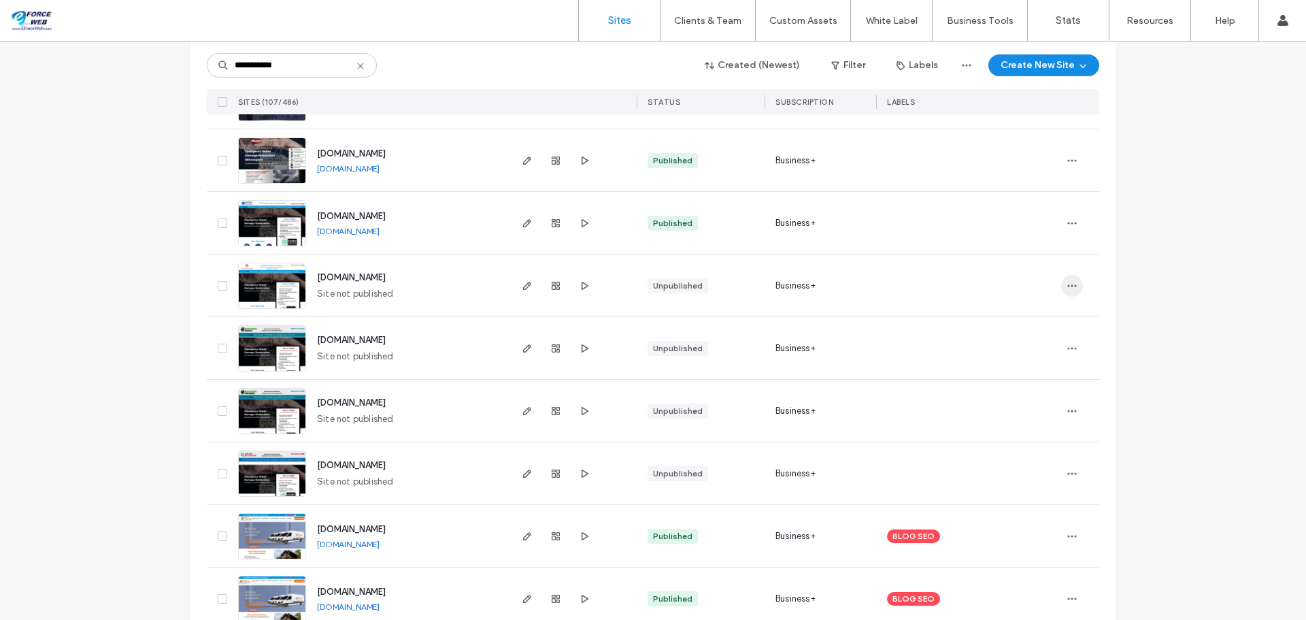
click at [1067, 288] on icon "button" at bounding box center [1071, 285] width 11 height 11
click at [1000, 455] on span "Delete Site" at bounding box center [1005, 459] width 46 height 14
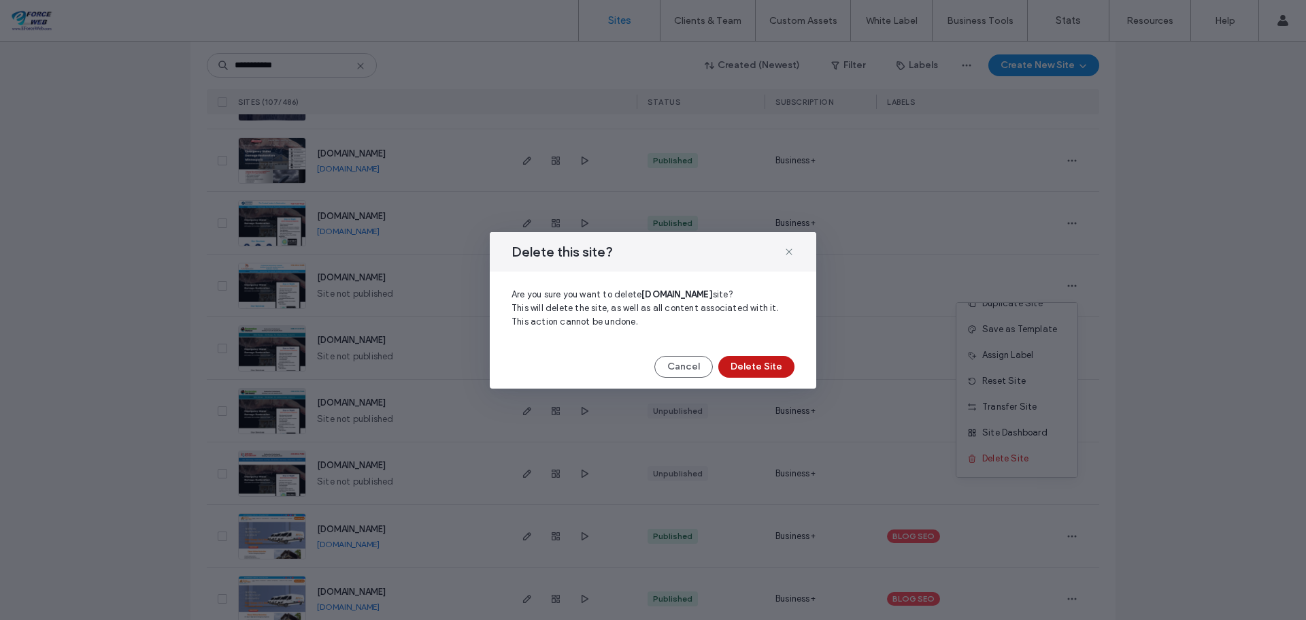
click at [764, 367] on button "Delete Site" at bounding box center [756, 367] width 76 height 22
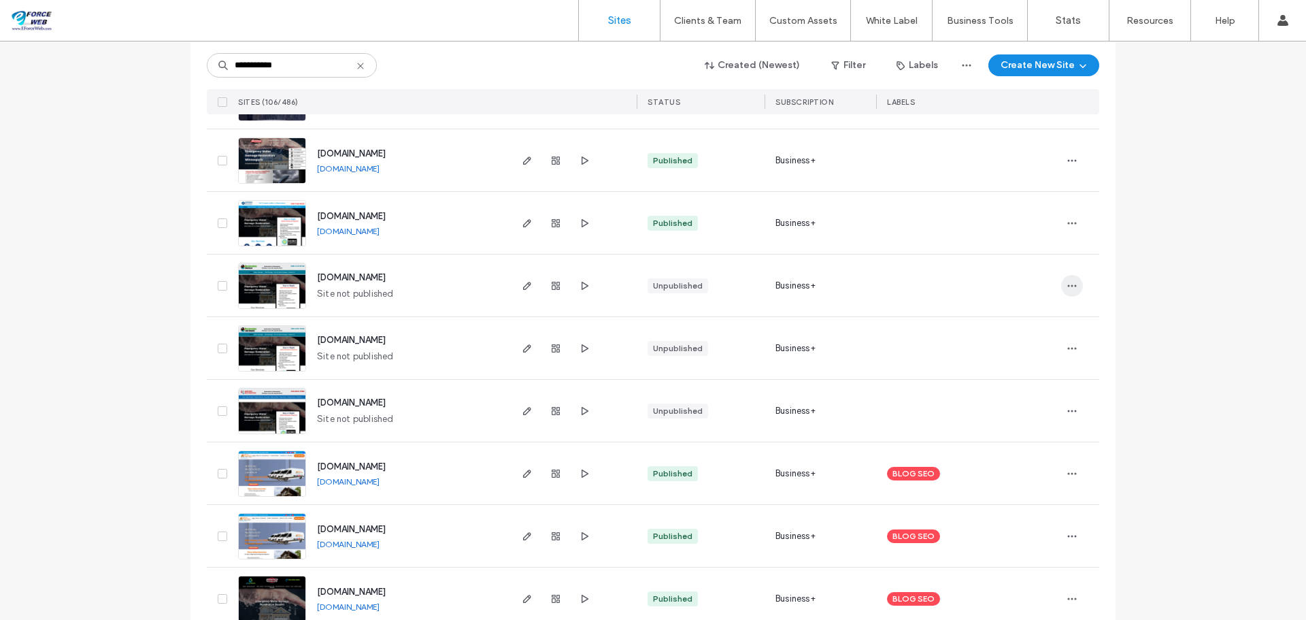
click at [1066, 284] on icon "button" at bounding box center [1071, 285] width 11 height 11
click at [1000, 454] on span "Delete Site" at bounding box center [1005, 459] width 46 height 14
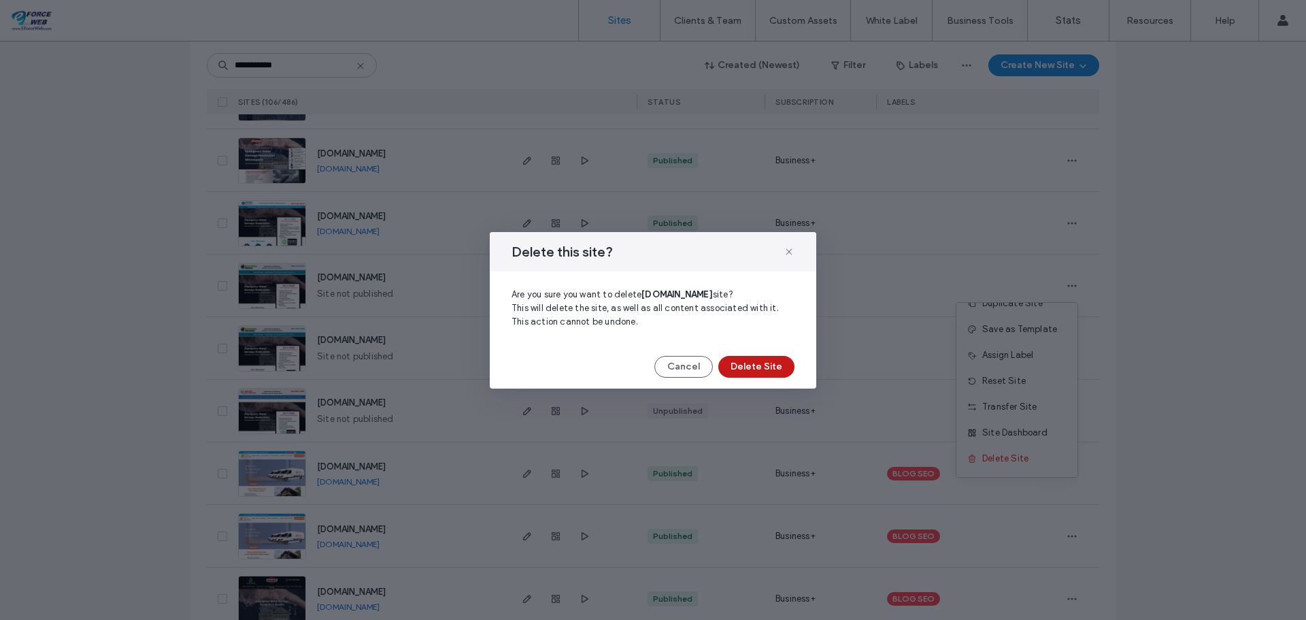
click at [755, 373] on button "Delete Site" at bounding box center [756, 367] width 76 height 22
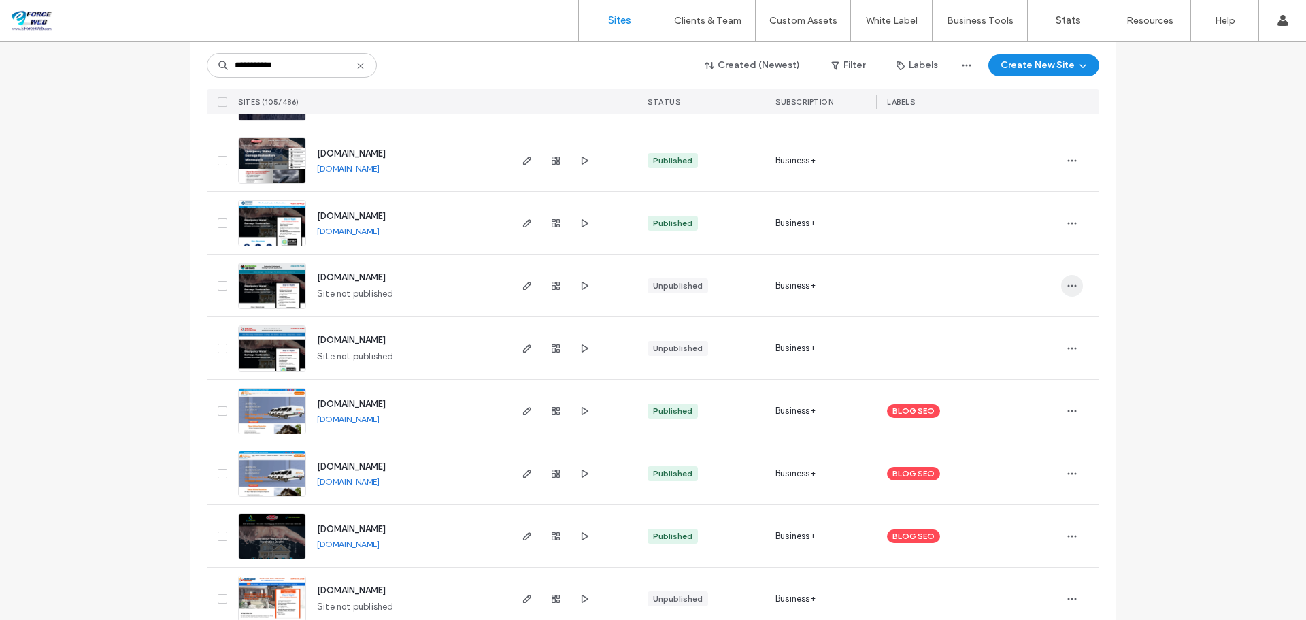
click at [1068, 286] on use "button" at bounding box center [1072, 285] width 9 height 2
click at [1008, 455] on span "Delete Site" at bounding box center [1005, 459] width 46 height 14
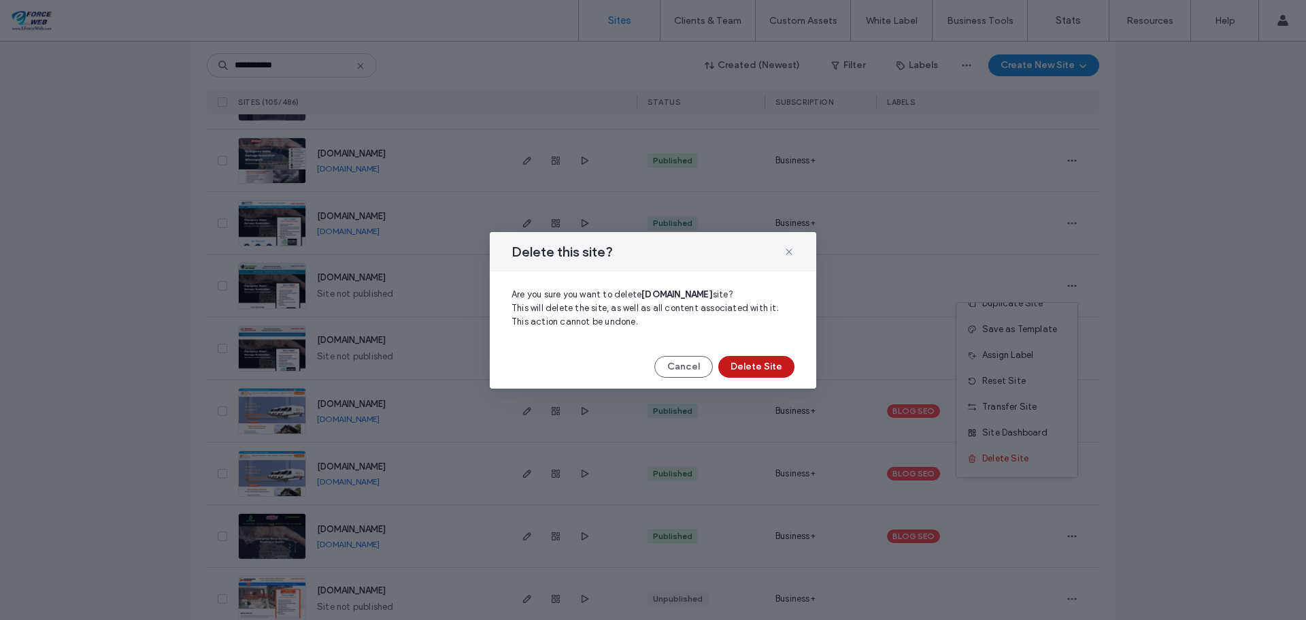
click at [772, 375] on button "Delete Site" at bounding box center [756, 367] width 76 height 22
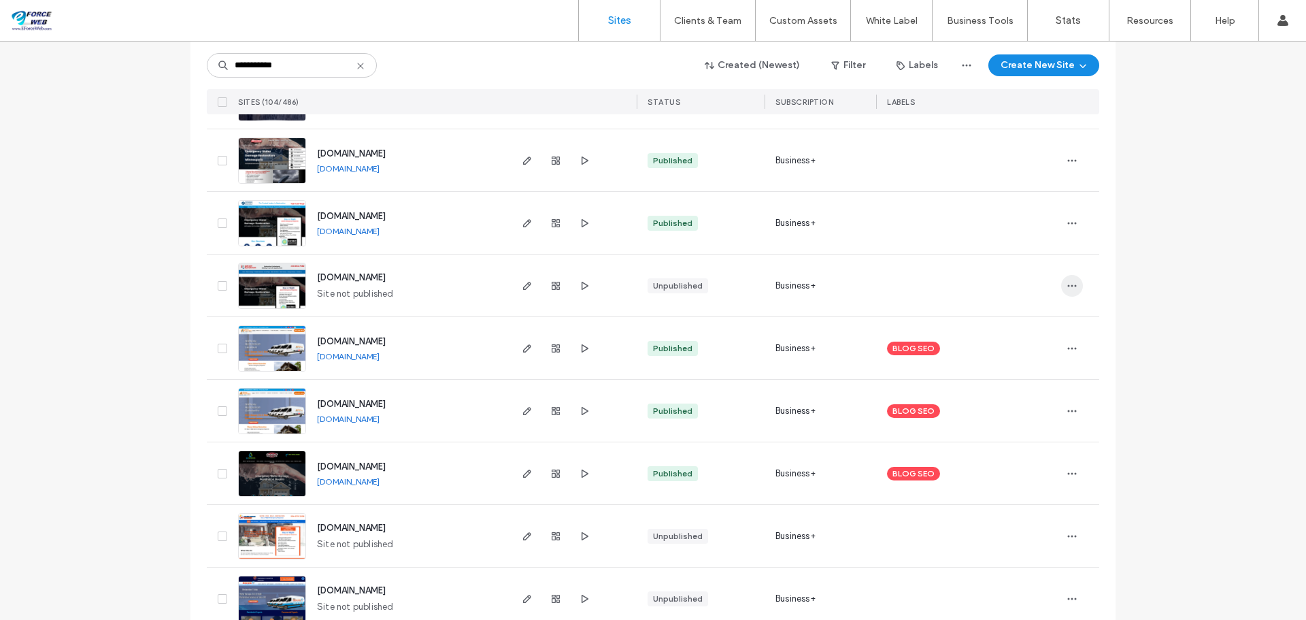
click at [1066, 286] on icon "button" at bounding box center [1071, 285] width 11 height 11
click at [1028, 458] on div "Delete Site" at bounding box center [1016, 458] width 121 height 26
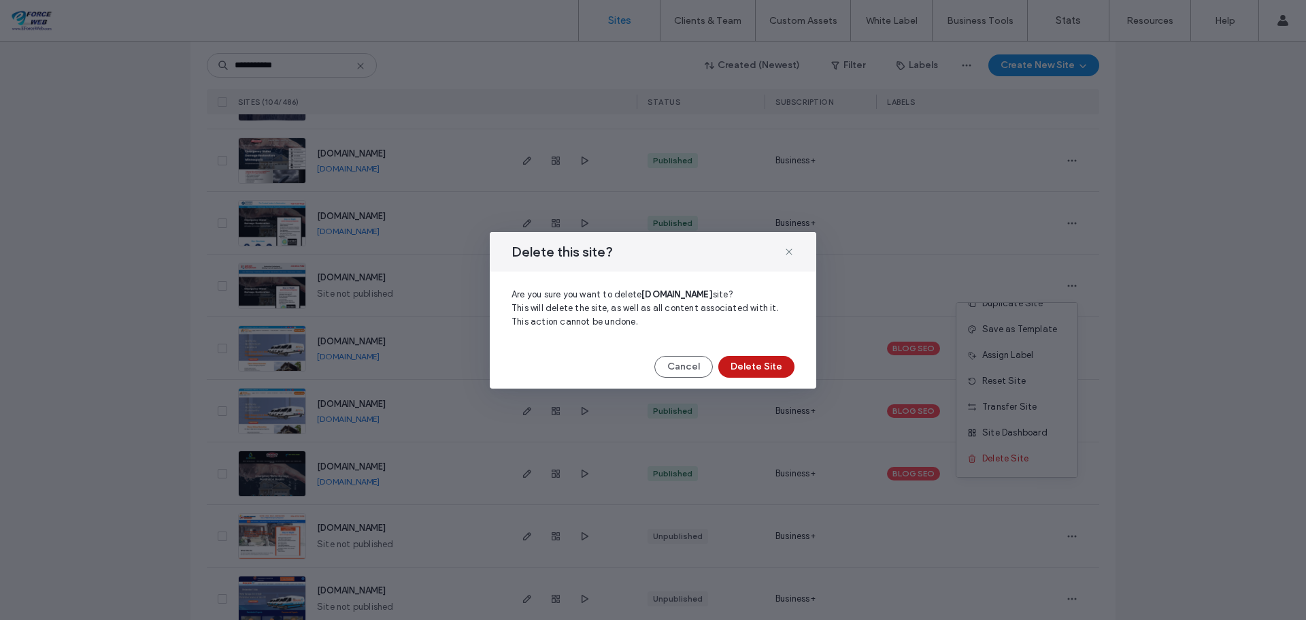
click at [758, 369] on button "Delete Site" at bounding box center [756, 367] width 76 height 22
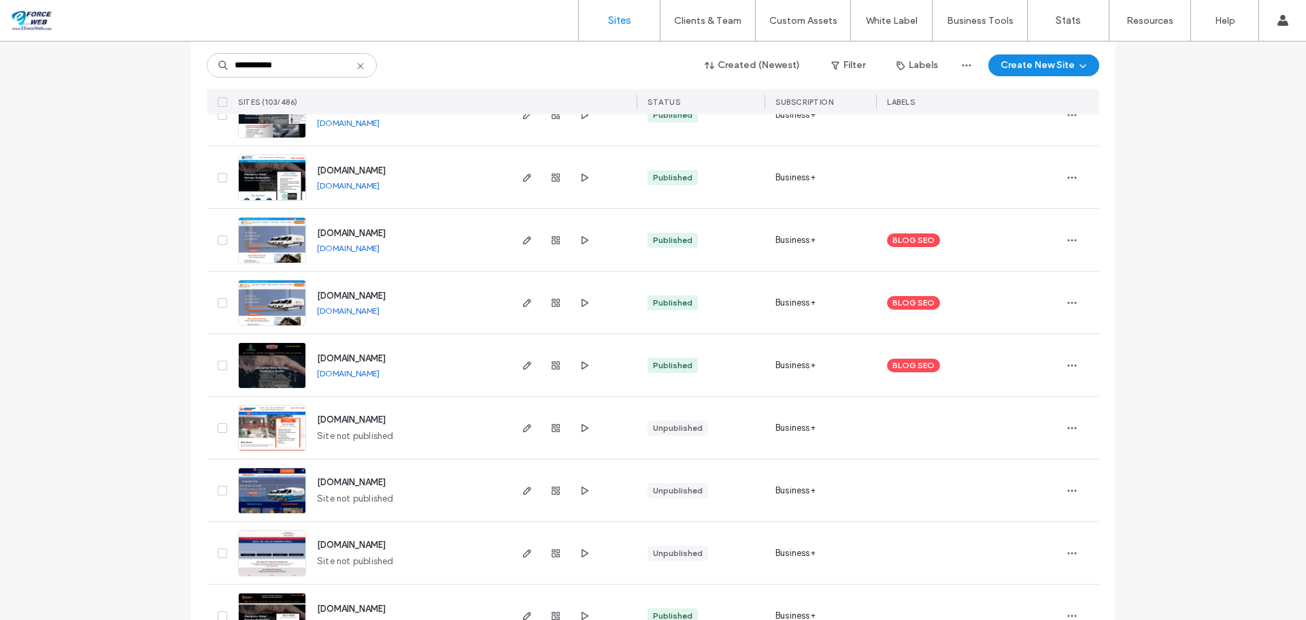
scroll to position [2720, 0]
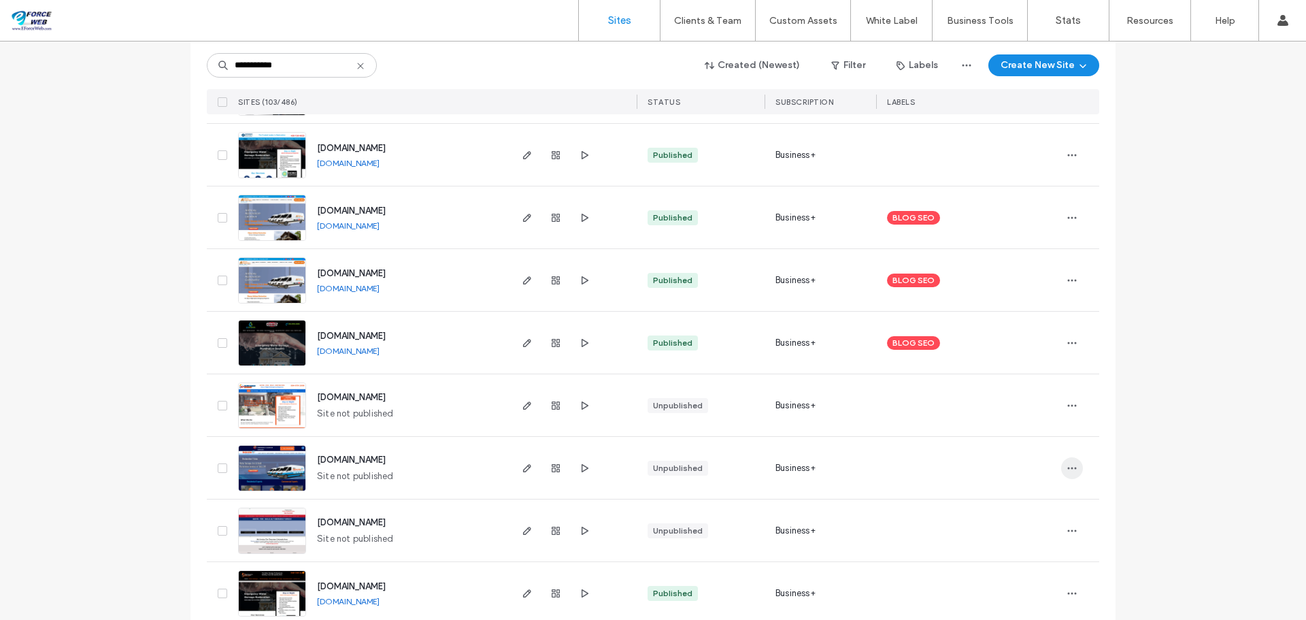
click at [1068, 467] on use "button" at bounding box center [1072, 468] width 9 height 2
click at [1019, 433] on span "Delete Site" at bounding box center [1005, 433] width 46 height 14
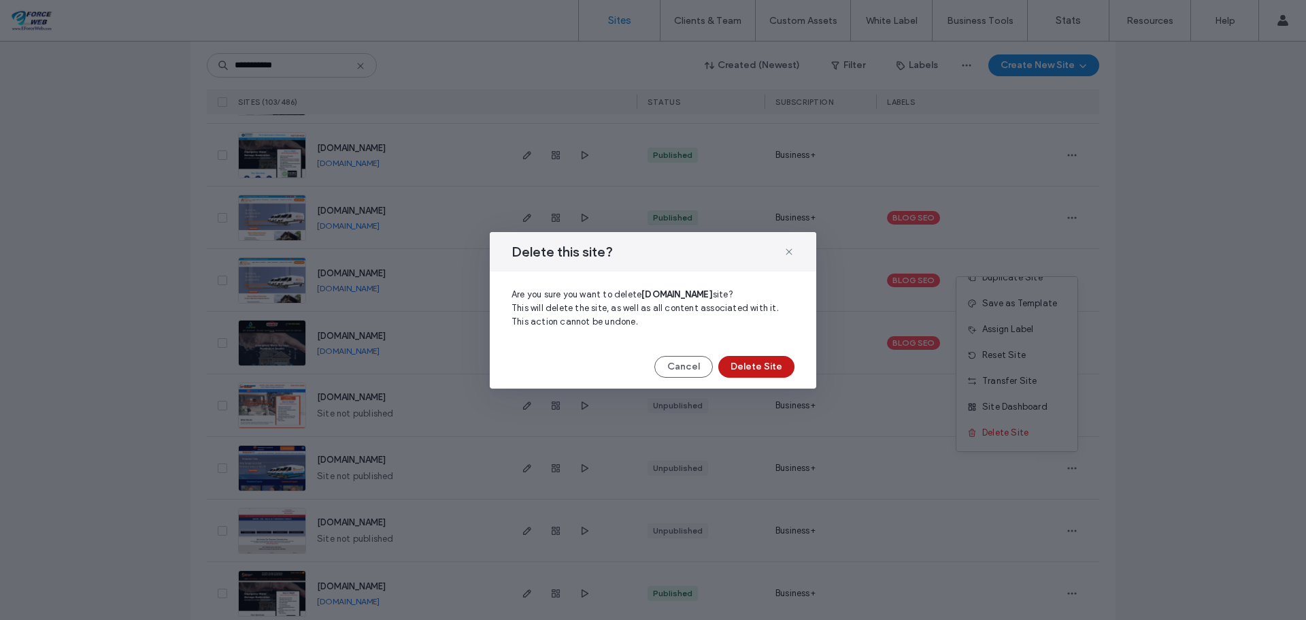
click at [784, 364] on button "Delete Site" at bounding box center [756, 367] width 76 height 22
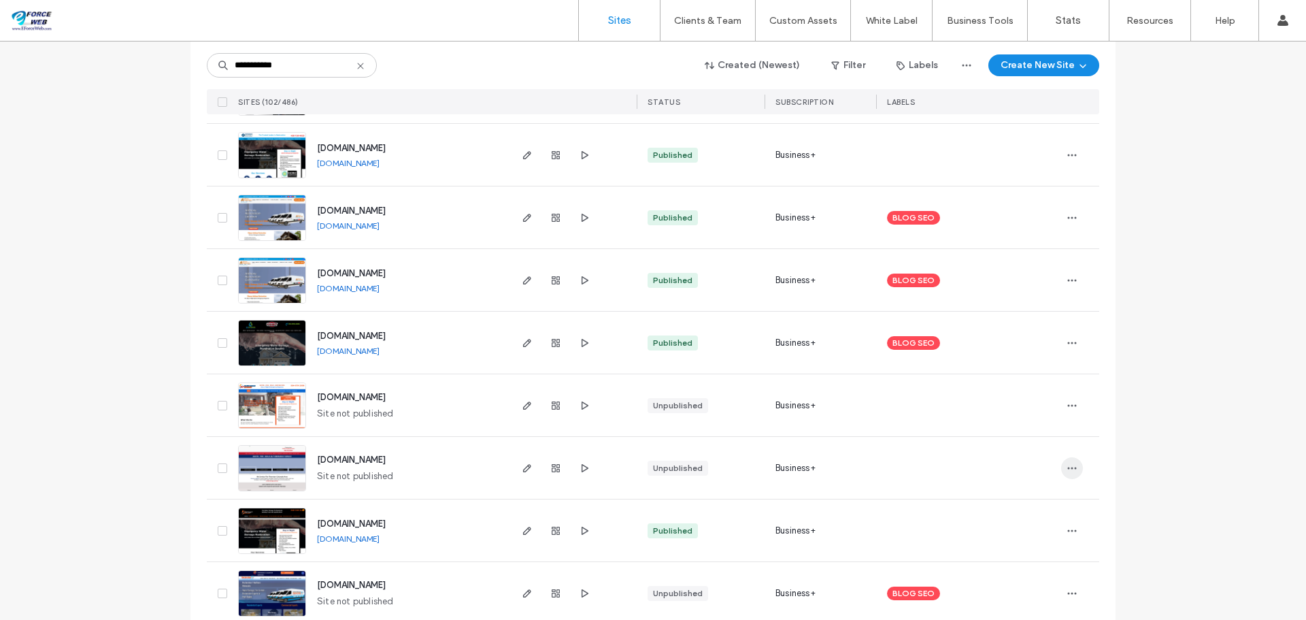
click at [1066, 468] on icon "button" at bounding box center [1071, 467] width 11 height 11
click at [1018, 433] on span "Delete Site" at bounding box center [1005, 433] width 46 height 14
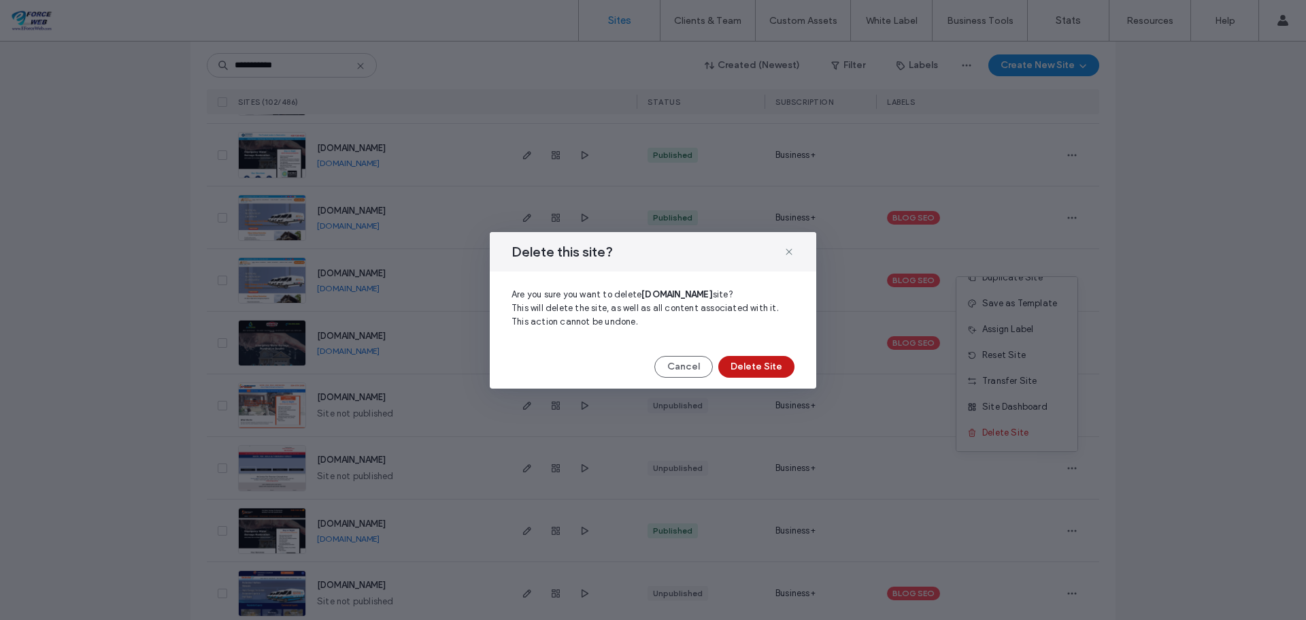
click at [758, 373] on button "Delete Site" at bounding box center [756, 367] width 76 height 22
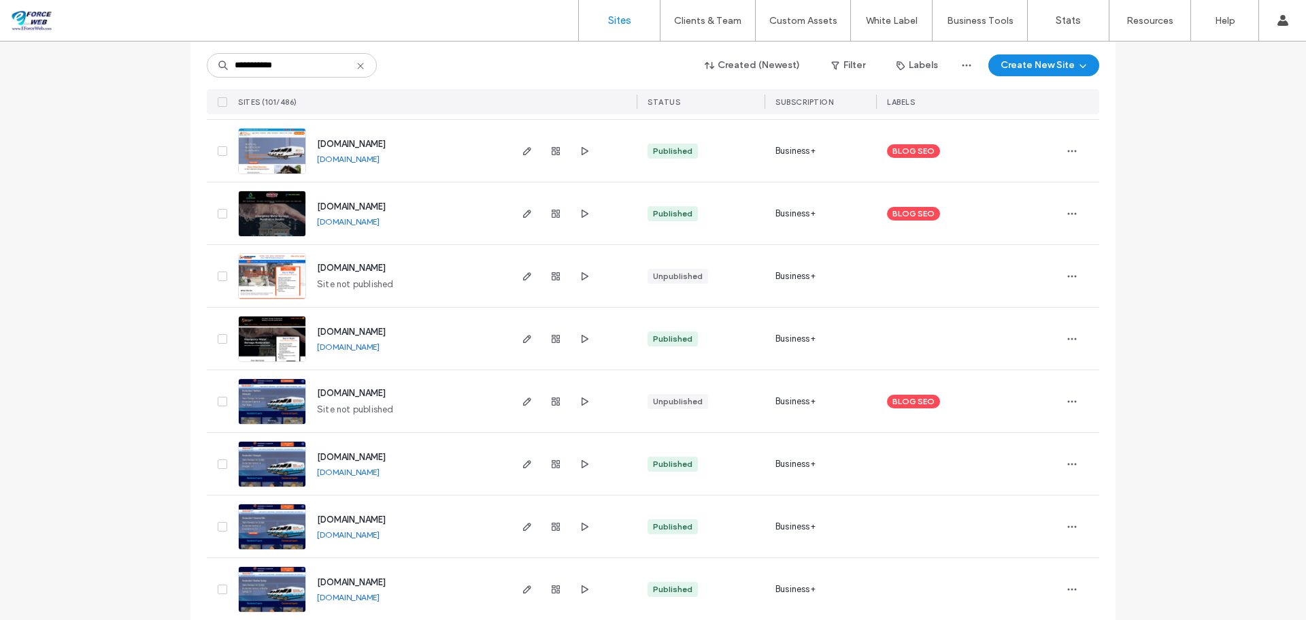
scroll to position [2856, 0]
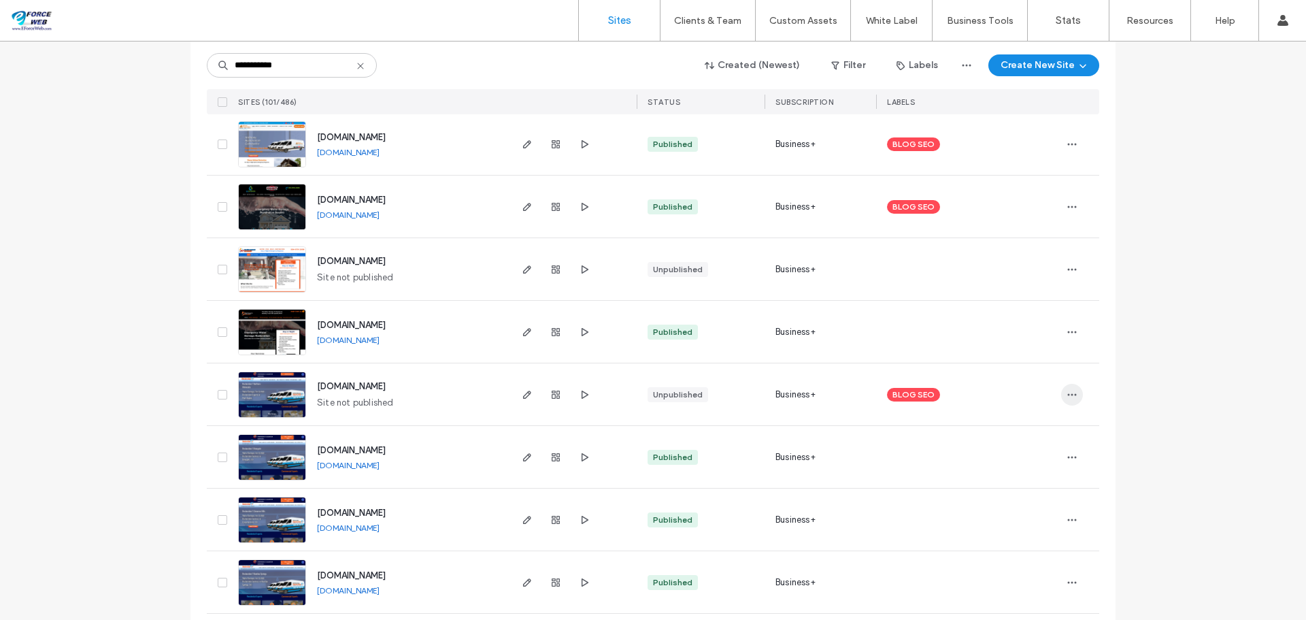
click at [1066, 395] on icon "button" at bounding box center [1071, 394] width 11 height 11
click at [1020, 565] on span "Delete Site" at bounding box center [1005, 567] width 46 height 14
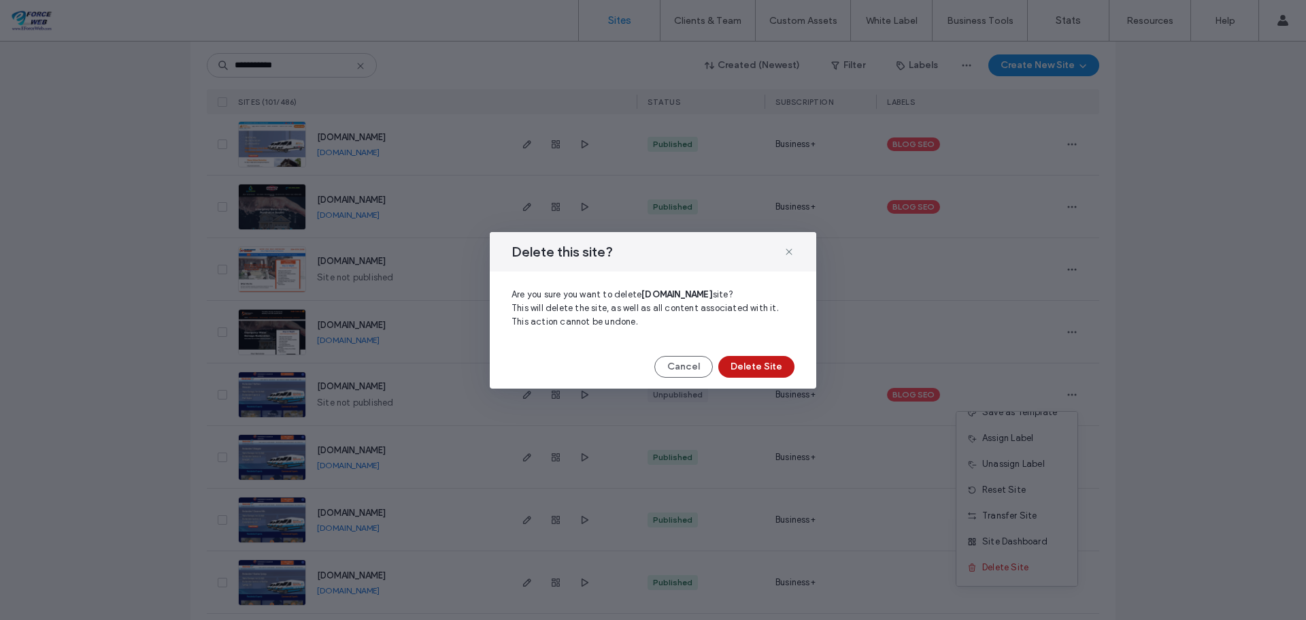
click at [772, 373] on button "Delete Site" at bounding box center [756, 367] width 76 height 22
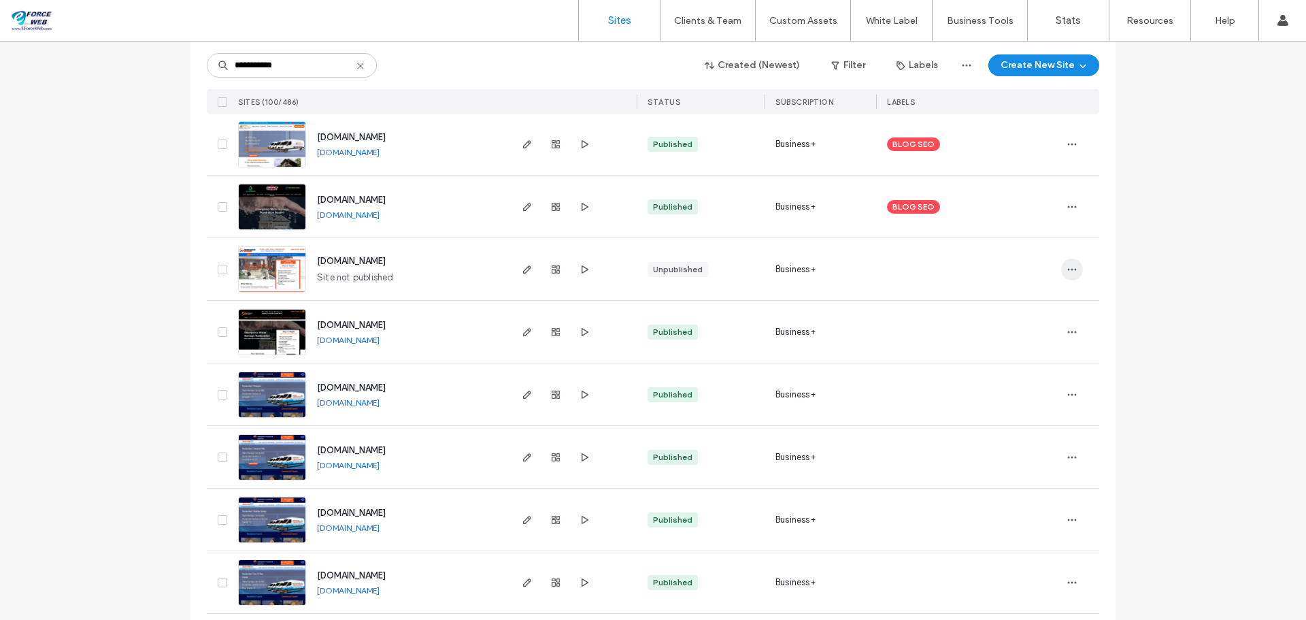
click at [1072, 270] on icon "button" at bounding box center [1071, 269] width 11 height 11
click at [1017, 440] on span "Delete Site" at bounding box center [1005, 442] width 46 height 14
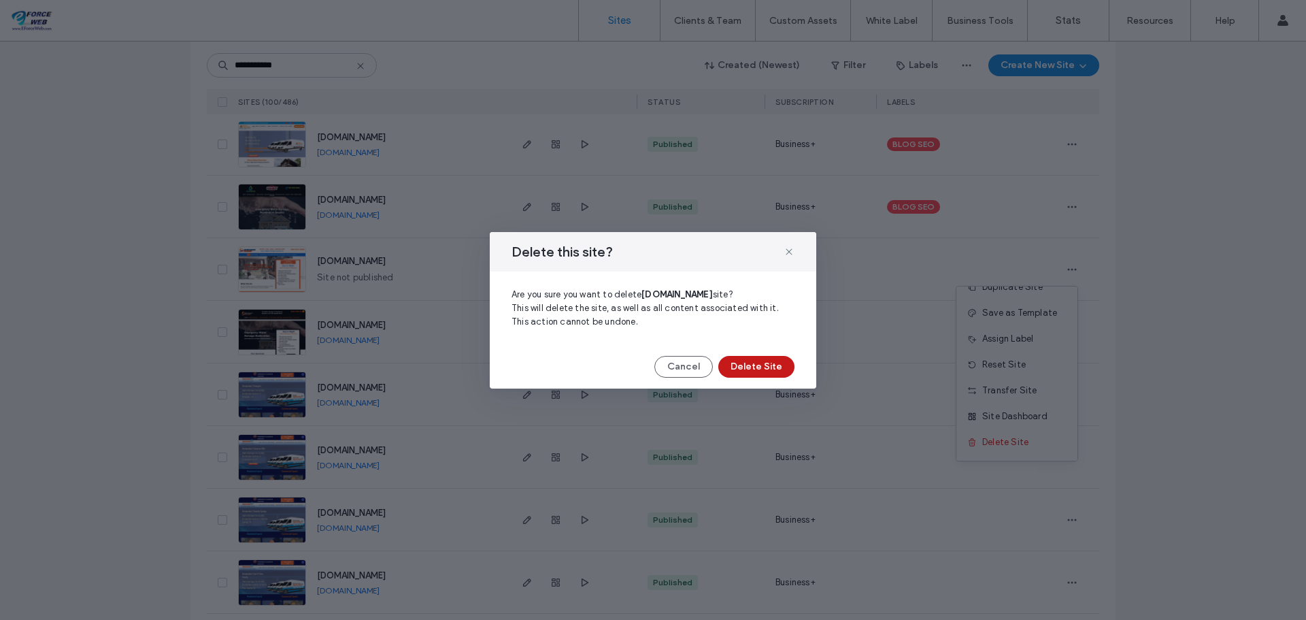
click at [752, 377] on button "Delete Site" at bounding box center [756, 367] width 76 height 22
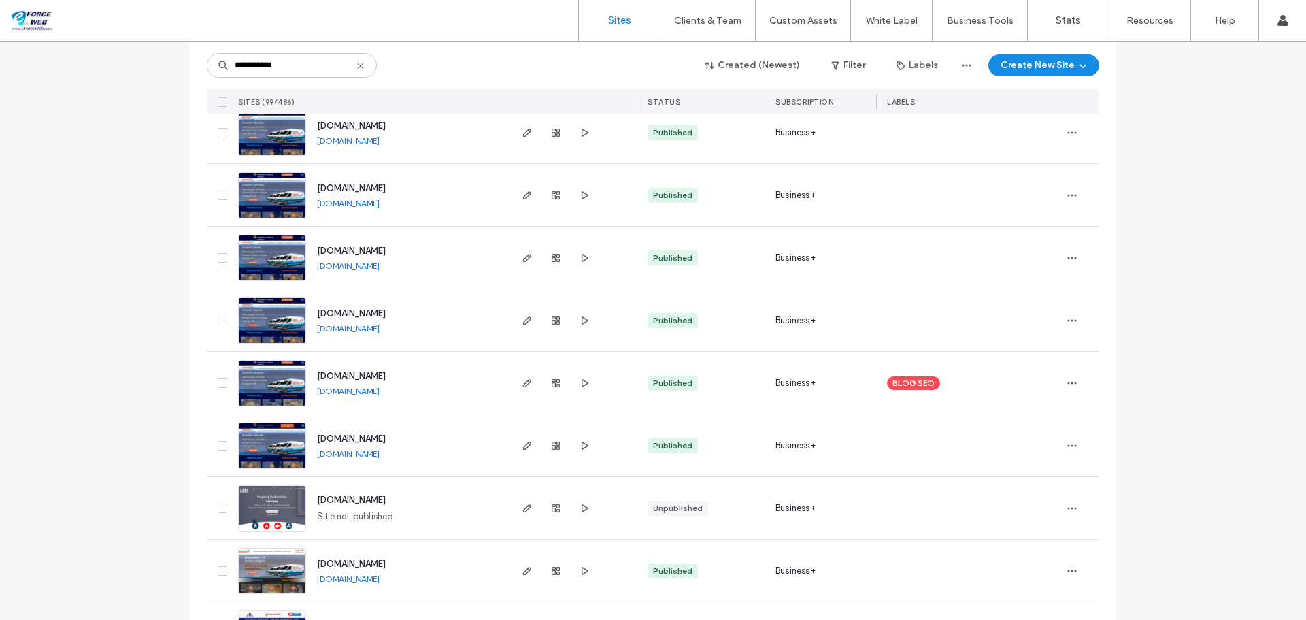
scroll to position [4081, 0]
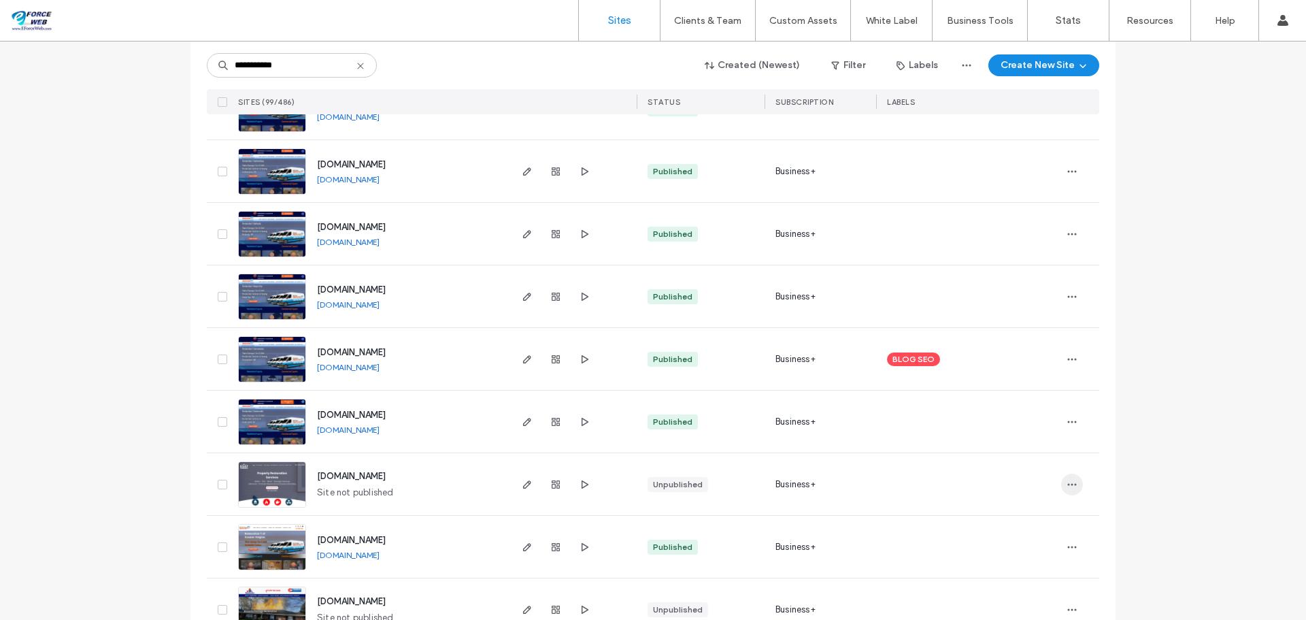
click at [1068, 484] on use "button" at bounding box center [1072, 484] width 9 height 2
click at [1002, 455] on span "Delete Site" at bounding box center [1005, 449] width 46 height 14
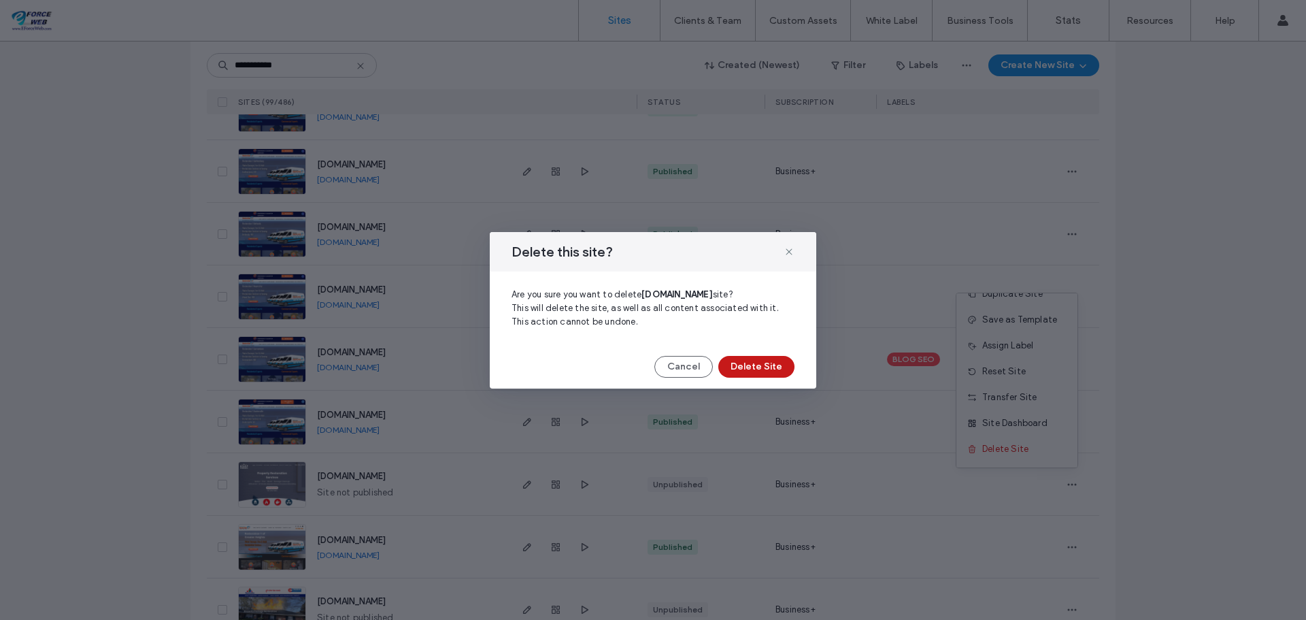
click at [753, 371] on button "Delete Site" at bounding box center [756, 367] width 76 height 22
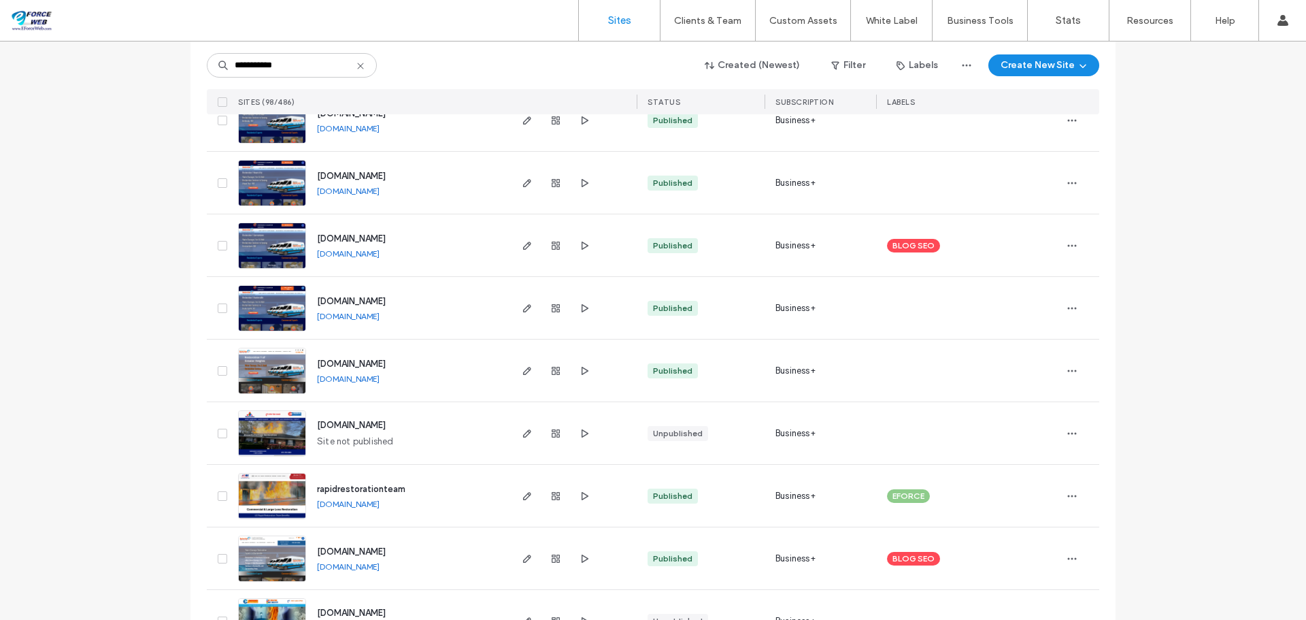
scroll to position [4217, 0]
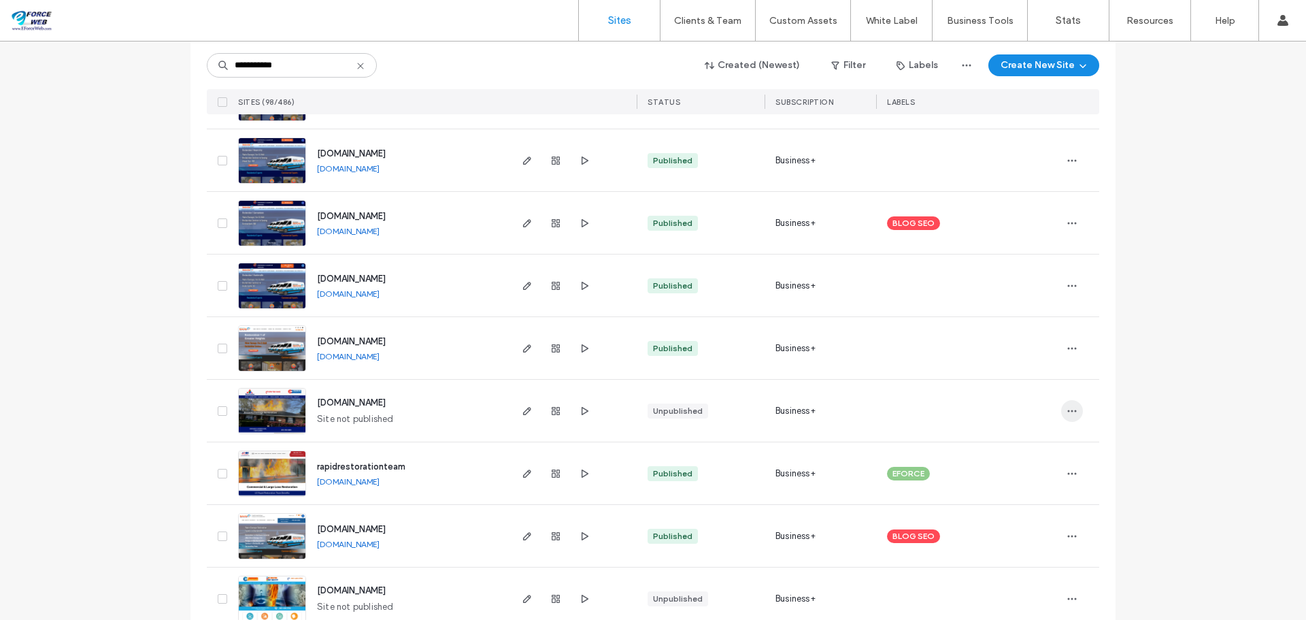
click at [1066, 409] on icon "button" at bounding box center [1071, 410] width 11 height 11
click at [1017, 583] on span "Delete Site" at bounding box center [1005, 584] width 46 height 14
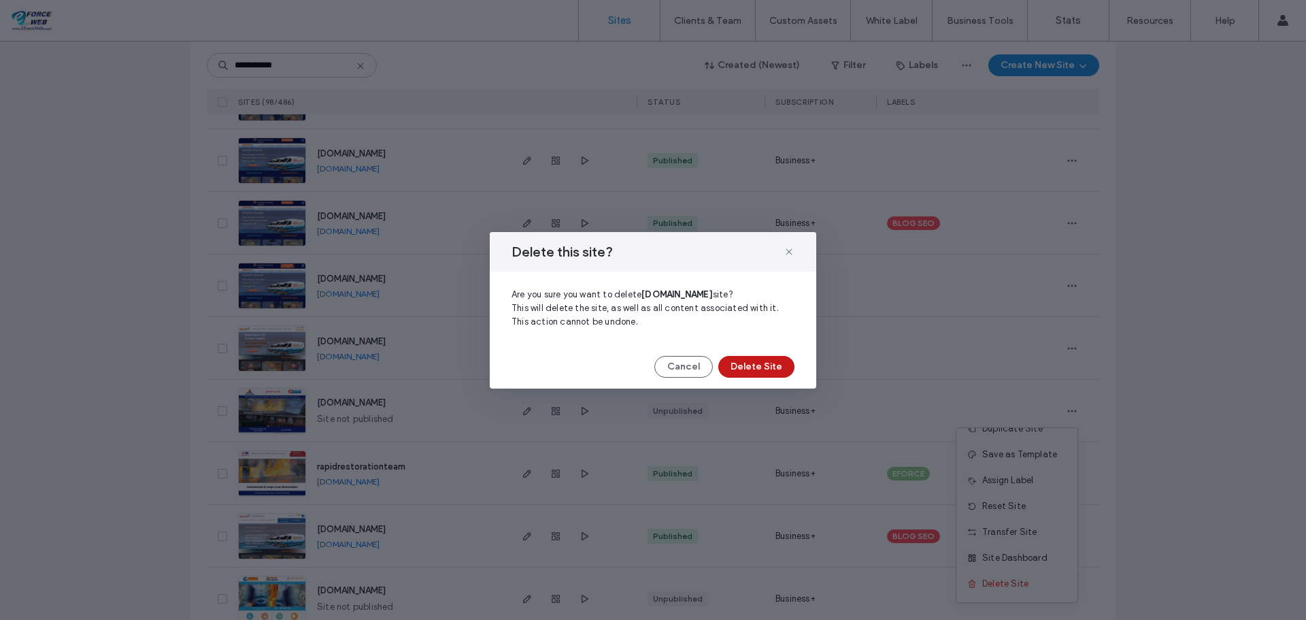
click at [754, 361] on button "Delete Site" at bounding box center [756, 367] width 76 height 22
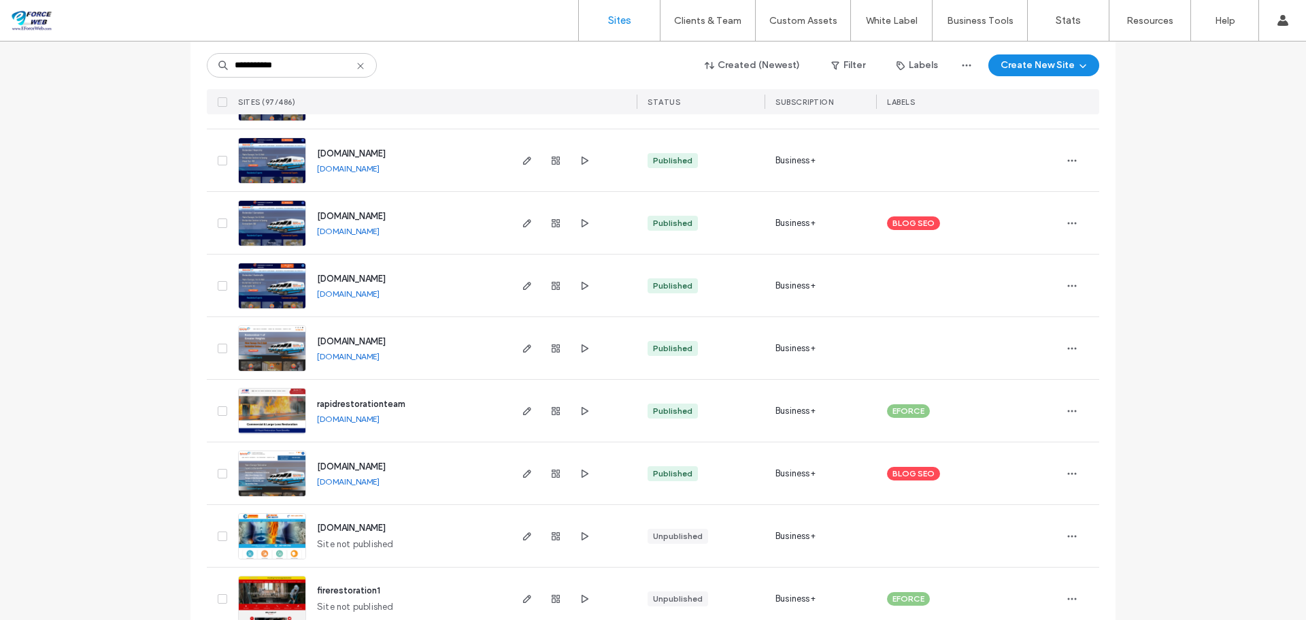
scroll to position [4285, 0]
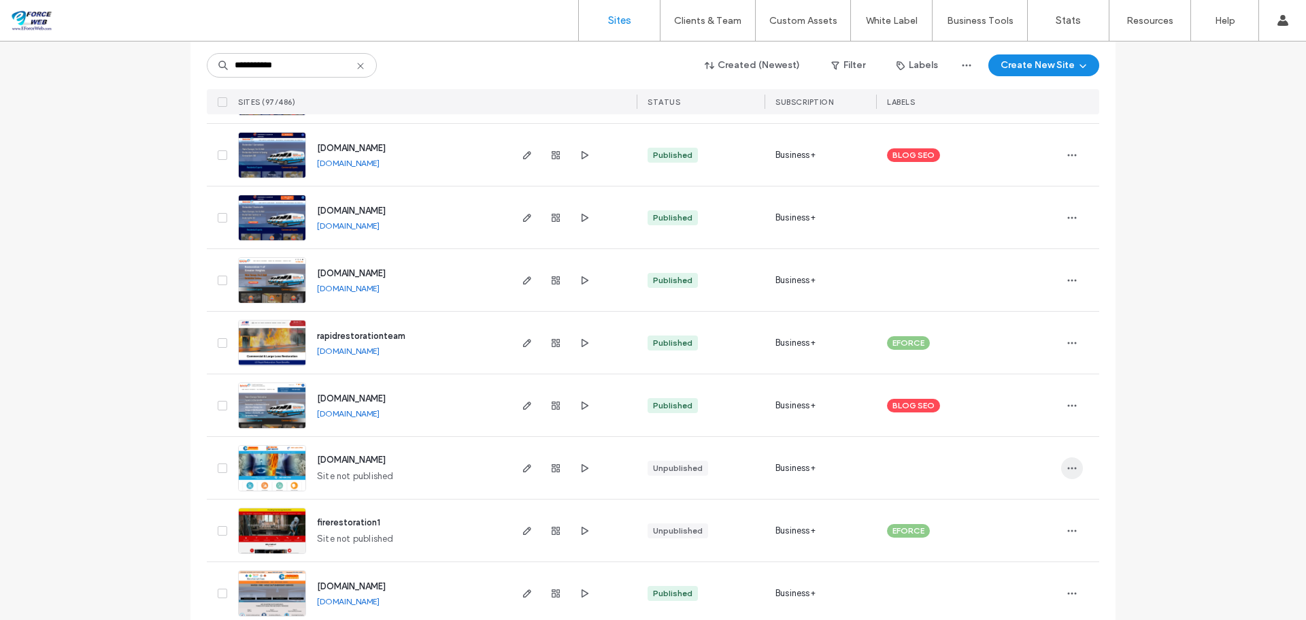
click at [1071, 473] on icon "button" at bounding box center [1071, 467] width 11 height 11
click at [1021, 435] on span "Delete Site" at bounding box center [1005, 433] width 46 height 14
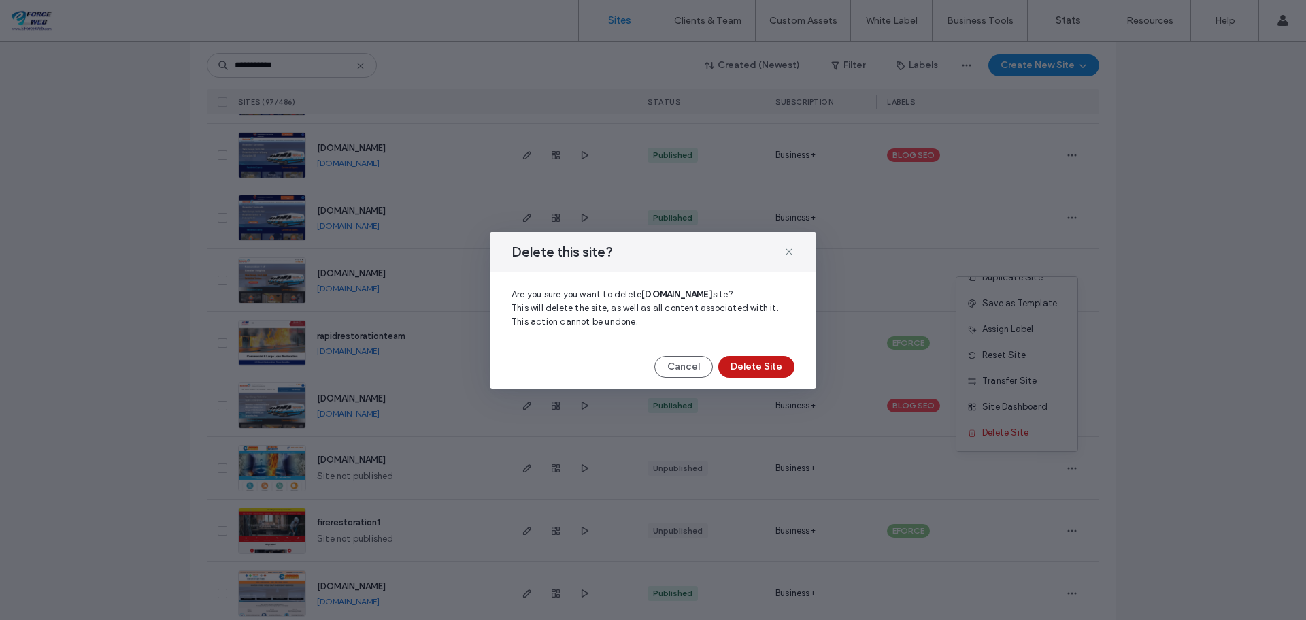
click at [758, 366] on button "Delete Site" at bounding box center [756, 367] width 76 height 22
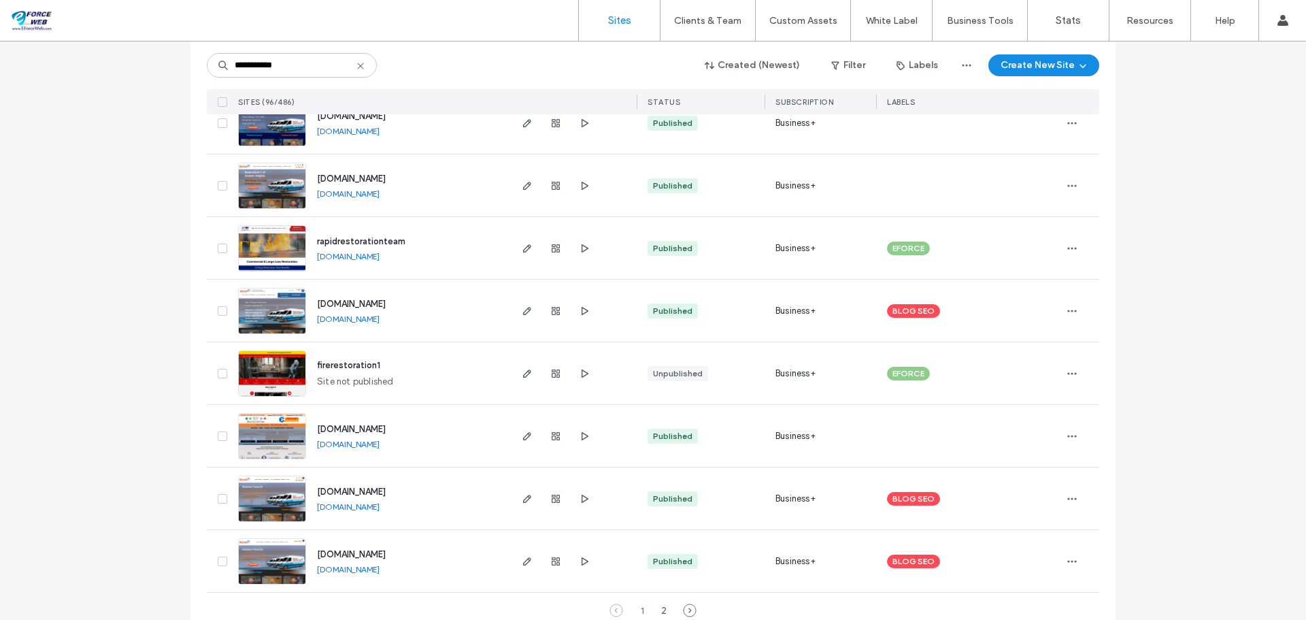
scroll to position [4401, 0]
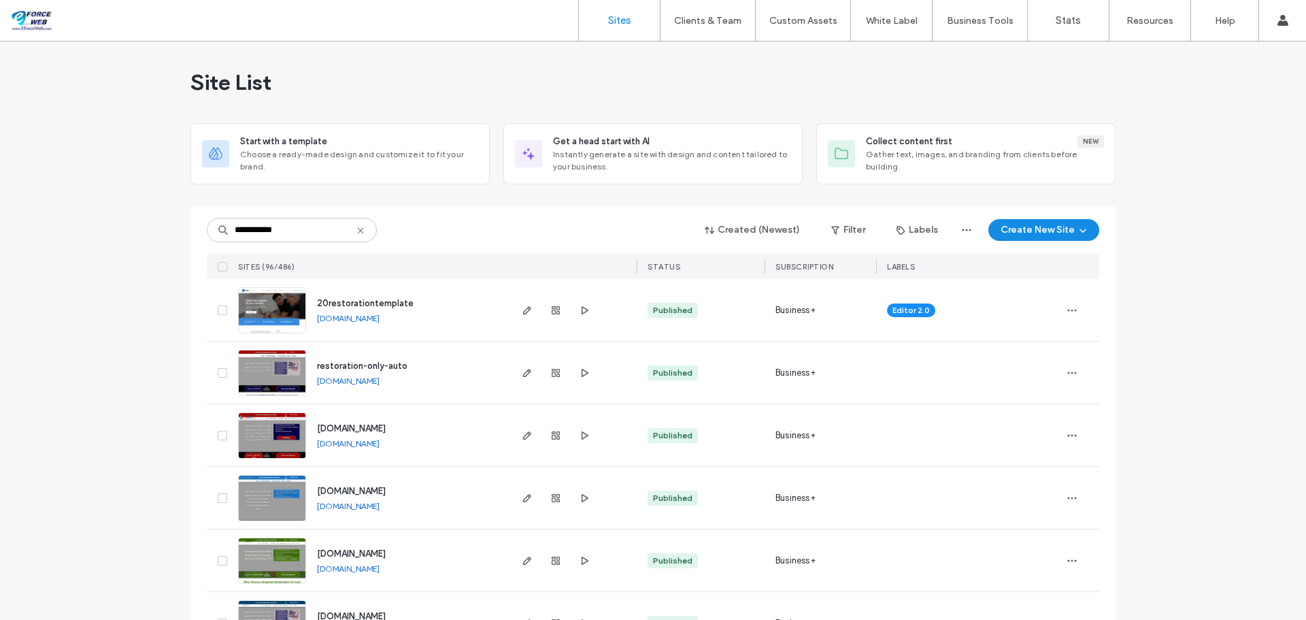
scroll to position [4401, 0]
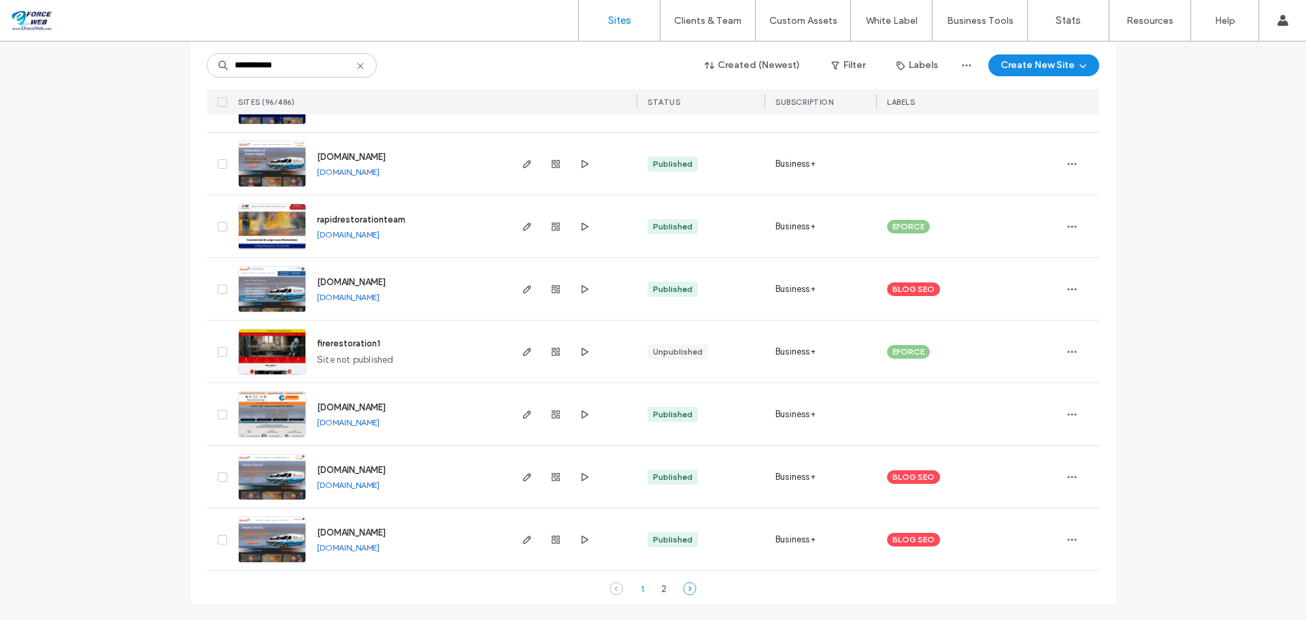
click at [687, 590] on icon at bounding box center [690, 588] width 14 height 14
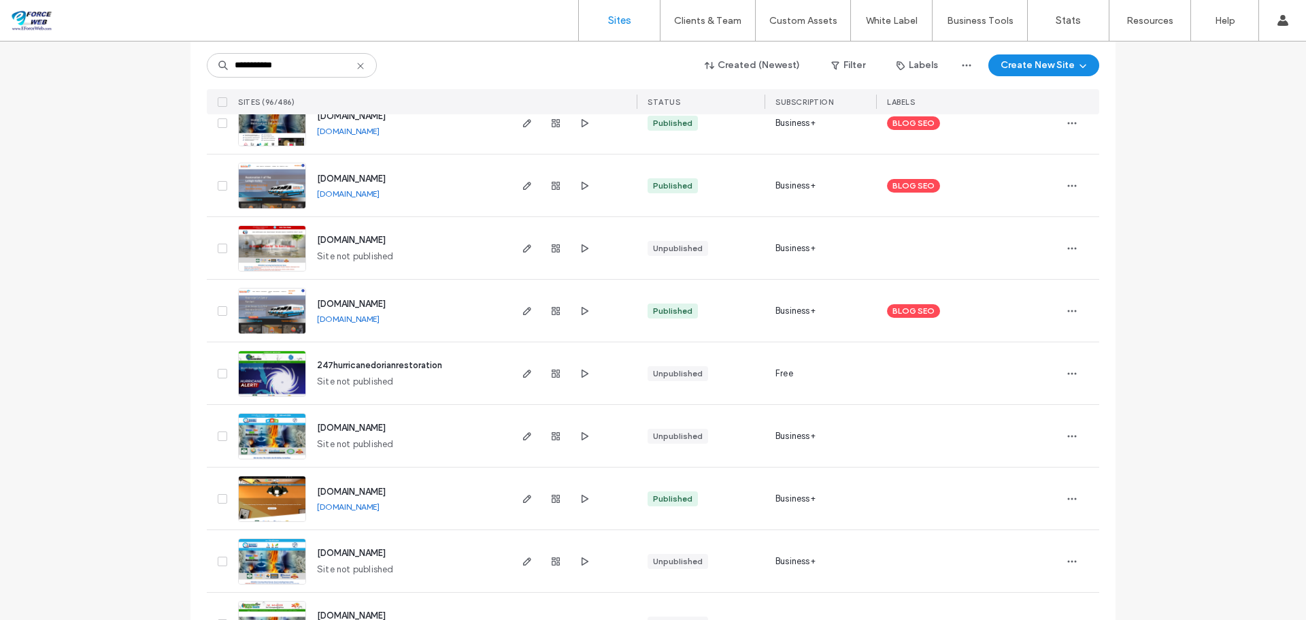
scroll to position [682, 0]
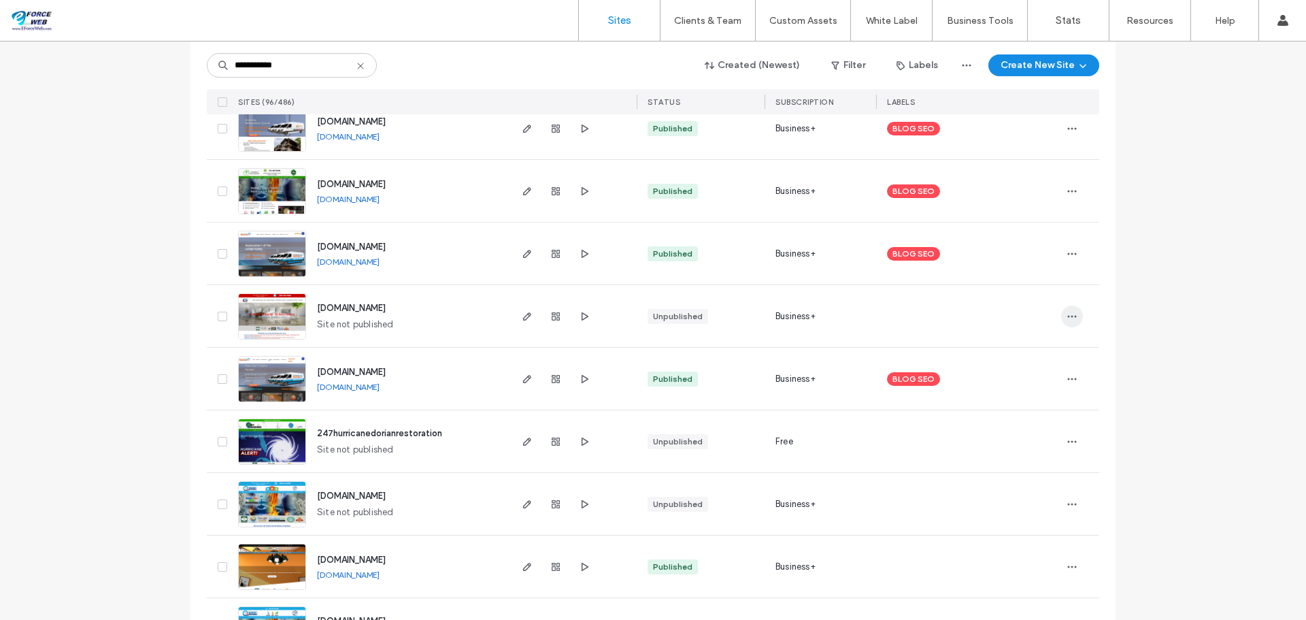
click at [1066, 312] on icon "button" at bounding box center [1071, 316] width 11 height 11
click at [1010, 488] on span "Delete Site" at bounding box center [1005, 489] width 46 height 14
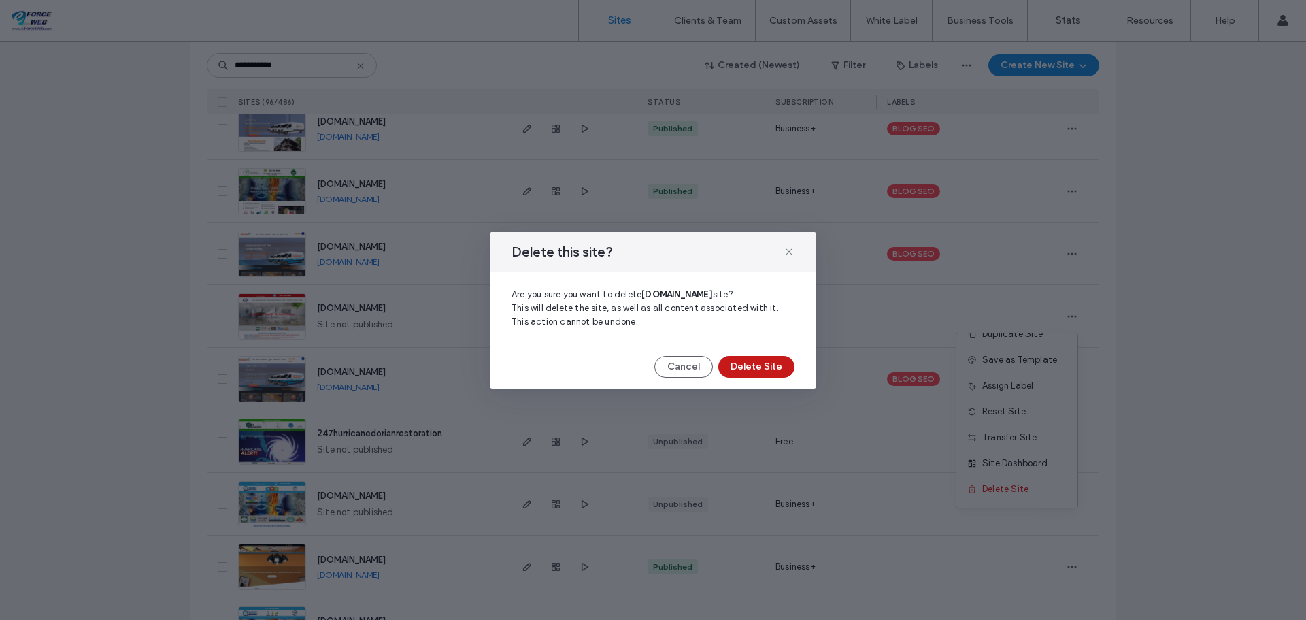
click at [757, 366] on button "Delete Site" at bounding box center [756, 367] width 76 height 22
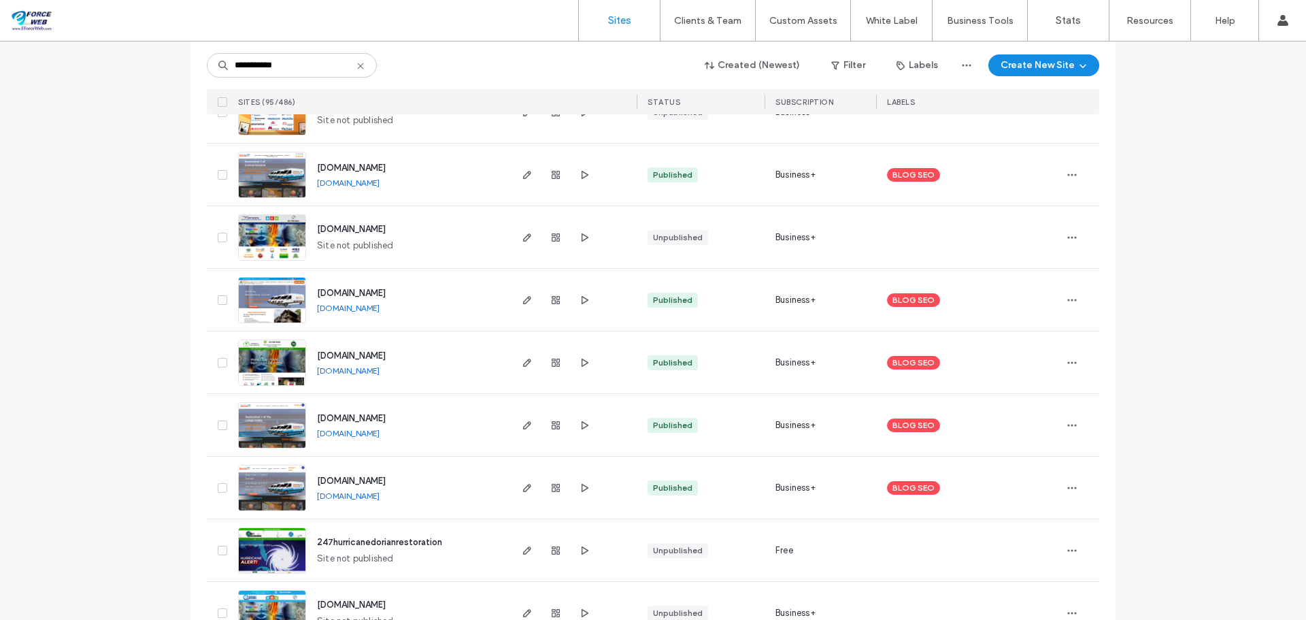
scroll to position [478, 0]
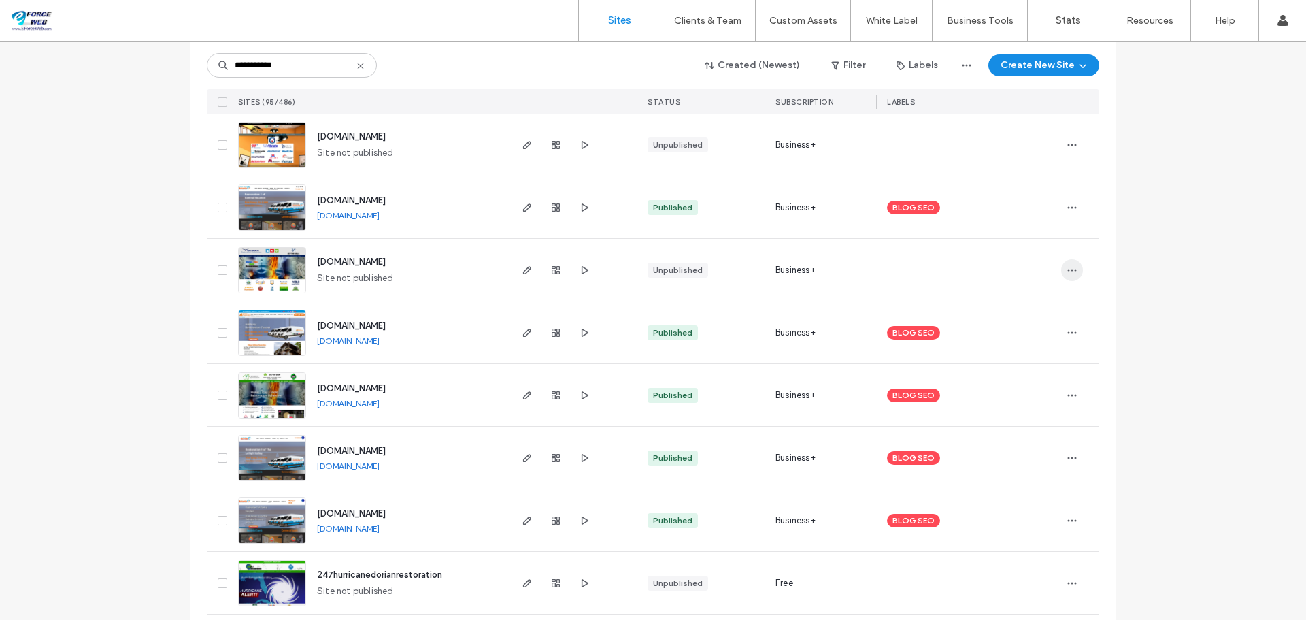
click at [1069, 271] on icon "button" at bounding box center [1071, 270] width 11 height 11
click at [1015, 439] on span "Delete Site" at bounding box center [1005, 443] width 46 height 14
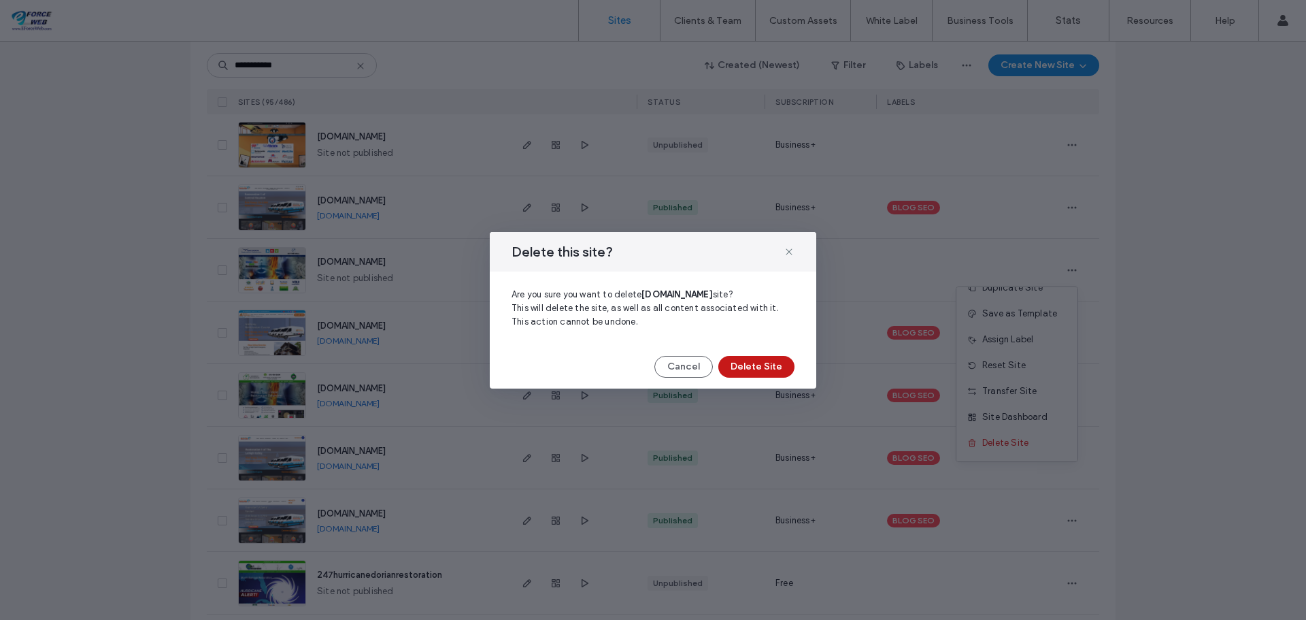
click at [757, 376] on button "Delete Site" at bounding box center [756, 367] width 76 height 22
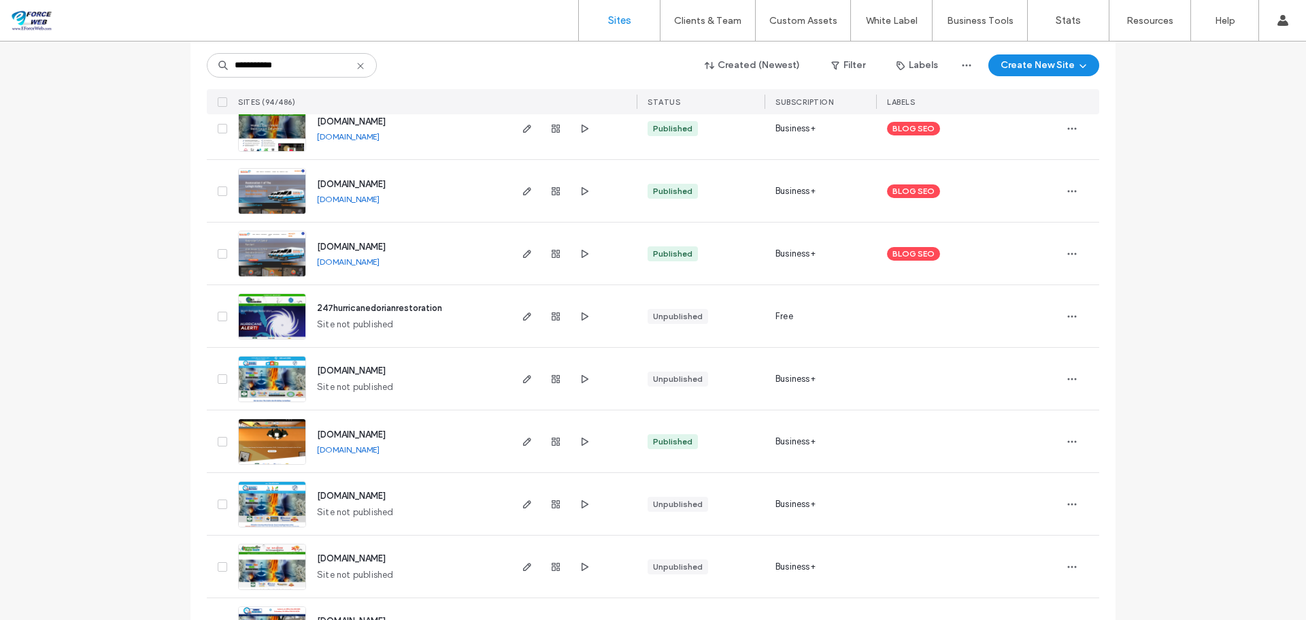
scroll to position [750, 0]
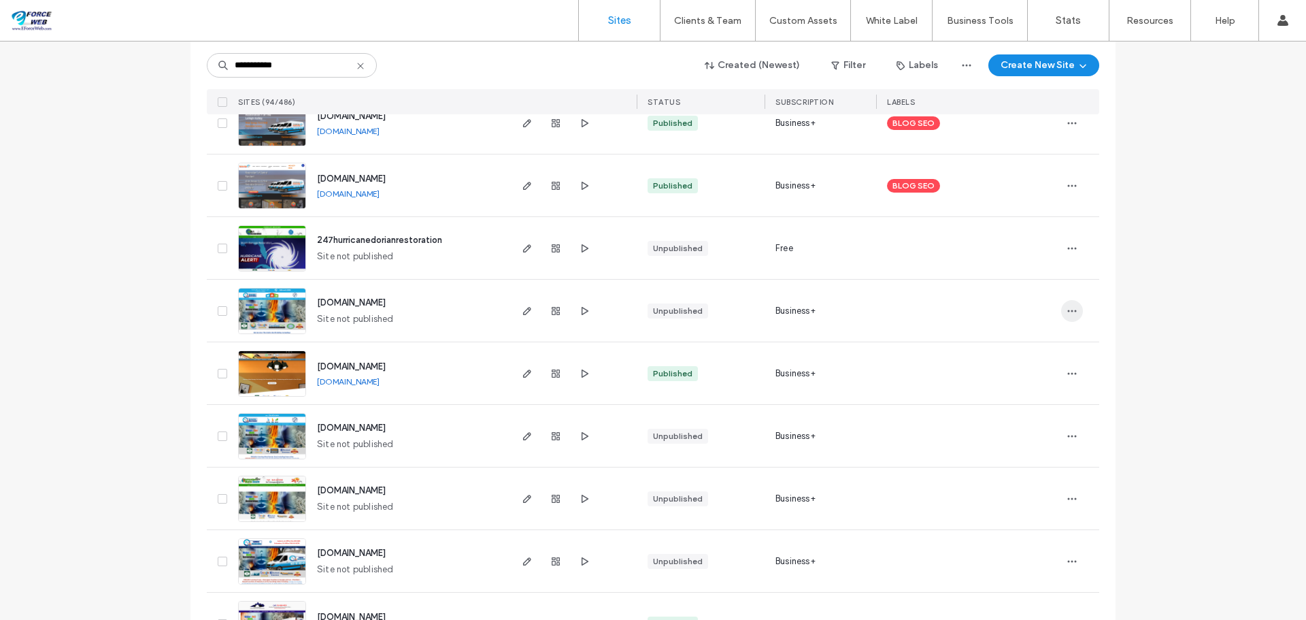
click at [1066, 314] on icon "button" at bounding box center [1071, 310] width 11 height 11
click at [1013, 479] on span "Delete Site" at bounding box center [1005, 484] width 46 height 14
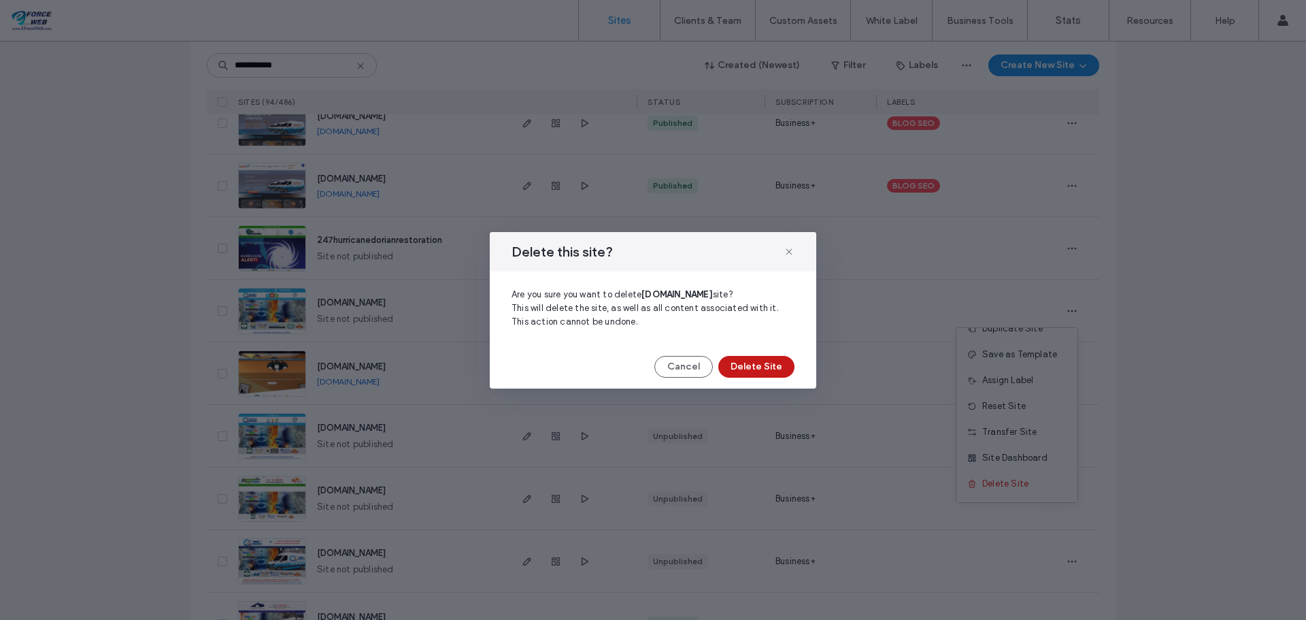
click at [752, 373] on button "Delete Site" at bounding box center [756, 367] width 76 height 22
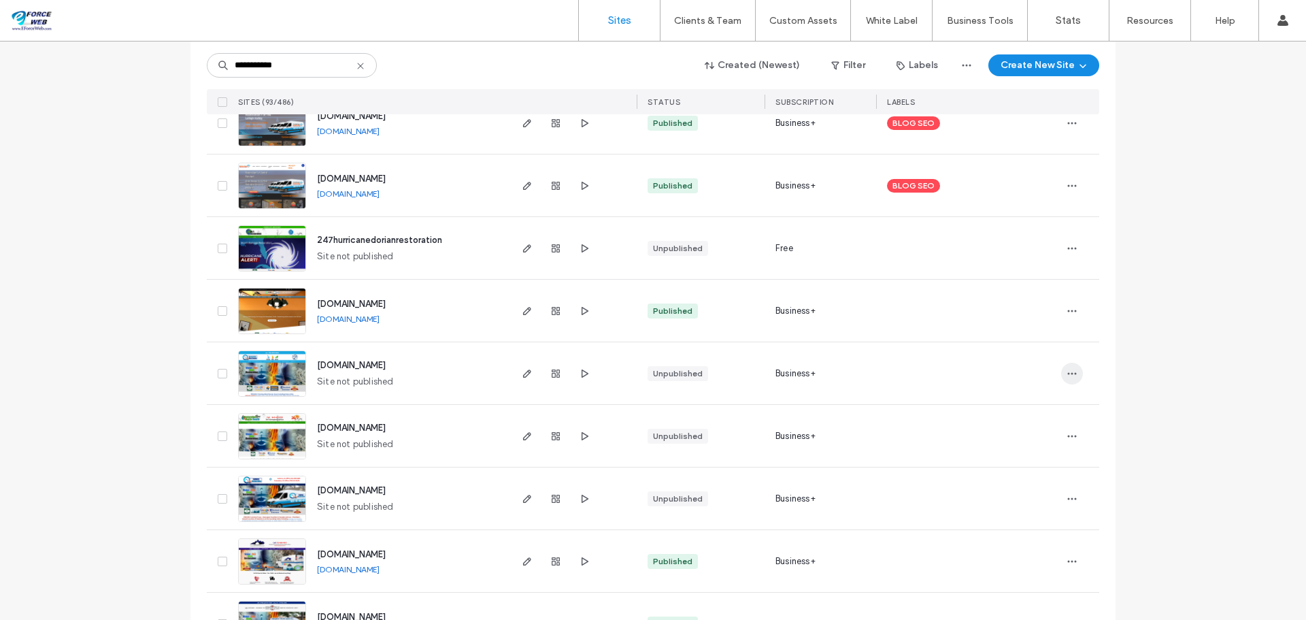
click at [1066, 375] on icon "button" at bounding box center [1071, 373] width 11 height 11
click at [1004, 547] on span "Delete Site" at bounding box center [1005, 546] width 46 height 14
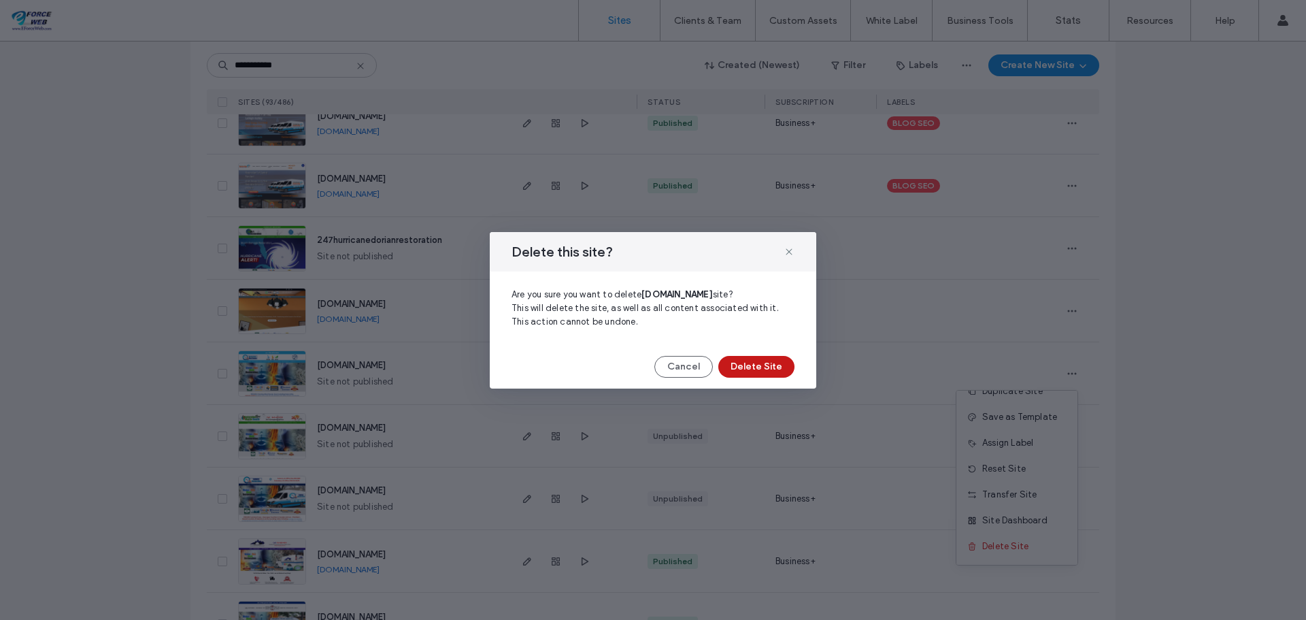
click at [763, 374] on button "Delete Site" at bounding box center [756, 367] width 76 height 22
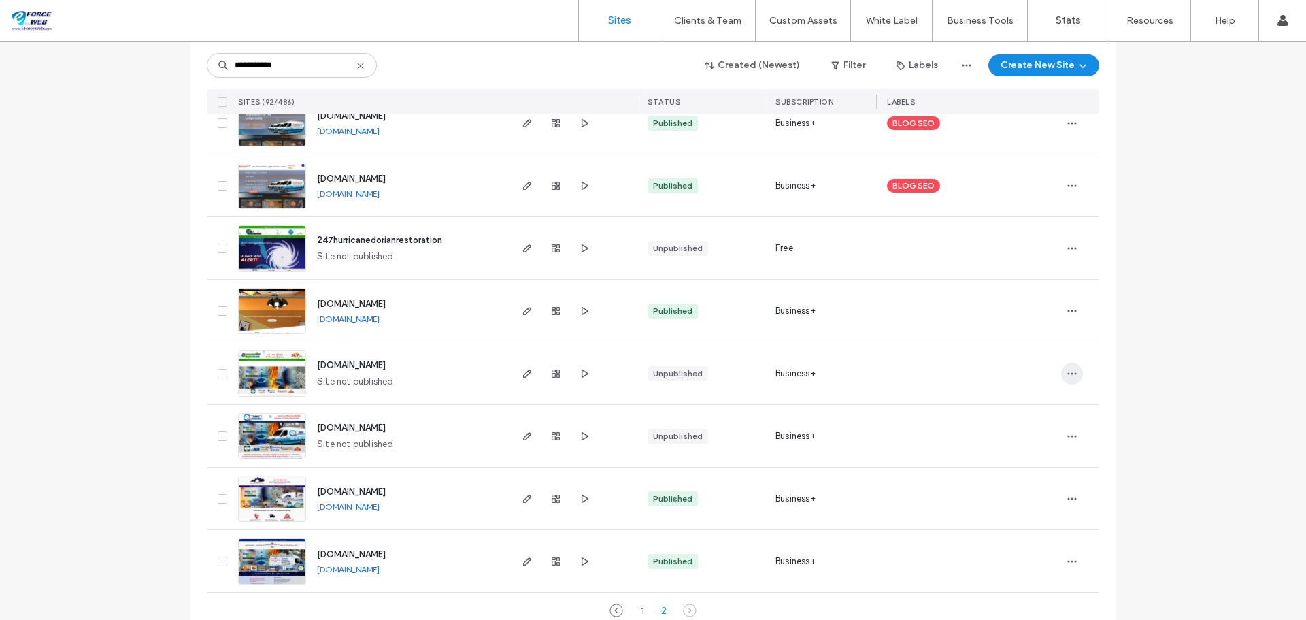
click at [1066, 375] on icon "button" at bounding box center [1071, 373] width 11 height 11
click at [994, 544] on span "Delete Site" at bounding box center [1005, 546] width 46 height 14
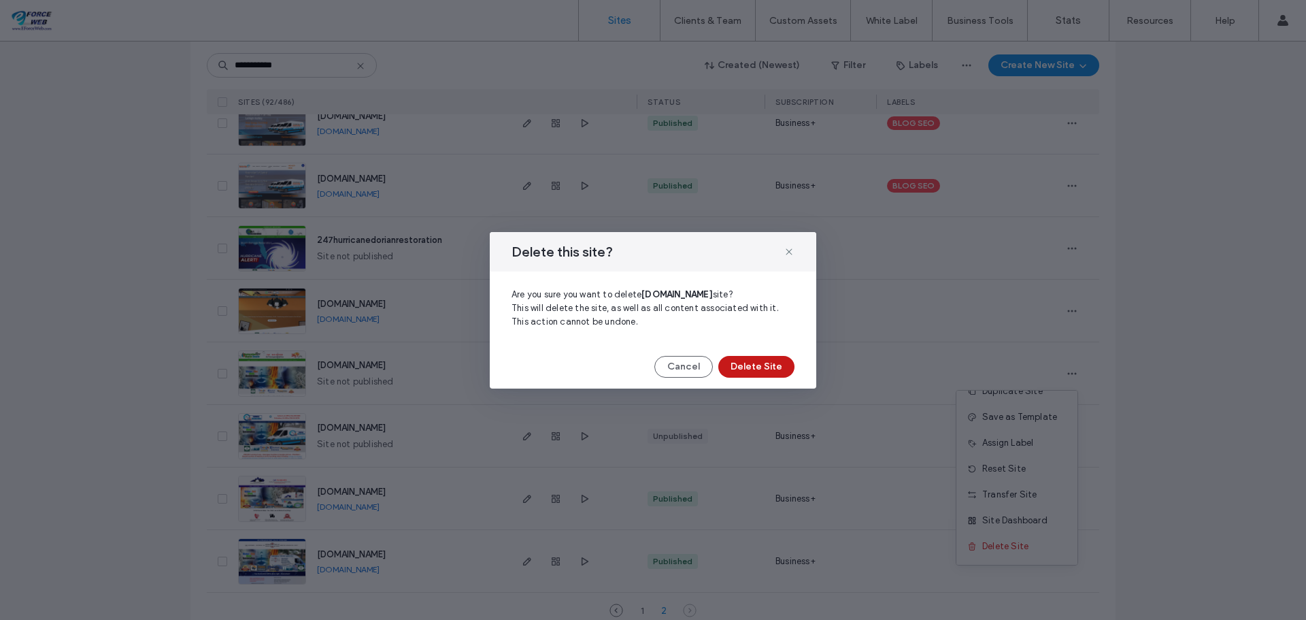
click at [776, 373] on button "Delete Site" at bounding box center [756, 367] width 76 height 22
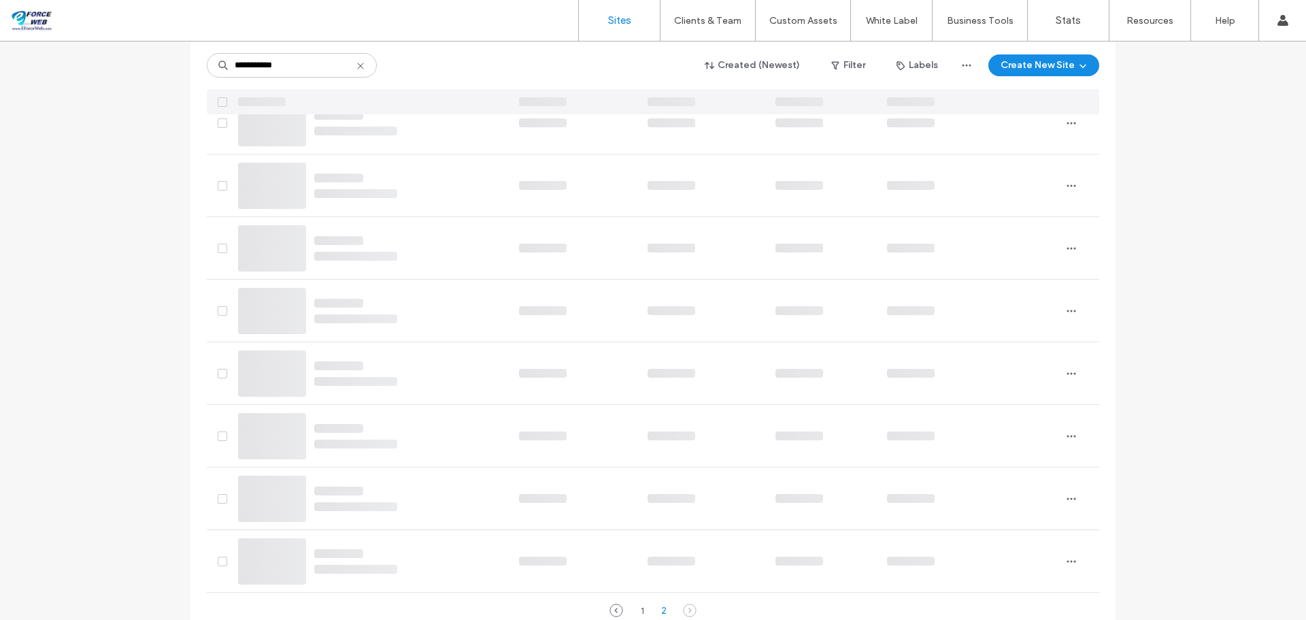
scroll to position [709, 0]
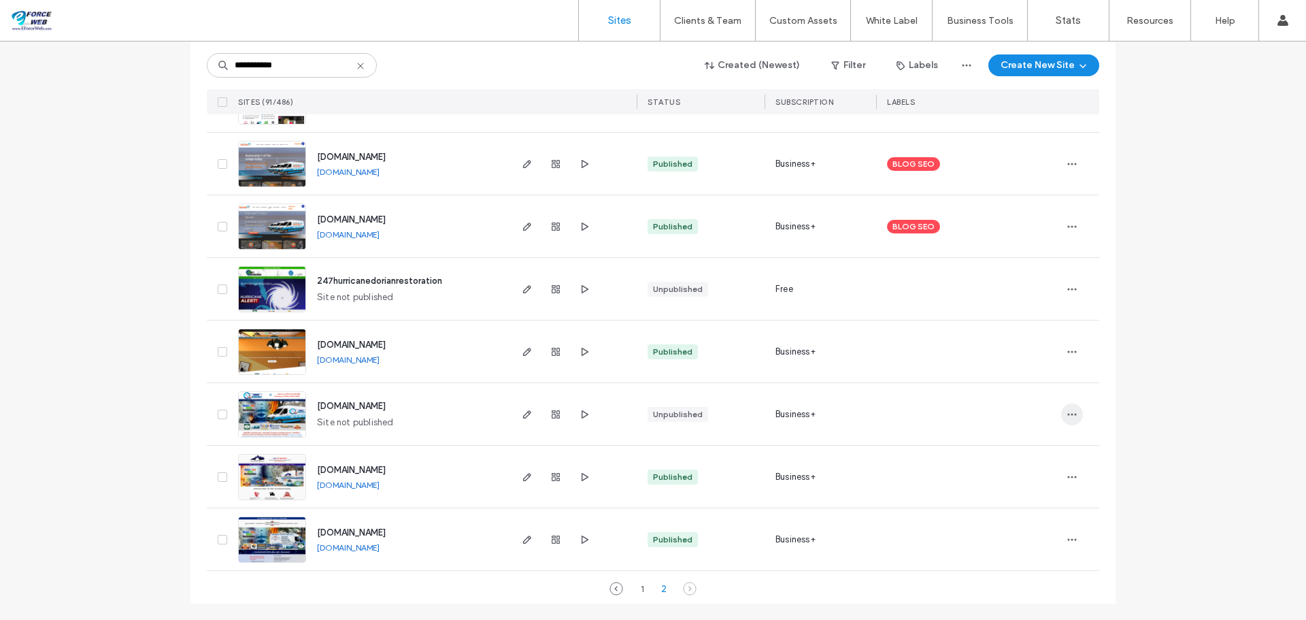
click at [1066, 411] on icon "button" at bounding box center [1071, 414] width 11 height 11
click at [1017, 584] on span "Delete Site" at bounding box center [1005, 587] width 46 height 14
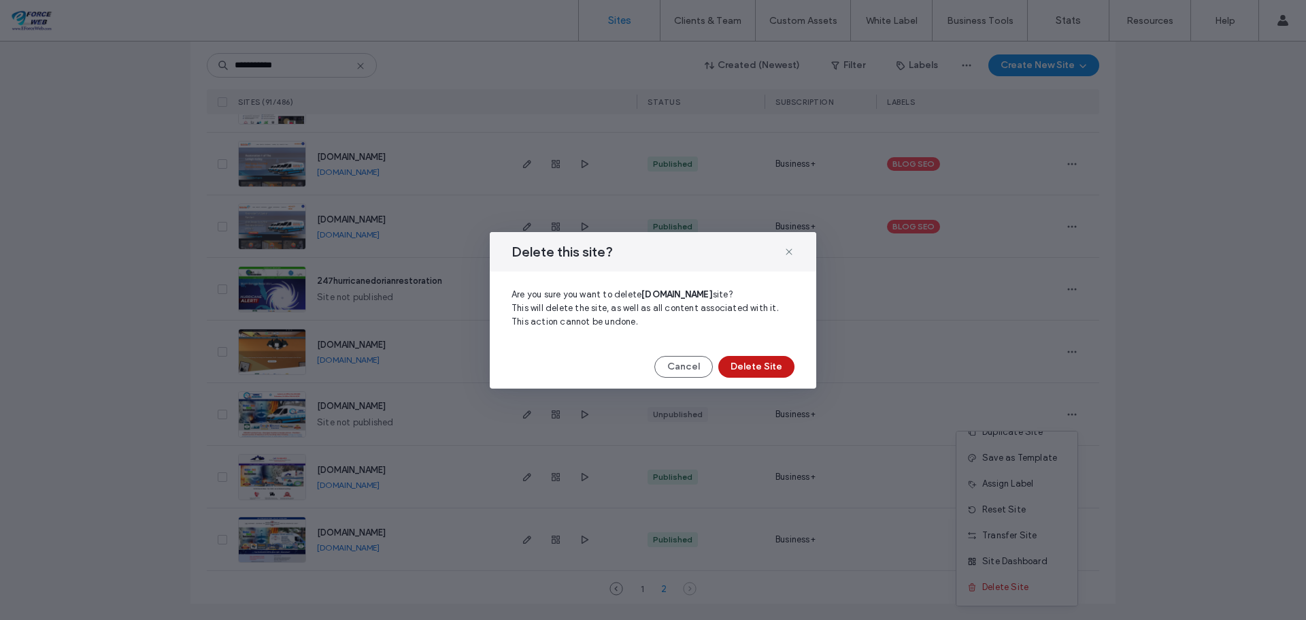
click at [751, 368] on button "Delete Site" at bounding box center [756, 367] width 76 height 22
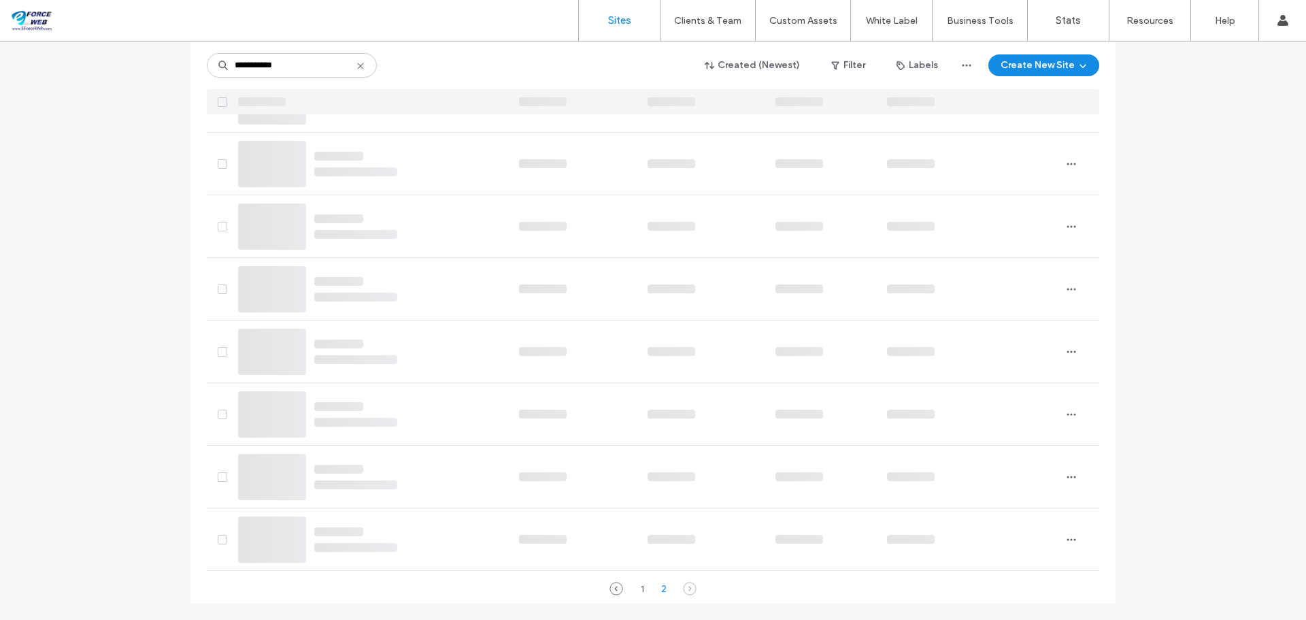
scroll to position [647, 0]
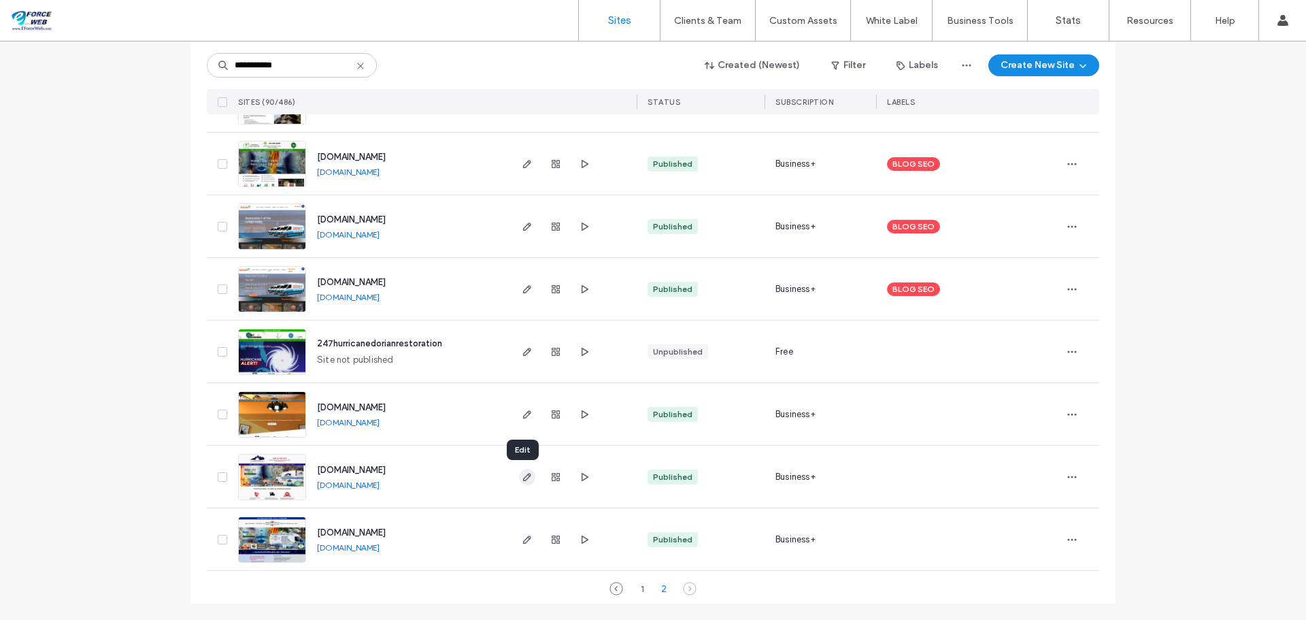
click at [524, 477] on icon "button" at bounding box center [527, 476] width 11 height 11
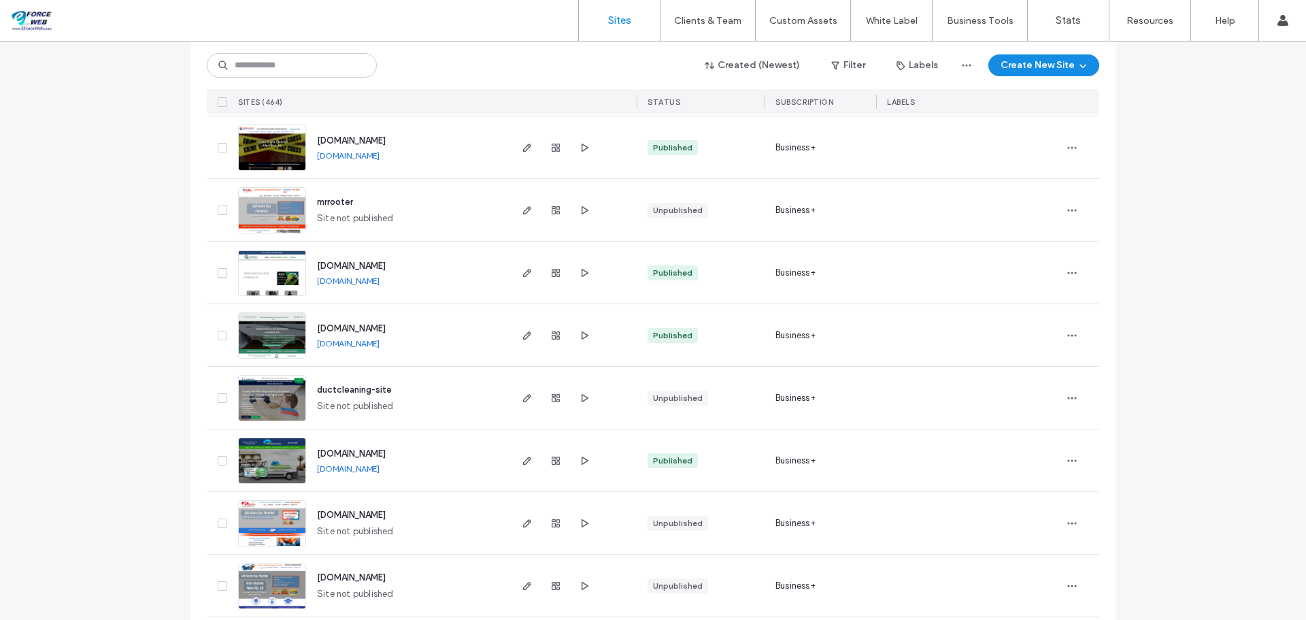
scroll to position [4401, 0]
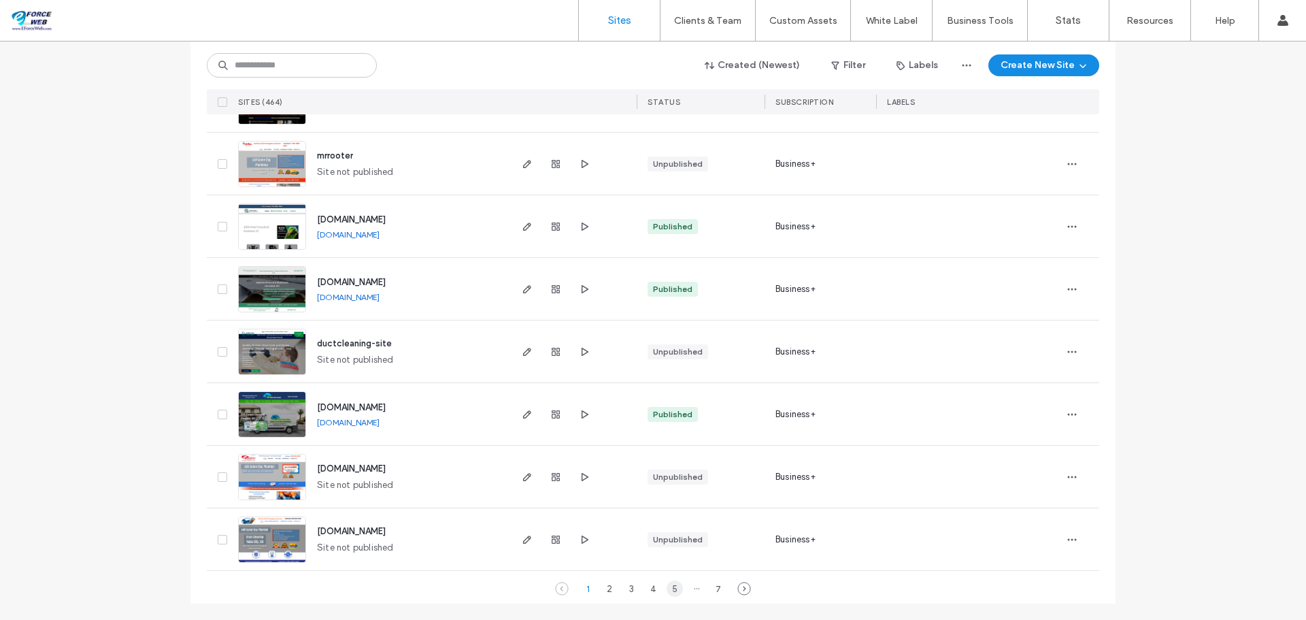
click at [673, 592] on div "5" at bounding box center [674, 588] width 16 height 16
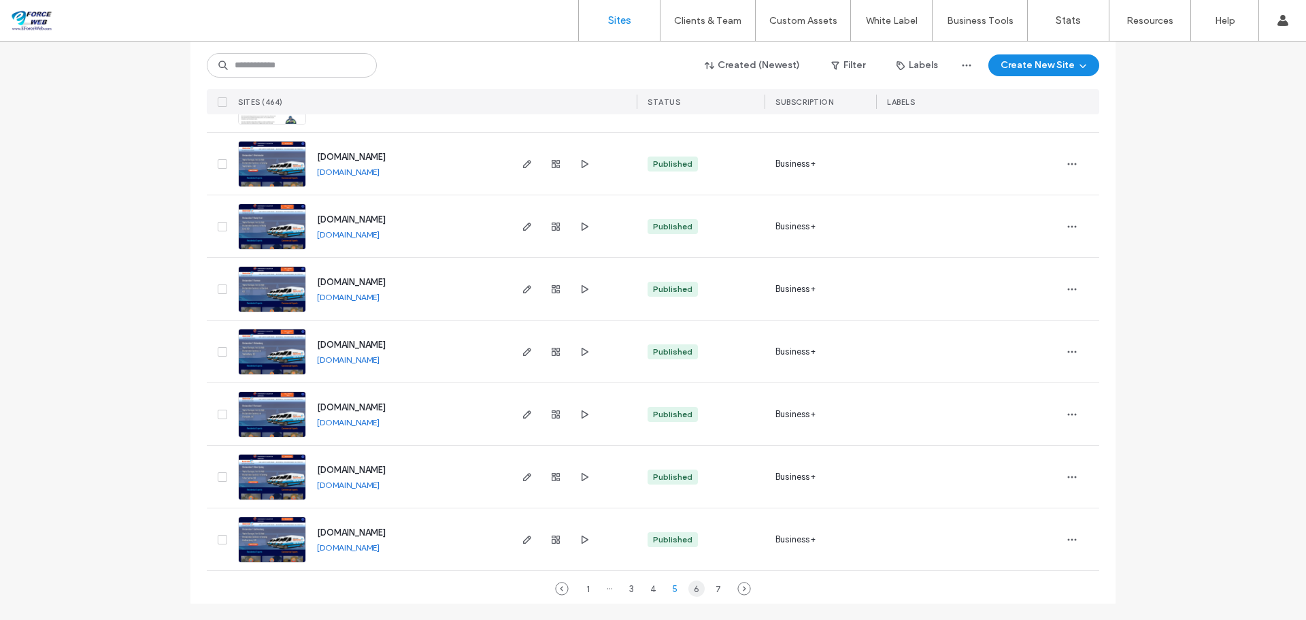
click at [690, 589] on div "6" at bounding box center [696, 588] width 16 height 16
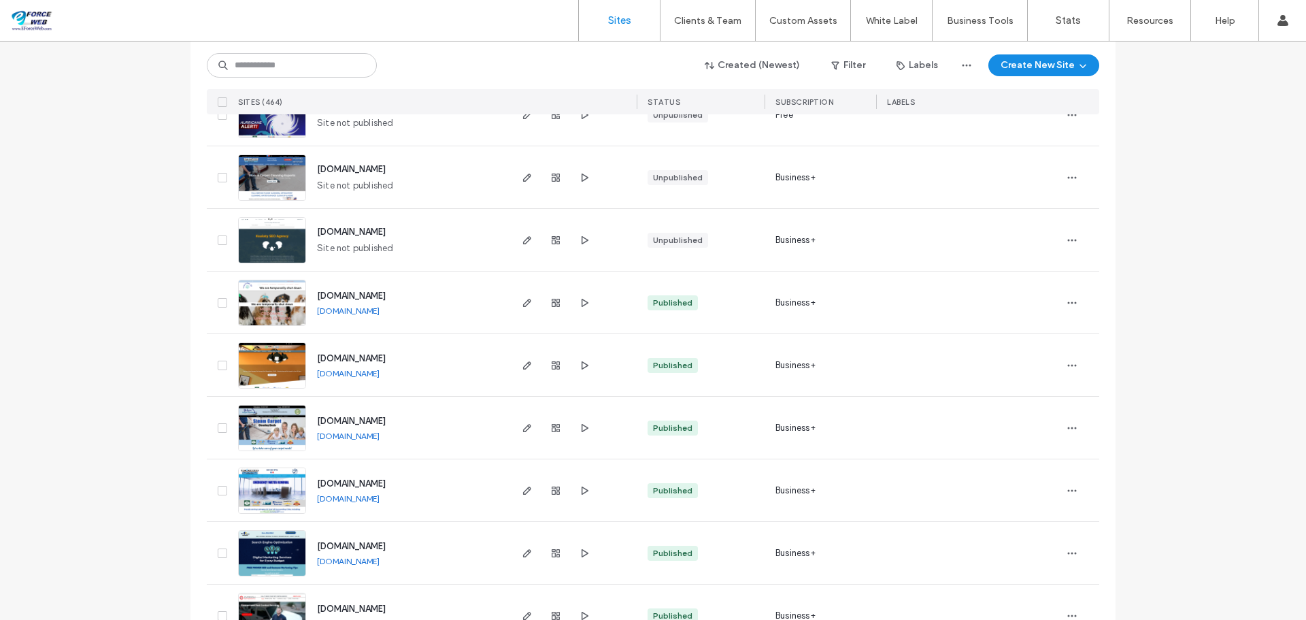
scroll to position [3925, 0]
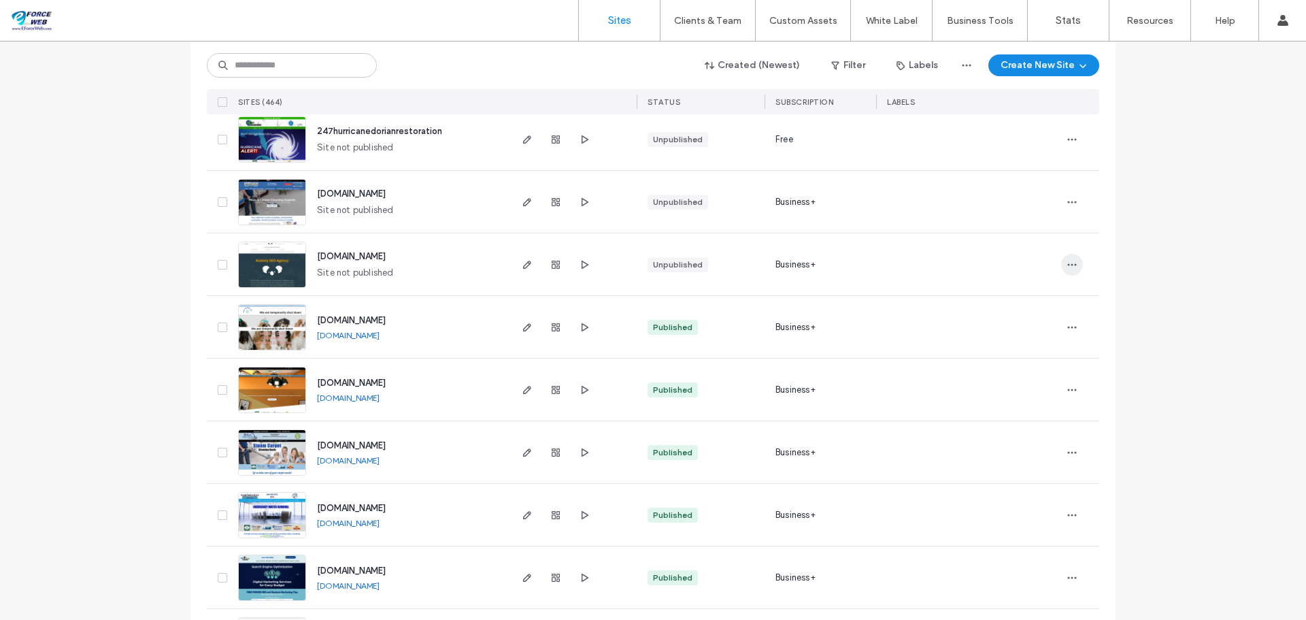
click at [1070, 266] on icon "button" at bounding box center [1071, 264] width 11 height 11
click at [996, 438] on span "Delete Site" at bounding box center [1005, 437] width 46 height 14
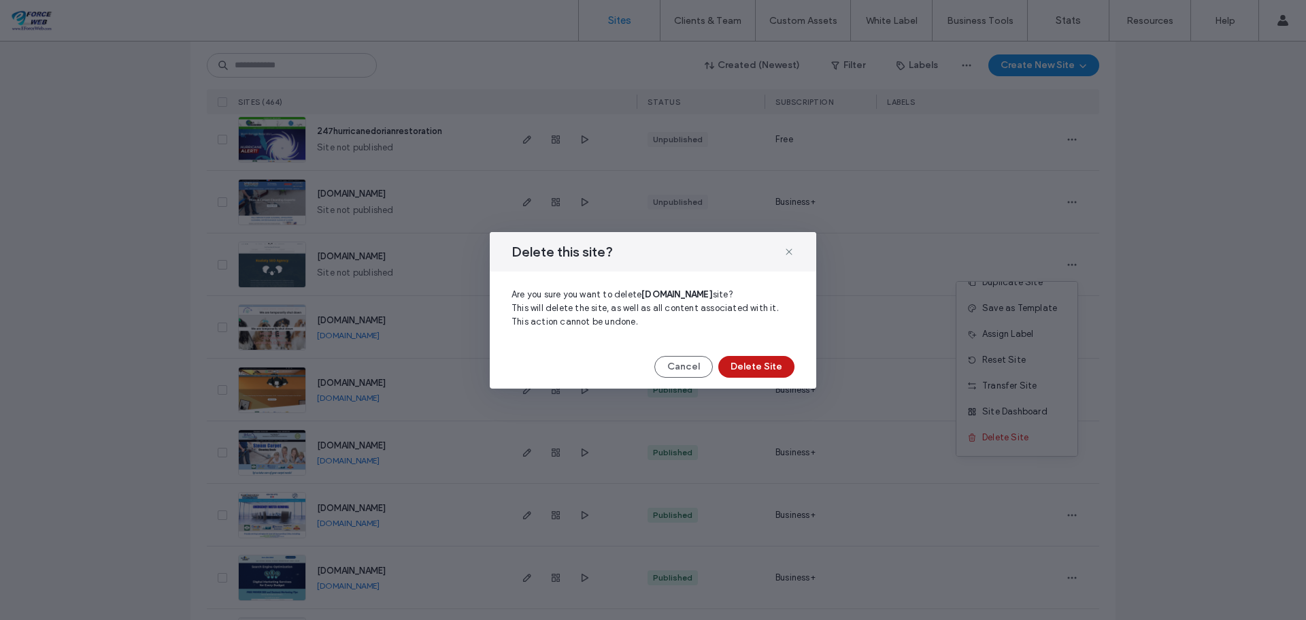
click at [759, 368] on button "Delete Site" at bounding box center [756, 367] width 76 height 22
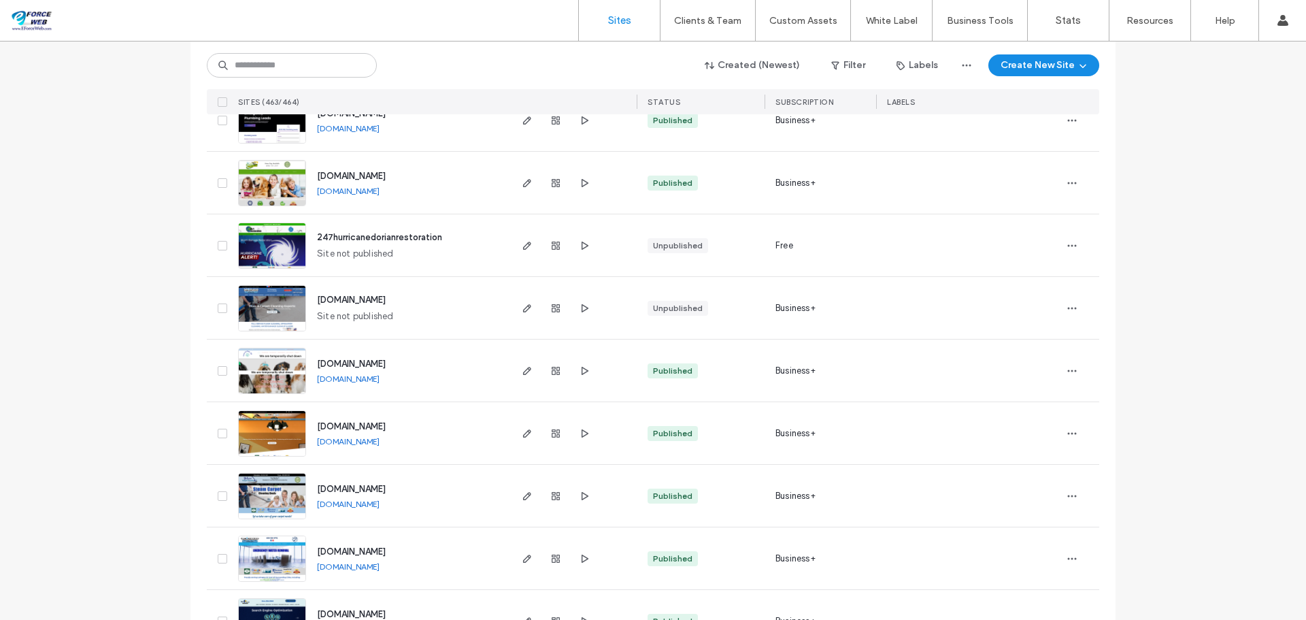
scroll to position [3789, 0]
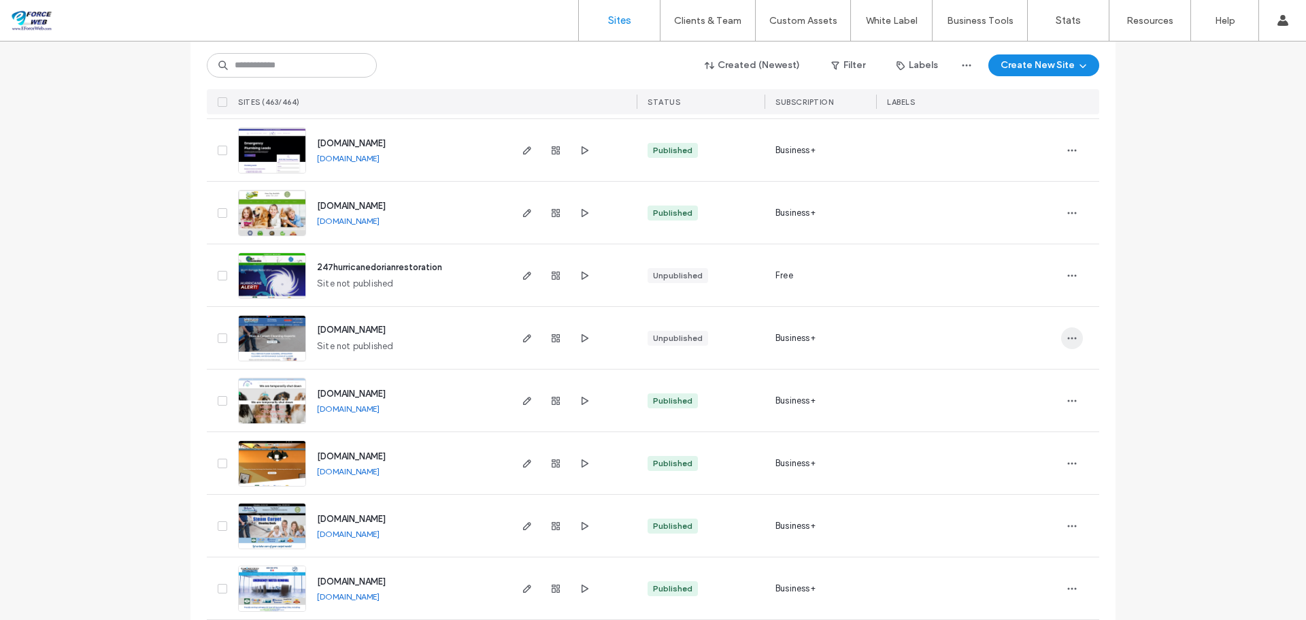
click at [1070, 339] on icon "button" at bounding box center [1071, 338] width 11 height 11
click at [1012, 508] on span "Delete Site" at bounding box center [1005, 511] width 46 height 14
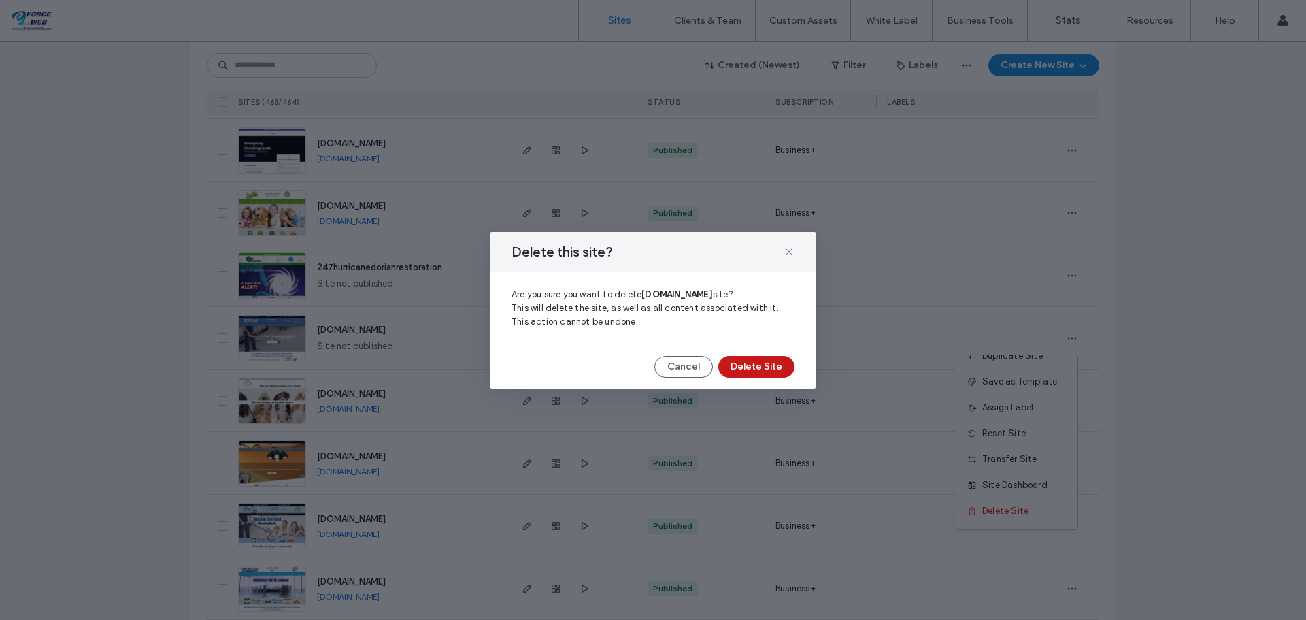
click at [768, 367] on button "Delete Site" at bounding box center [756, 367] width 76 height 22
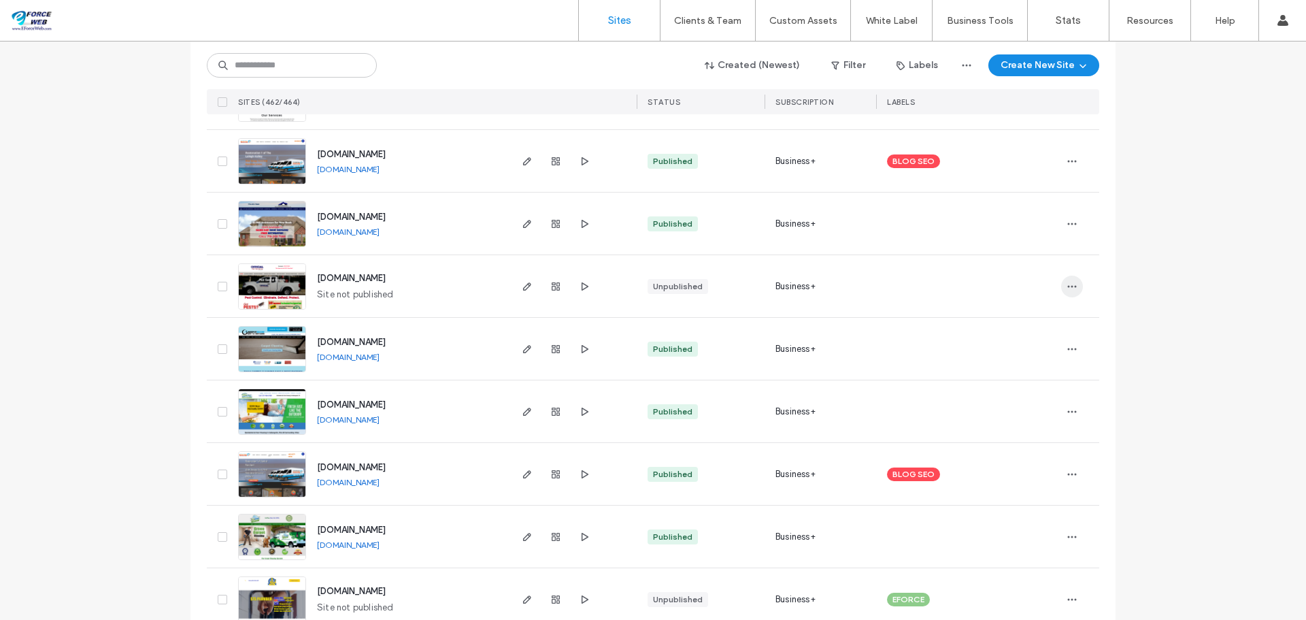
scroll to position [3245, 0]
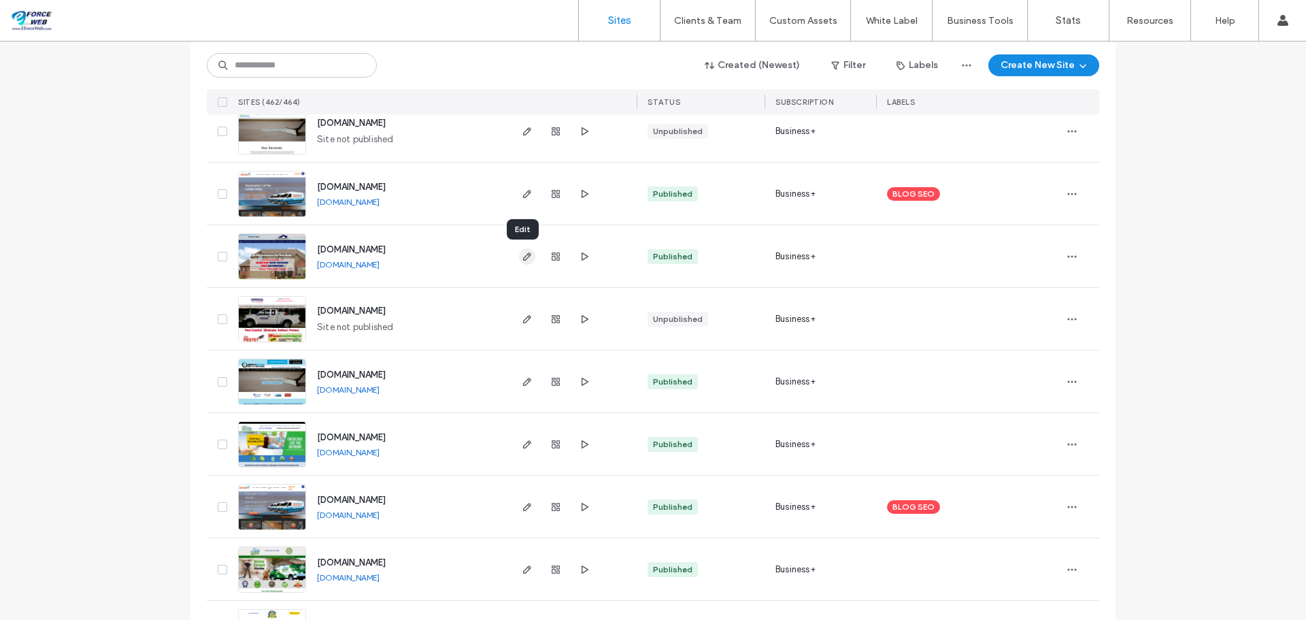
click at [522, 260] on icon "button" at bounding box center [527, 256] width 11 height 11
